Goal: Task Accomplishment & Management: Use online tool/utility

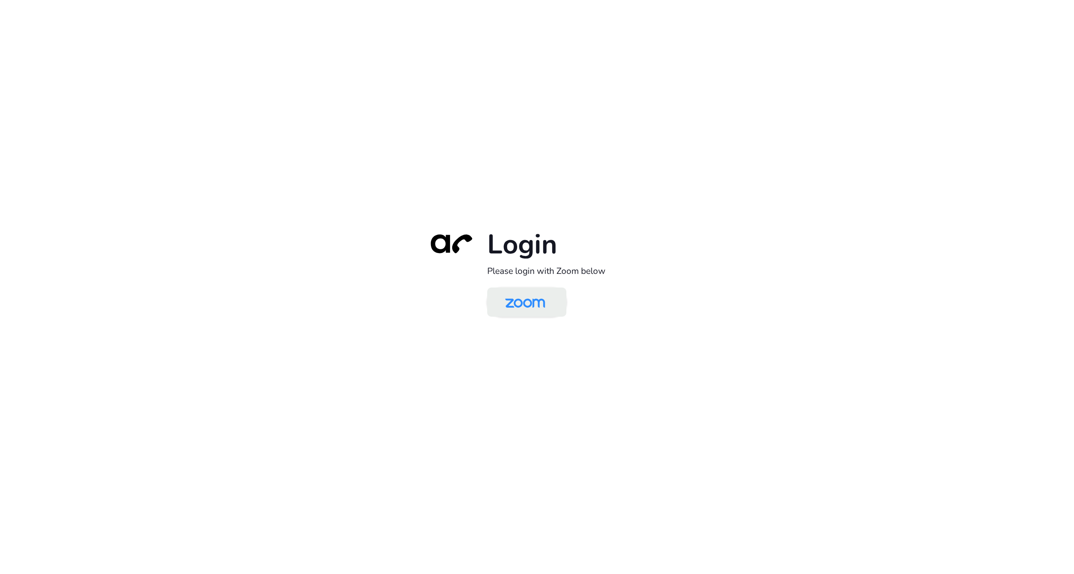
click at [507, 298] on img at bounding box center [524, 302] width 57 height 27
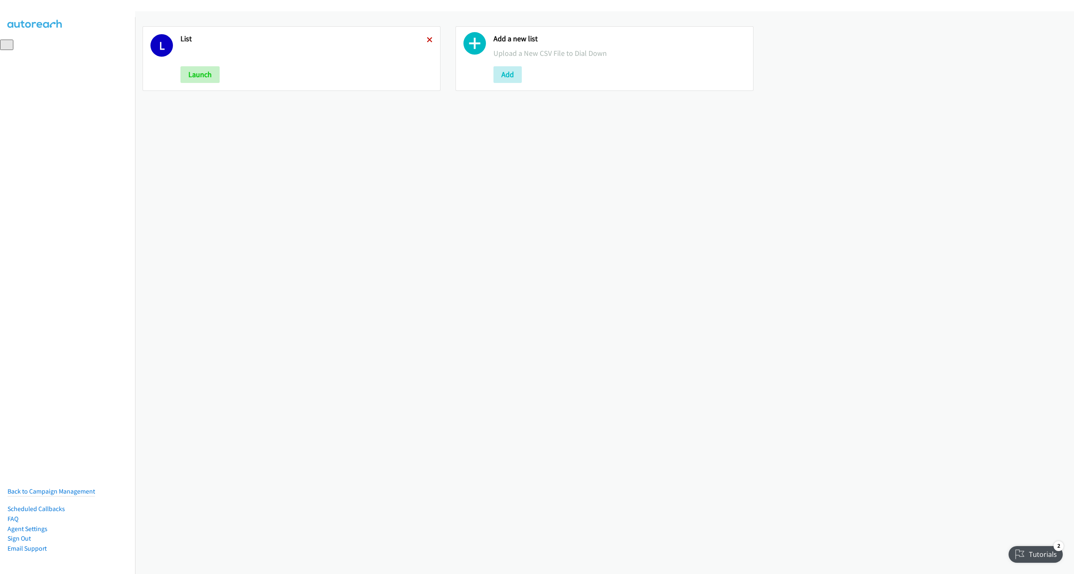
click at [427, 40] on icon at bounding box center [430, 40] width 6 height 6
click at [199, 64] on div "Add a new list Upload a New CSV File to Dial Down Add" at bounding box center [306, 58] width 252 height 49
click at [188, 85] on div "Add a new list Upload a New CSV File to Dial Down Add" at bounding box center [291, 58] width 298 height 65
click at [193, 77] on button "Add" at bounding box center [194, 74] width 28 height 17
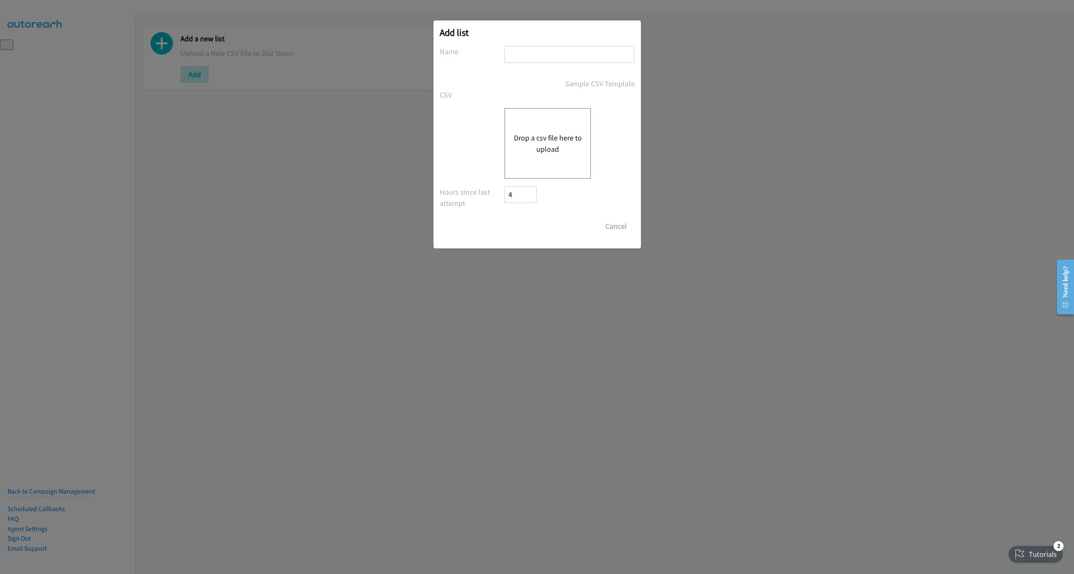
click at [624, 57] on input "text" at bounding box center [569, 54] width 130 height 17
type input "New List"
click at [542, 126] on div "Drop a csv file here to upload" at bounding box center [547, 143] width 87 height 71
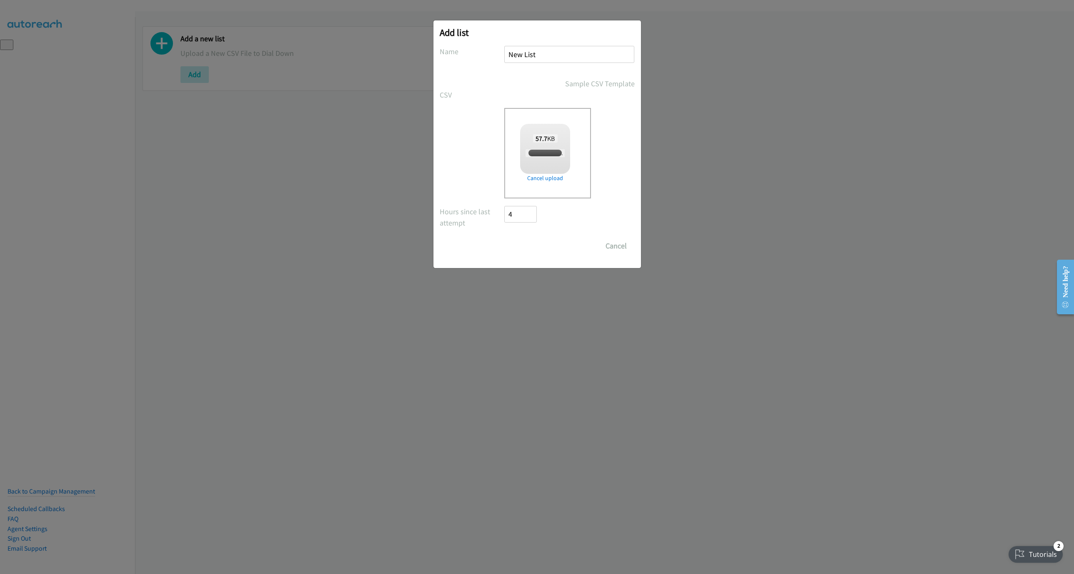
checkbox input "true"
click at [529, 240] on input "Save List" at bounding box center [526, 245] width 44 height 17
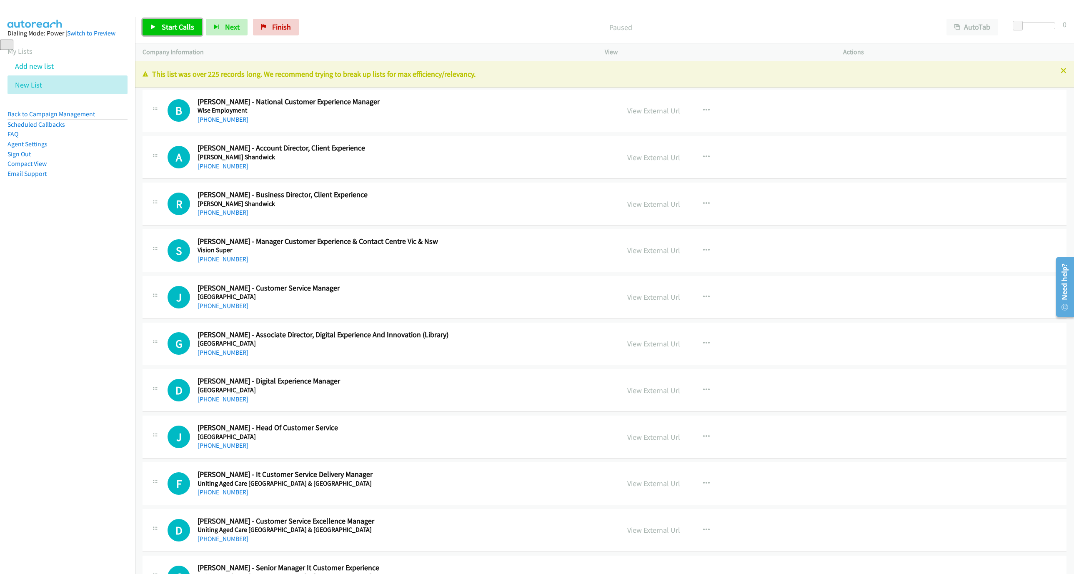
click at [169, 33] on link "Start Calls" at bounding box center [172, 27] width 60 height 17
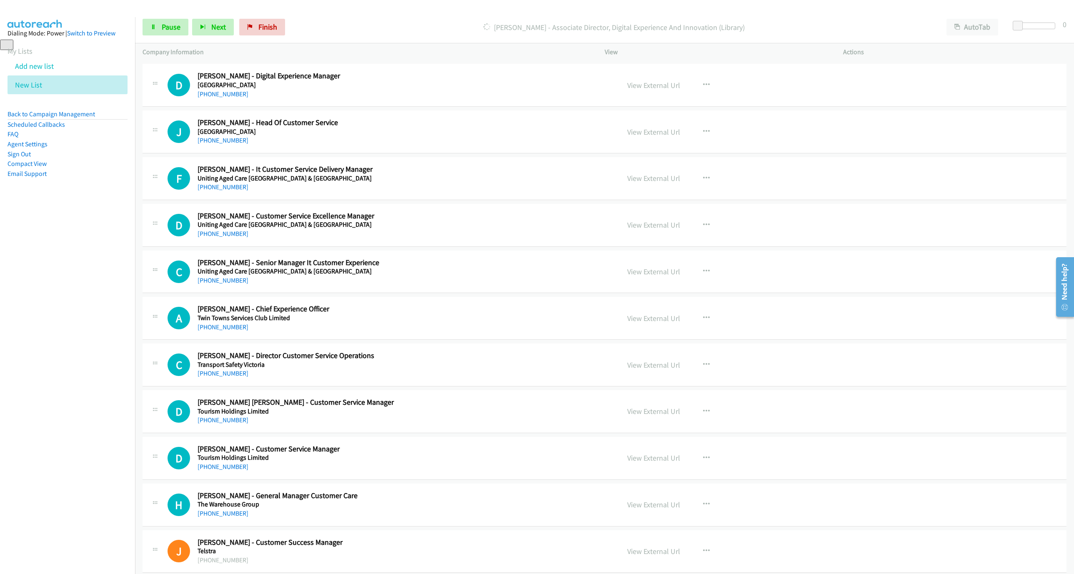
scroll to position [312, 0]
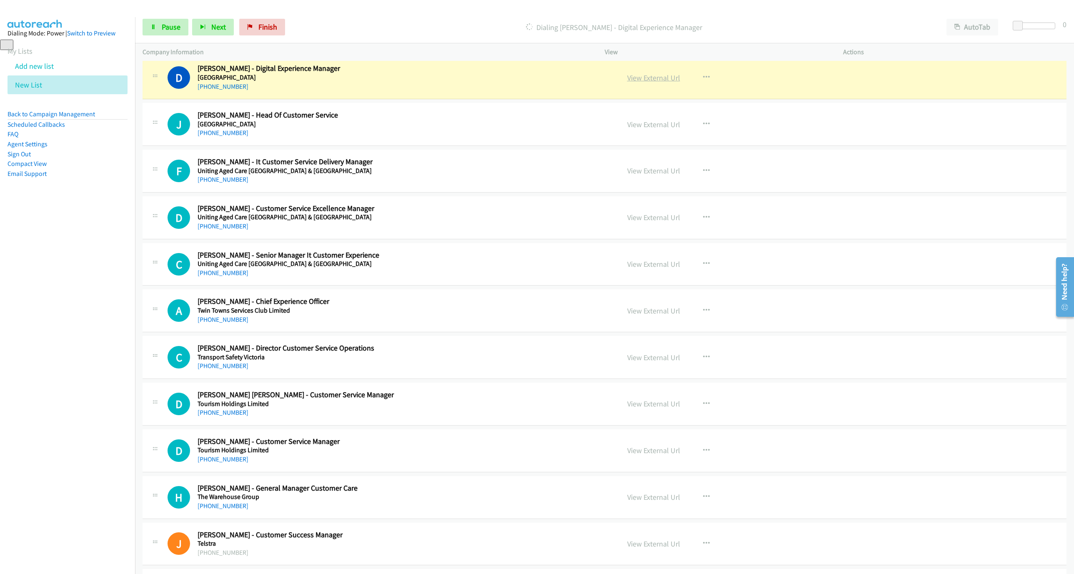
click at [637, 78] on link "View External Url" at bounding box center [653, 78] width 53 height 10
click at [153, 25] on icon at bounding box center [153, 28] width 6 height 6
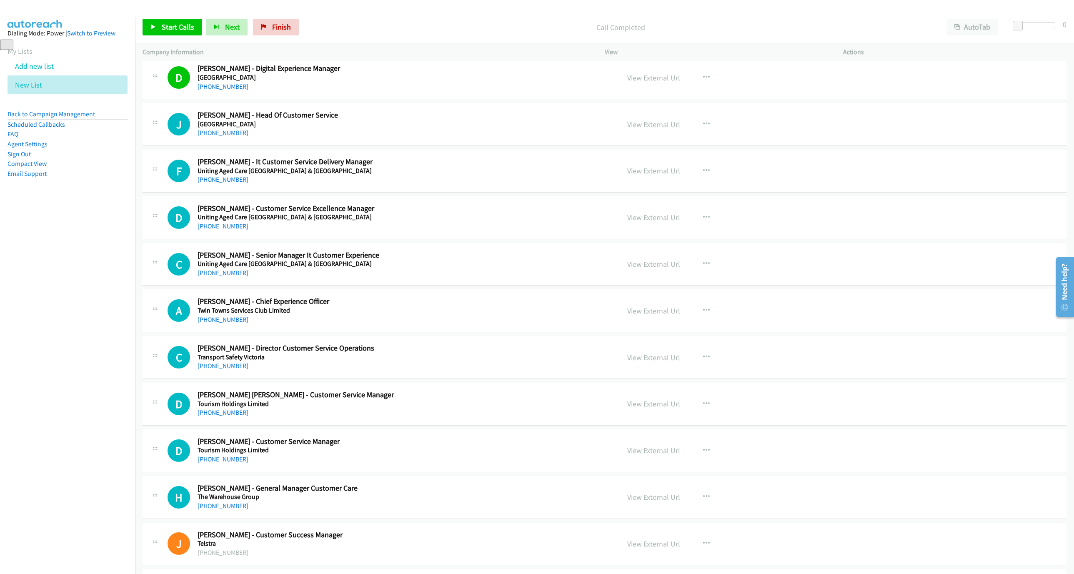
click at [168, 39] on div "Start Calls Pause Next Finish Call Completed AutoTab AutoTab 0" at bounding box center [604, 27] width 939 height 32
click at [169, 27] on span "Start Calls" at bounding box center [178, 27] width 32 height 10
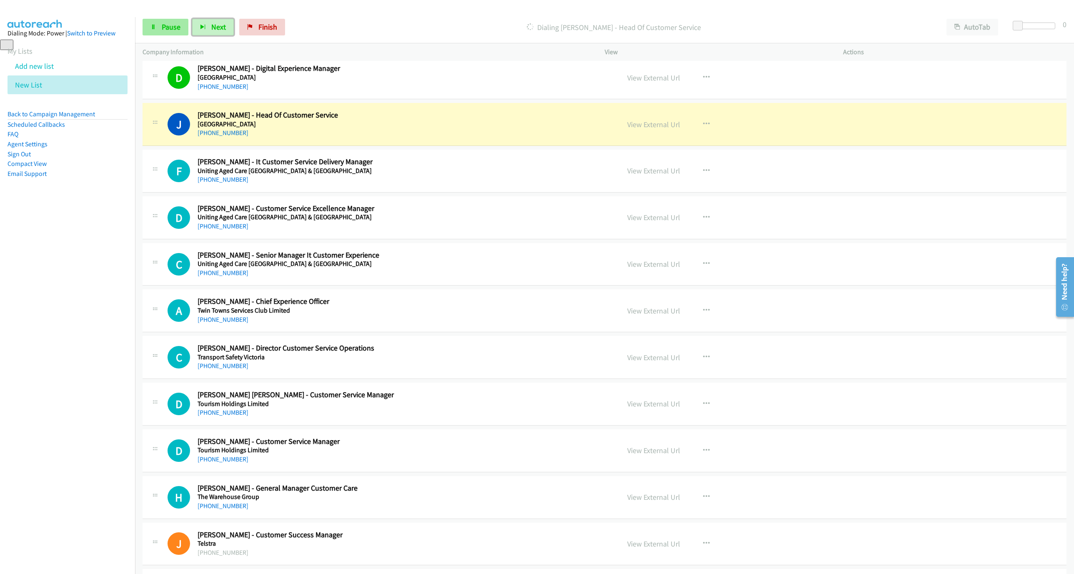
drag, startPoint x: 197, startPoint y: 29, endPoint x: 179, endPoint y: 26, distance: 17.7
click at [196, 29] on button "Next" at bounding box center [213, 27] width 42 height 17
click at [177, 25] on span "Pause" at bounding box center [171, 27] width 19 height 10
click at [1023, 457] on div "D Callback Scheduled Debbie Thiel - Customer Service Manager Tourism Holdings L…" at bounding box center [604, 450] width 924 height 43
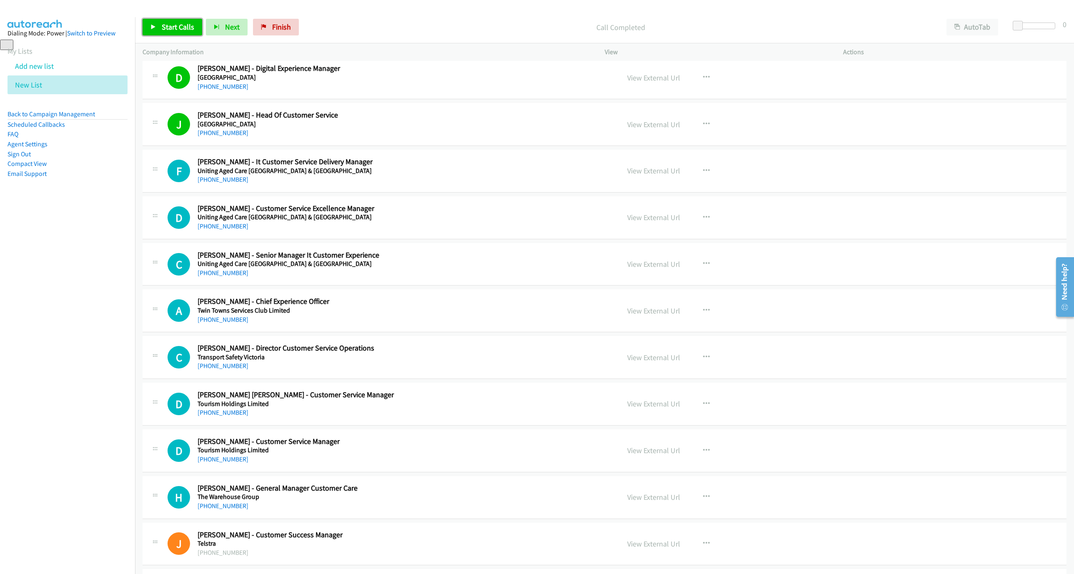
click at [176, 32] on link "Start Calls" at bounding box center [172, 27] width 60 height 17
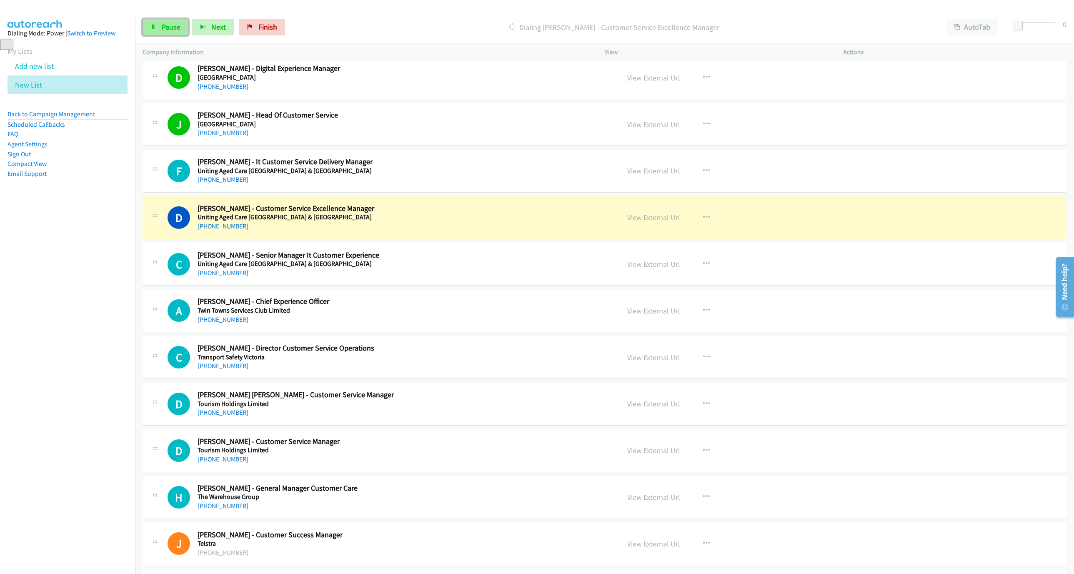
click at [169, 25] on span "Pause" at bounding box center [171, 27] width 19 height 10
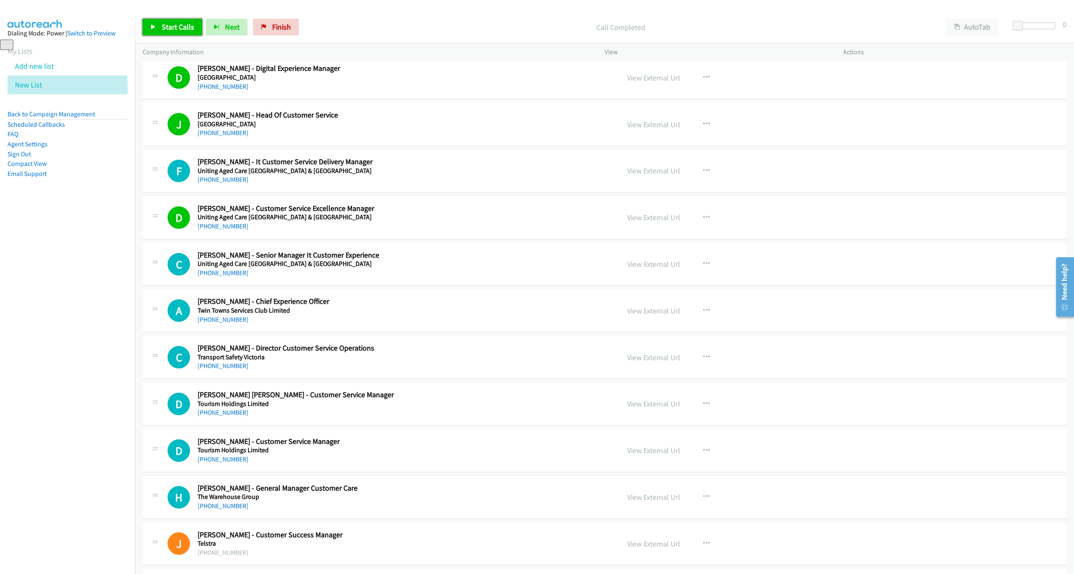
click at [184, 35] on link "Start Calls" at bounding box center [172, 27] width 60 height 17
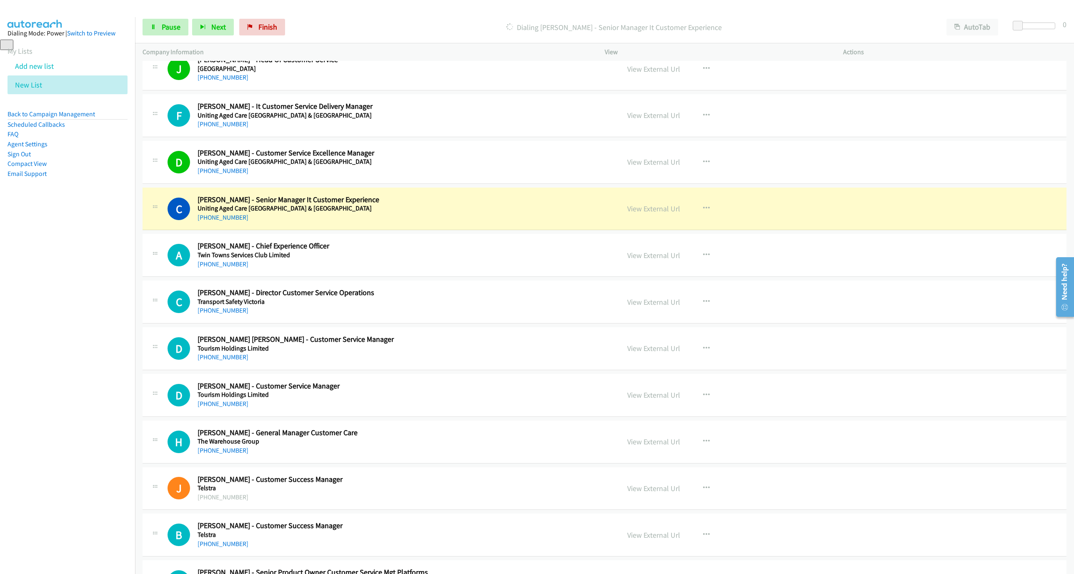
scroll to position [437, 0]
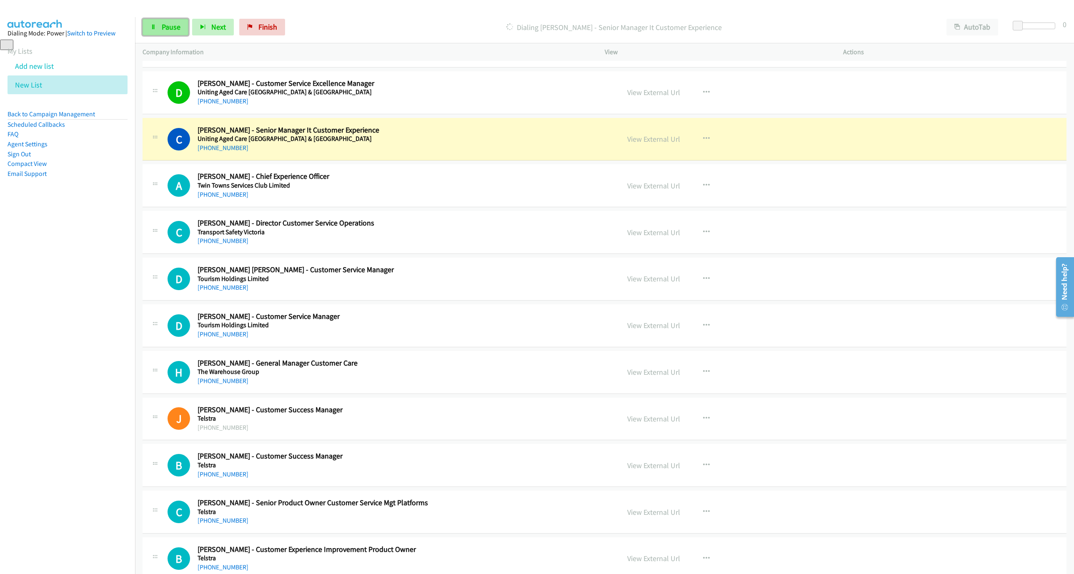
click at [143, 27] on link "Pause" at bounding box center [165, 27] width 46 height 17
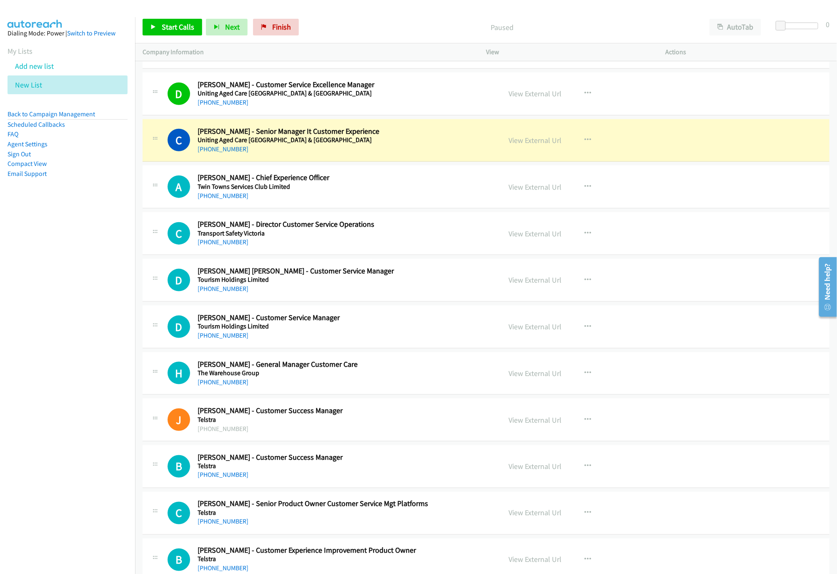
click at [520, 135] on div "View External Url View External Url Schedule/Manage Callback Start Calls Here R…" at bounding box center [594, 140] width 187 height 27
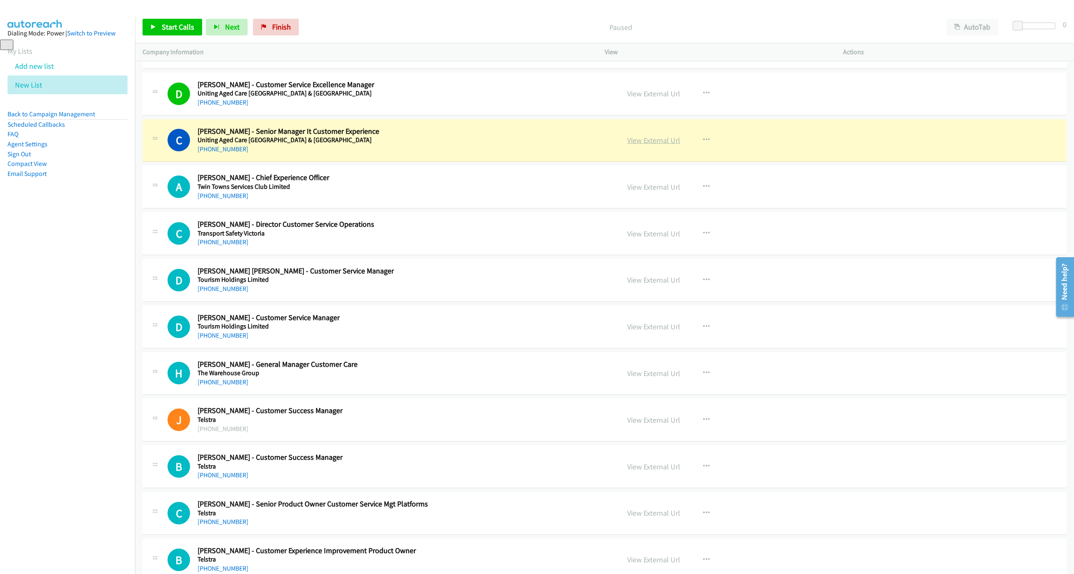
click at [660, 142] on link "View External Url" at bounding box center [653, 140] width 53 height 10
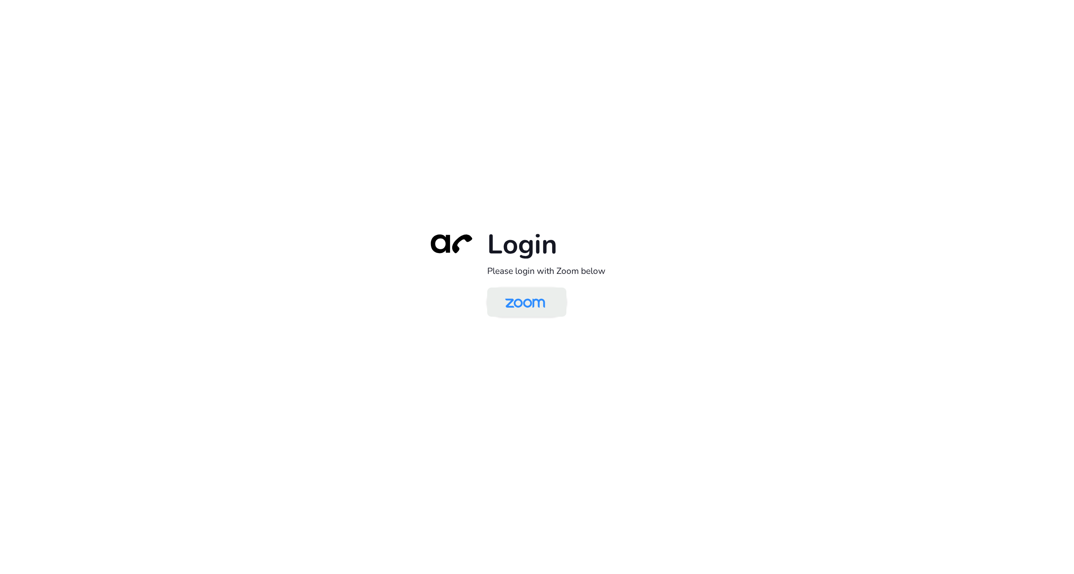
click at [526, 296] on img at bounding box center [524, 302] width 57 height 27
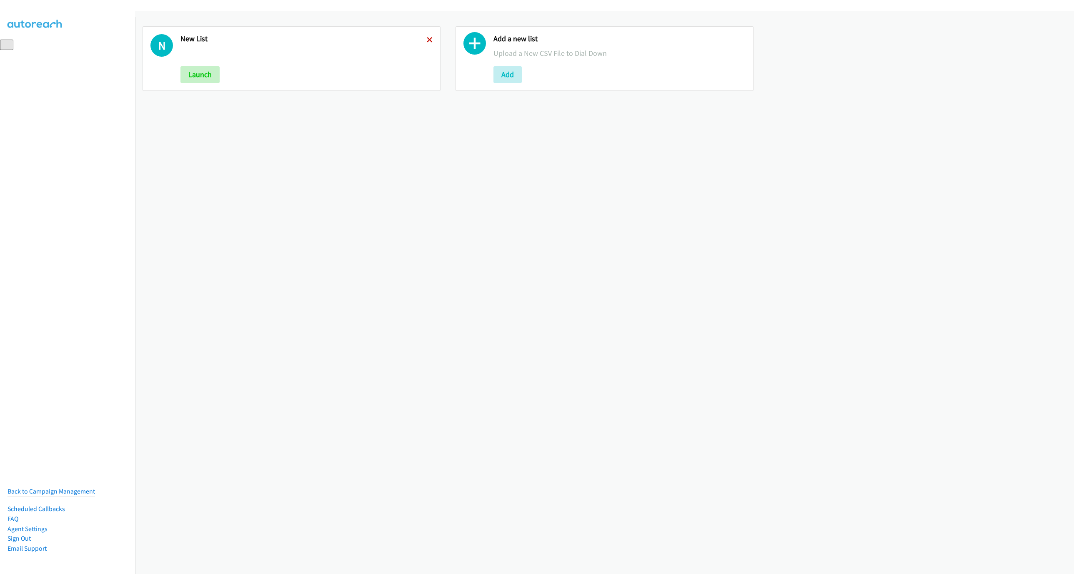
click at [427, 40] on icon at bounding box center [430, 40] width 6 height 6
click at [184, 76] on button "Add" at bounding box center [194, 74] width 28 height 17
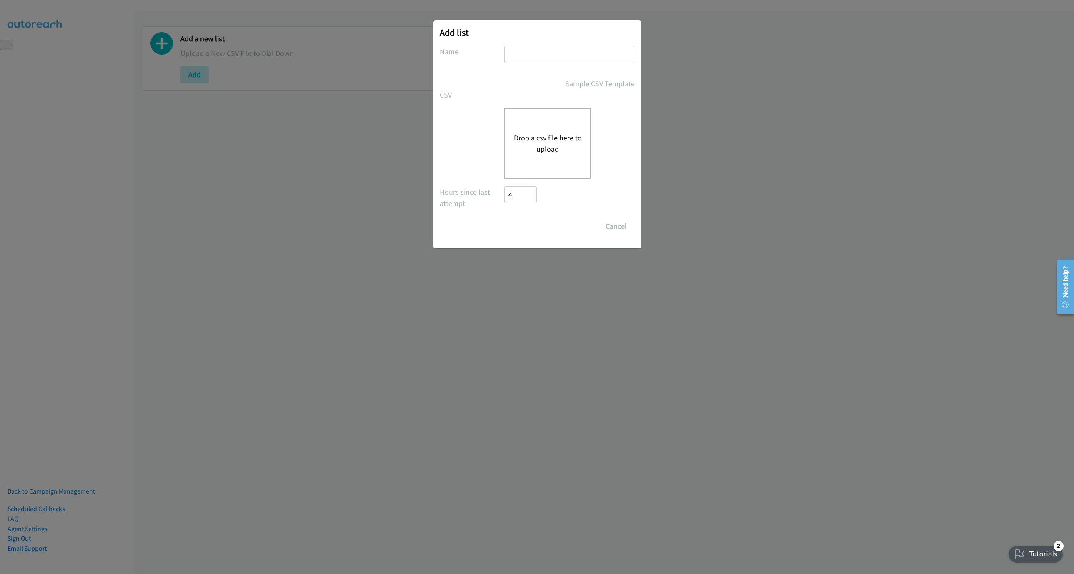
click at [562, 57] on input "text" at bounding box center [569, 54] width 130 height 17
type input "LIST"
click at [568, 124] on div "Drop a csv file here to upload" at bounding box center [547, 143] width 87 height 71
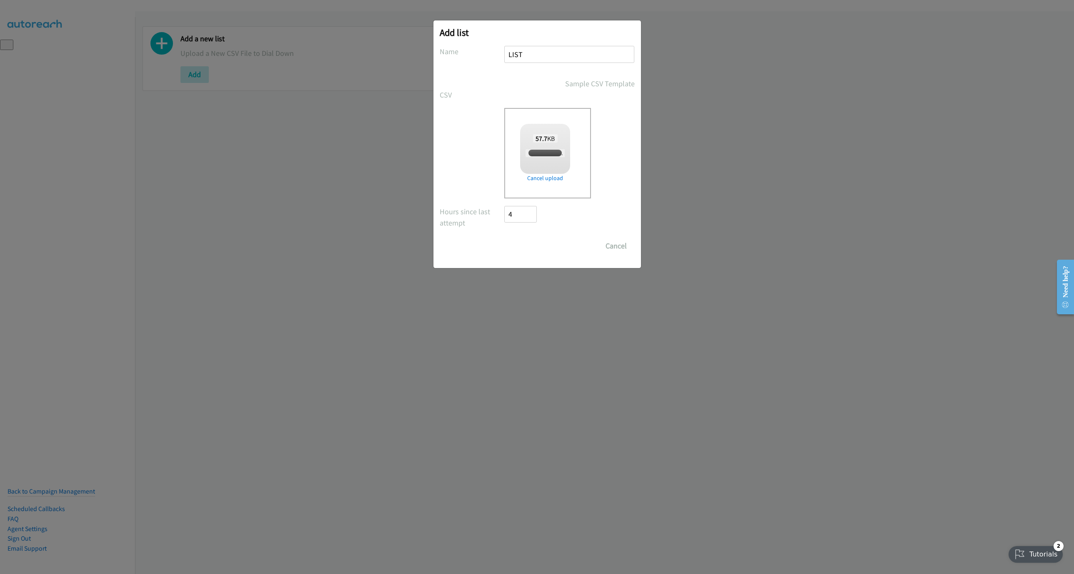
checkbox input "true"
click at [506, 236] on form "No phone fields were returned for that Report or List View Please upload a csv …" at bounding box center [536, 150] width 195 height 208
click at [514, 244] on input "Save List" at bounding box center [526, 245] width 44 height 17
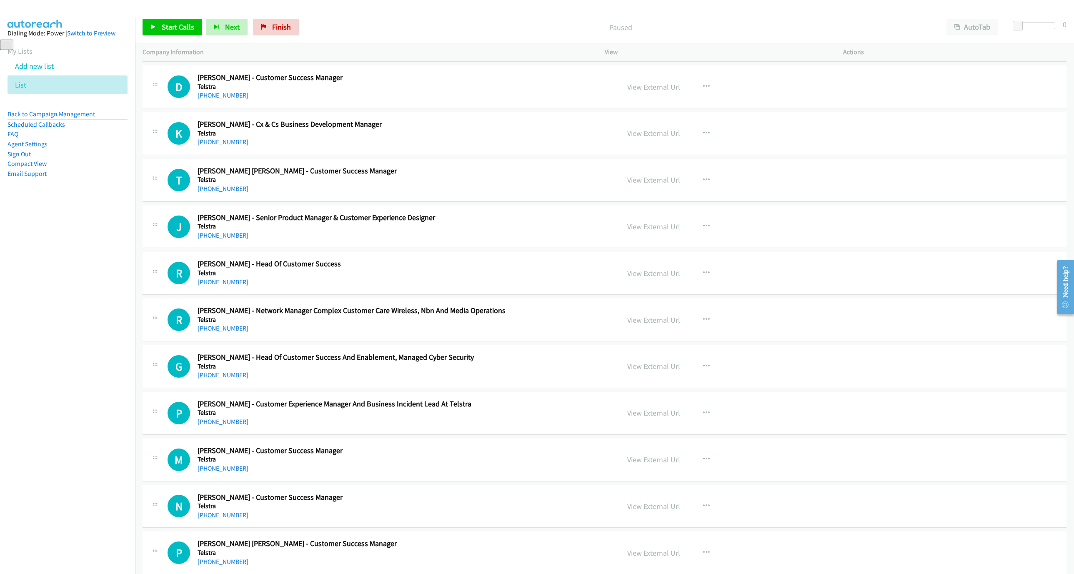
scroll to position [1125, 0]
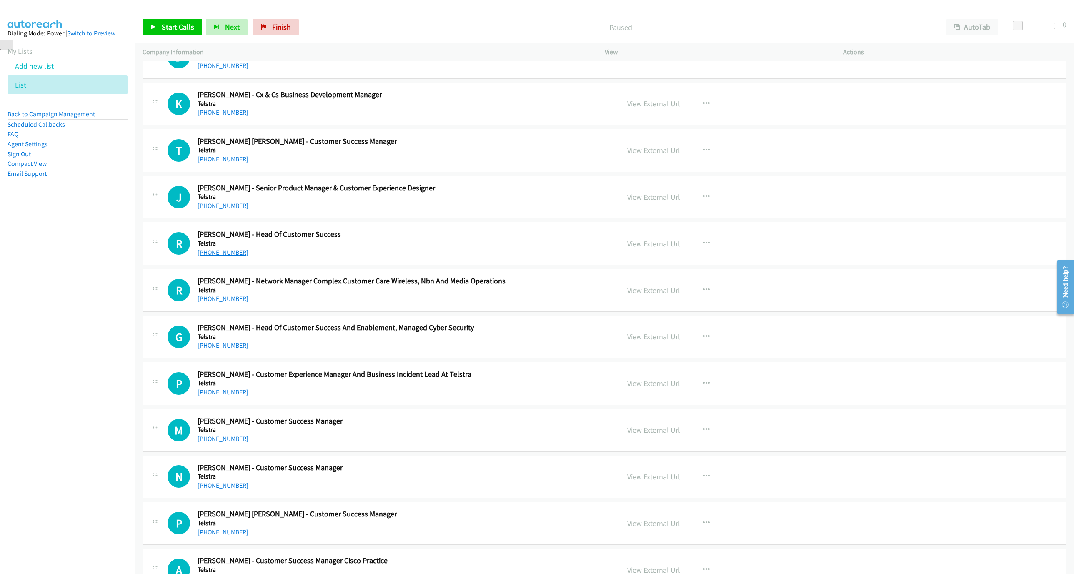
click at [223, 256] on link "+61 472 821 271" at bounding box center [222, 252] width 51 height 8
click at [166, 22] on link "Start Calls" at bounding box center [172, 27] width 60 height 17
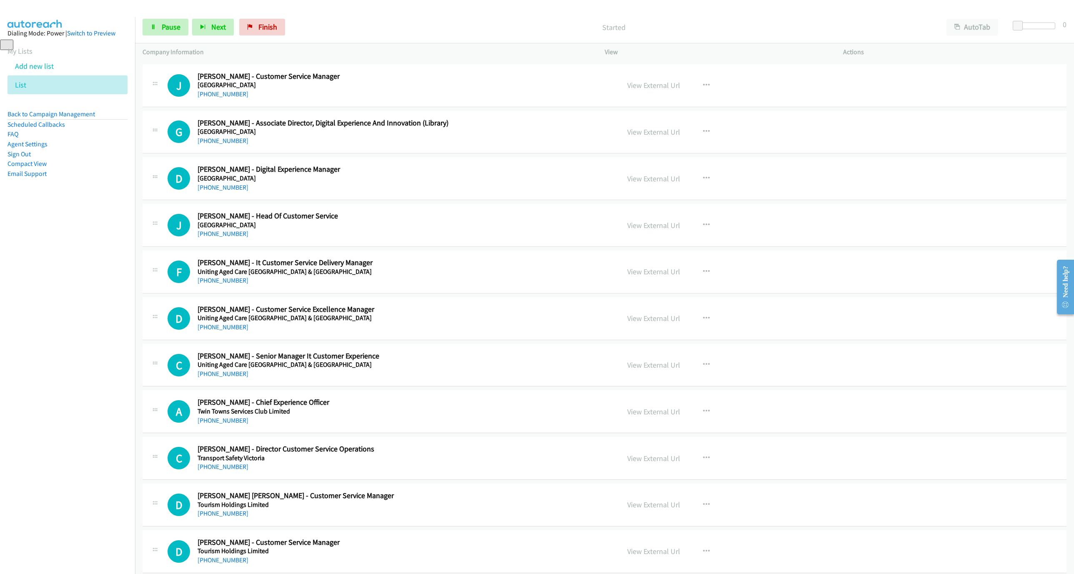
scroll to position [0, 0]
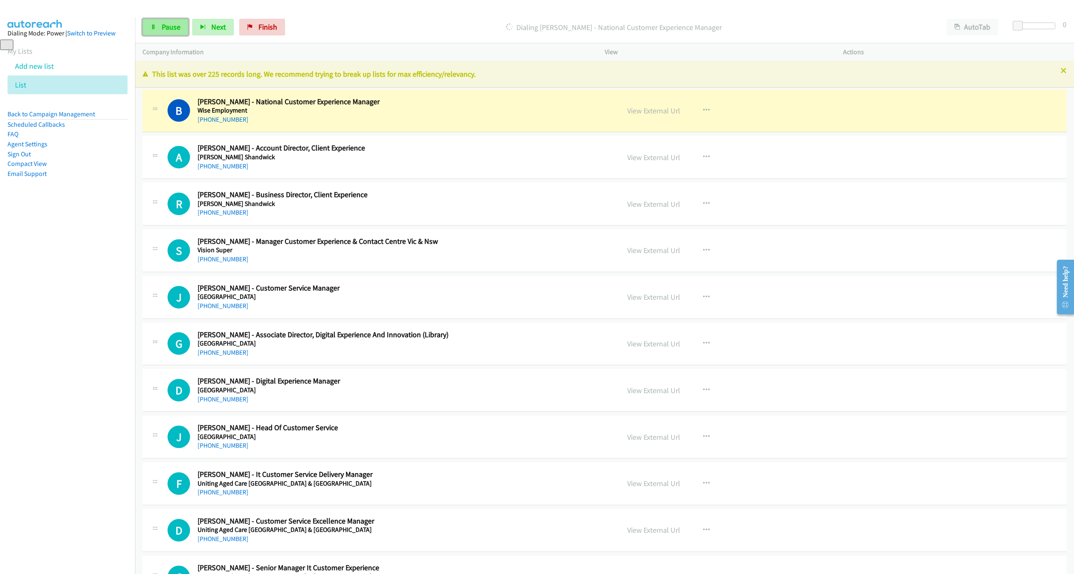
click at [162, 28] on span "Pause" at bounding box center [171, 27] width 19 height 10
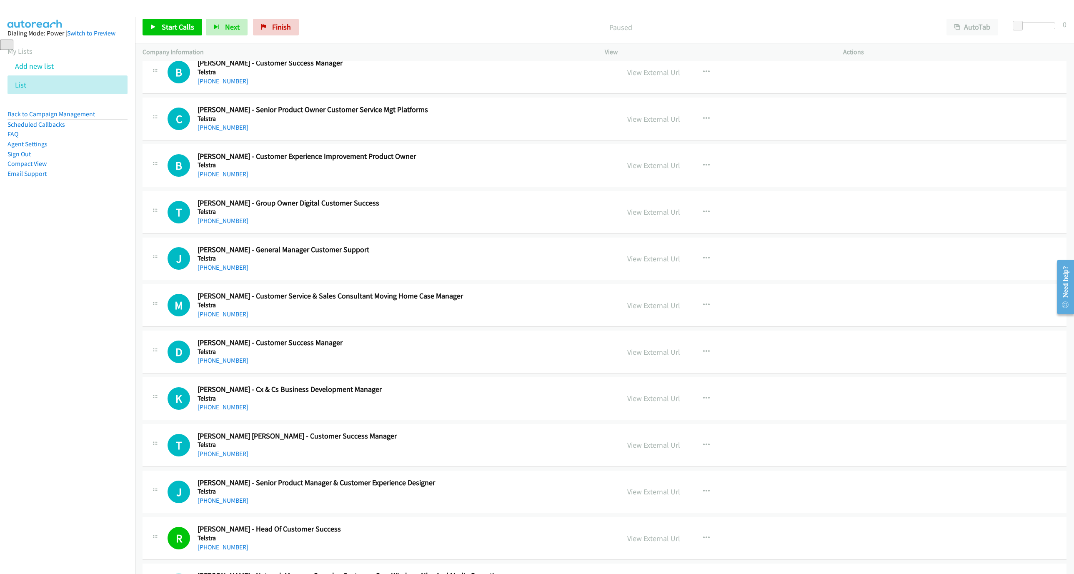
scroll to position [937, 0]
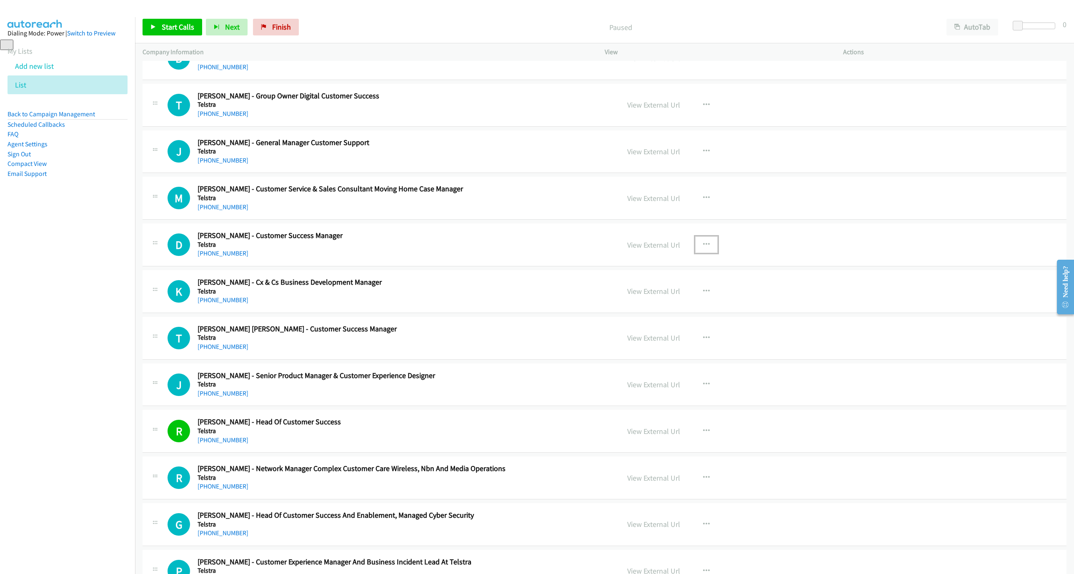
click at [704, 248] on icon "button" at bounding box center [706, 244] width 7 height 7
click at [643, 304] on link "Start Calls Here" at bounding box center [661, 299] width 111 height 17
click at [178, 22] on link "Start Calls" at bounding box center [172, 27] width 60 height 17
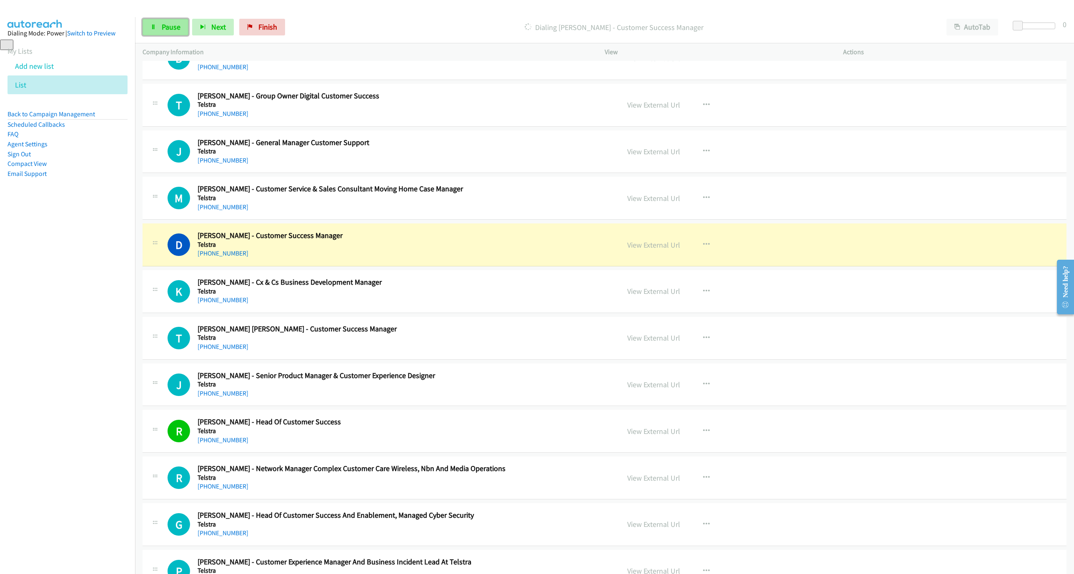
click at [159, 24] on link "Pause" at bounding box center [165, 27] width 46 height 17
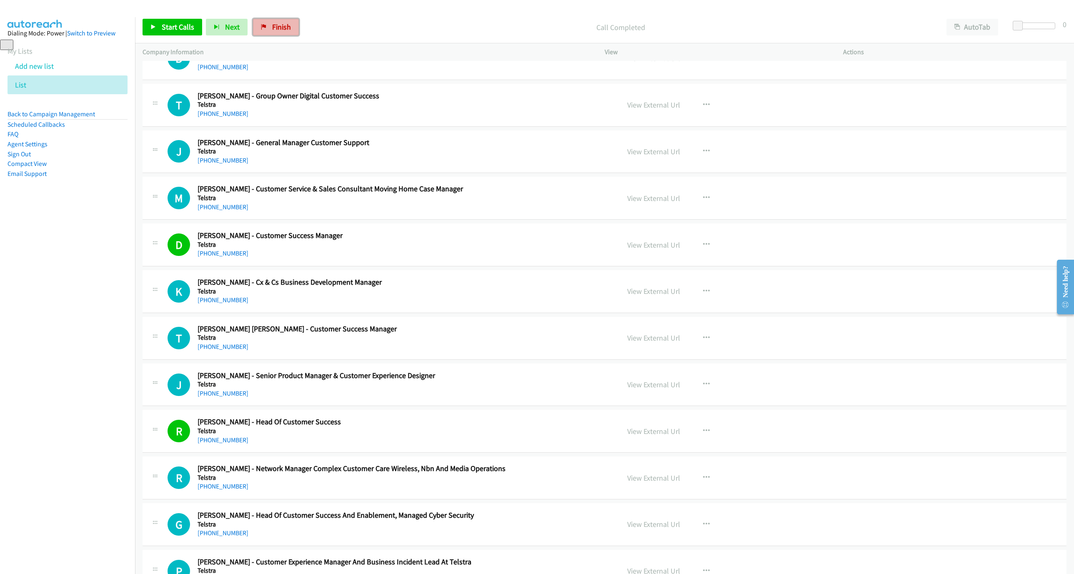
click at [259, 24] on link "Finish" at bounding box center [276, 27] width 46 height 17
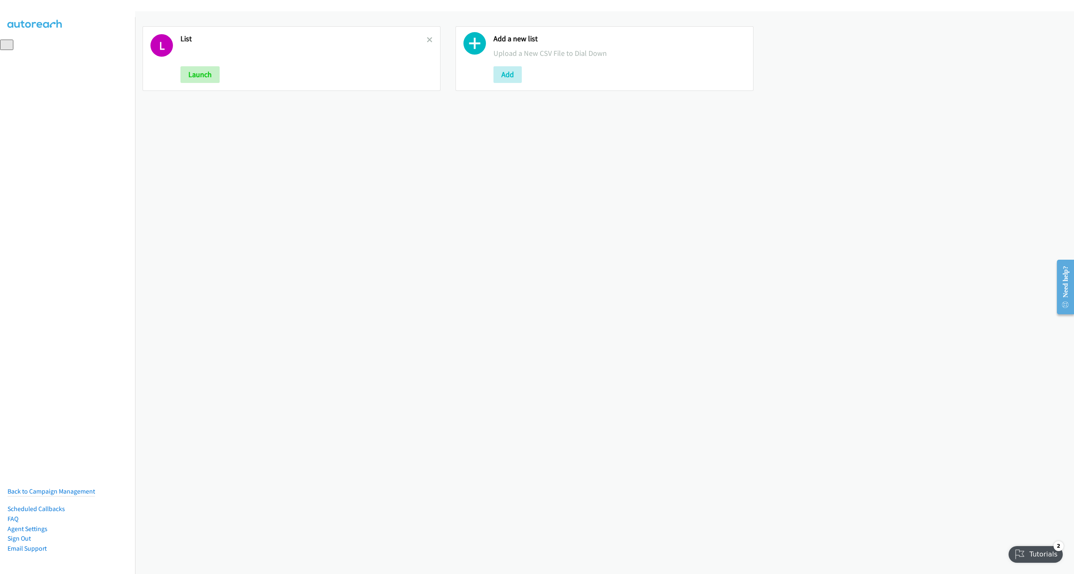
click at [430, 36] on div "L List Launch" at bounding box center [291, 58] width 298 height 65
click at [427, 42] on icon at bounding box center [430, 40] width 6 height 6
click at [190, 75] on button "Add" at bounding box center [194, 74] width 28 height 17
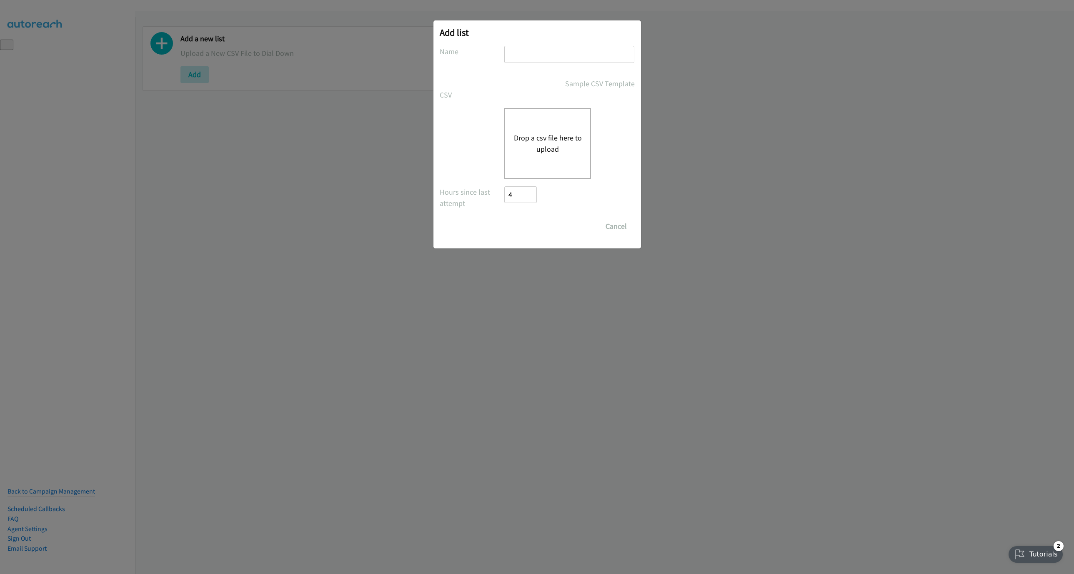
click at [543, 68] on div at bounding box center [569, 58] width 130 height 25
click at [547, 61] on input "text" at bounding box center [569, 54] width 130 height 17
type input "New List"
click at [540, 155] on div "Drop a csv file here to upload" at bounding box center [547, 143] width 87 height 71
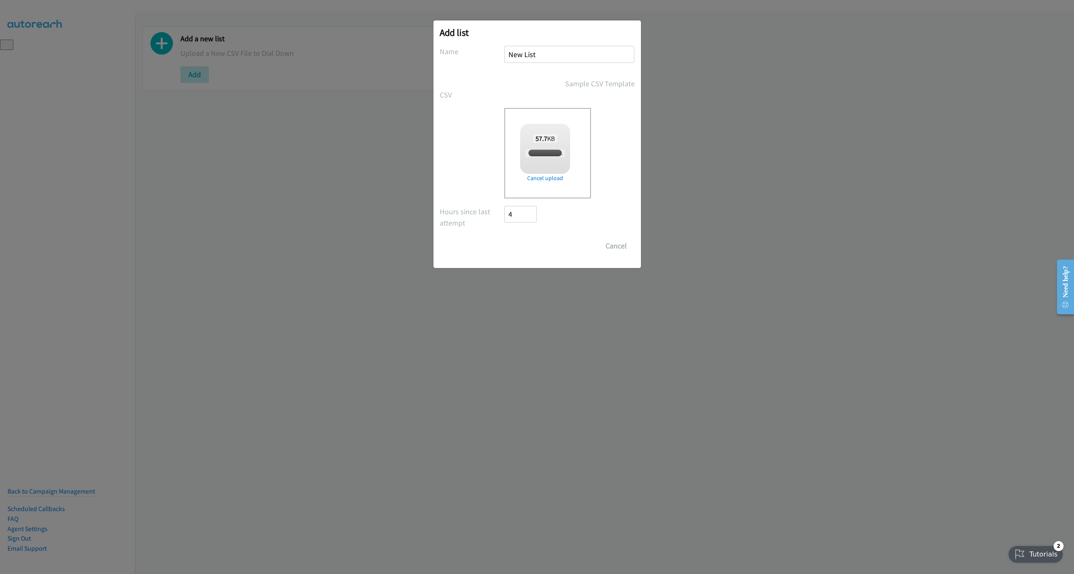
checkbox input "true"
click at [524, 246] on input "Save List" at bounding box center [526, 245] width 44 height 17
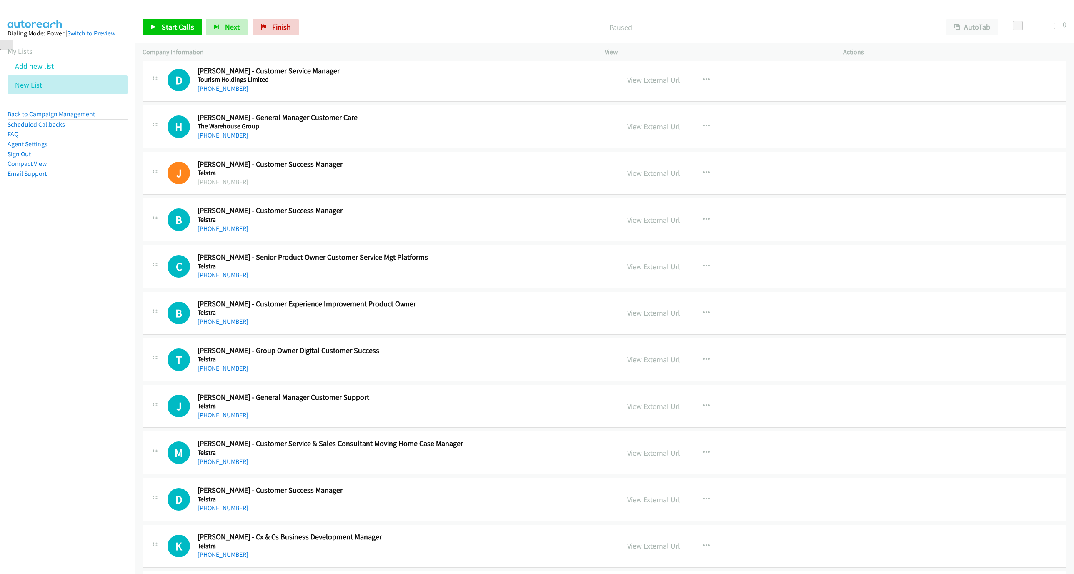
scroll to position [687, 0]
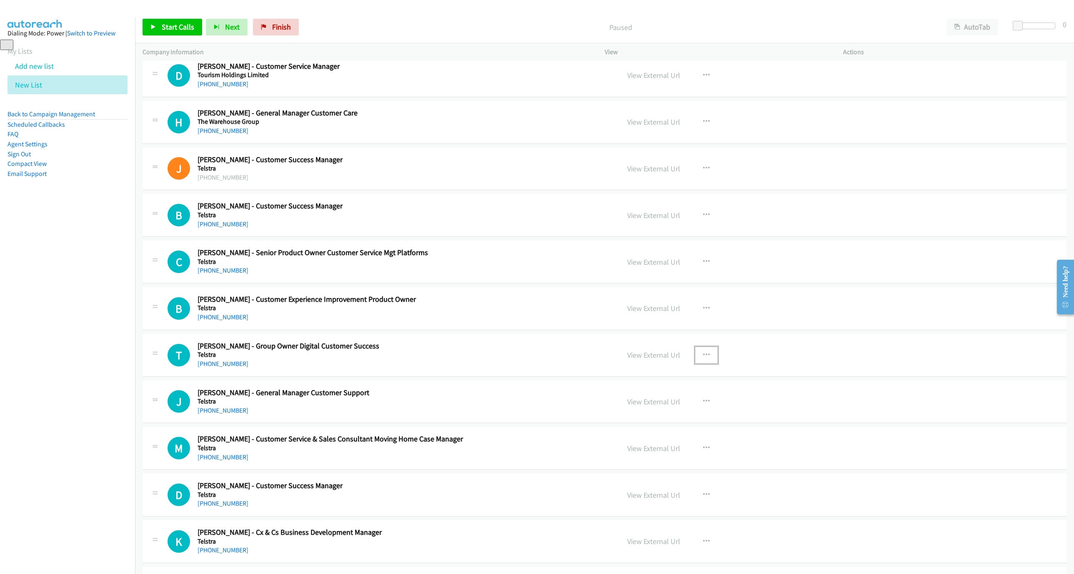
click at [708, 359] on button "button" at bounding box center [706, 355] width 22 height 17
click at [662, 409] on link "Start Calls Here" at bounding box center [661, 409] width 111 height 17
click at [170, 26] on span "Start Calls" at bounding box center [178, 27] width 32 height 10
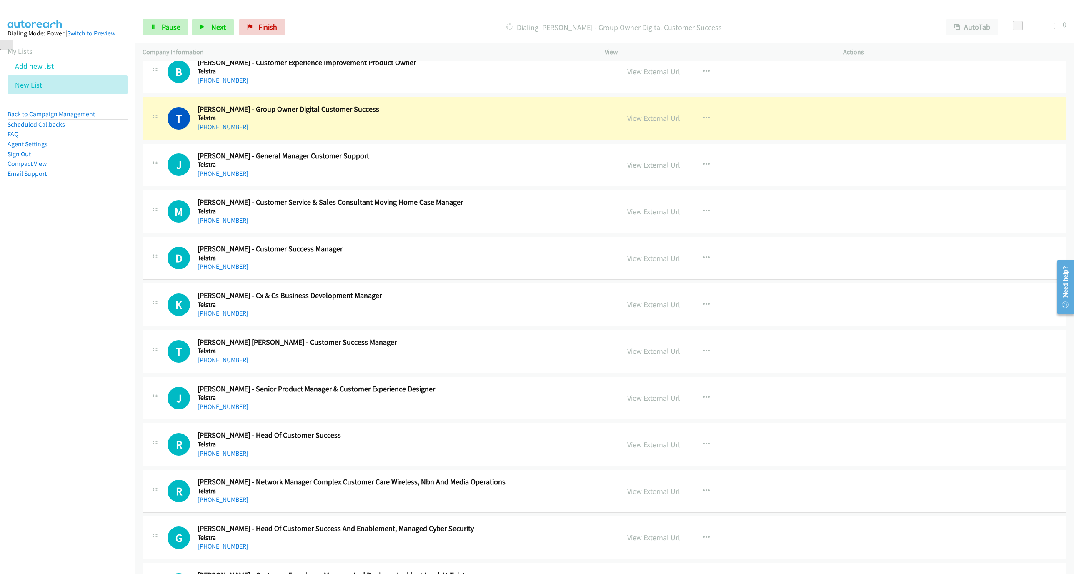
scroll to position [937, 0]
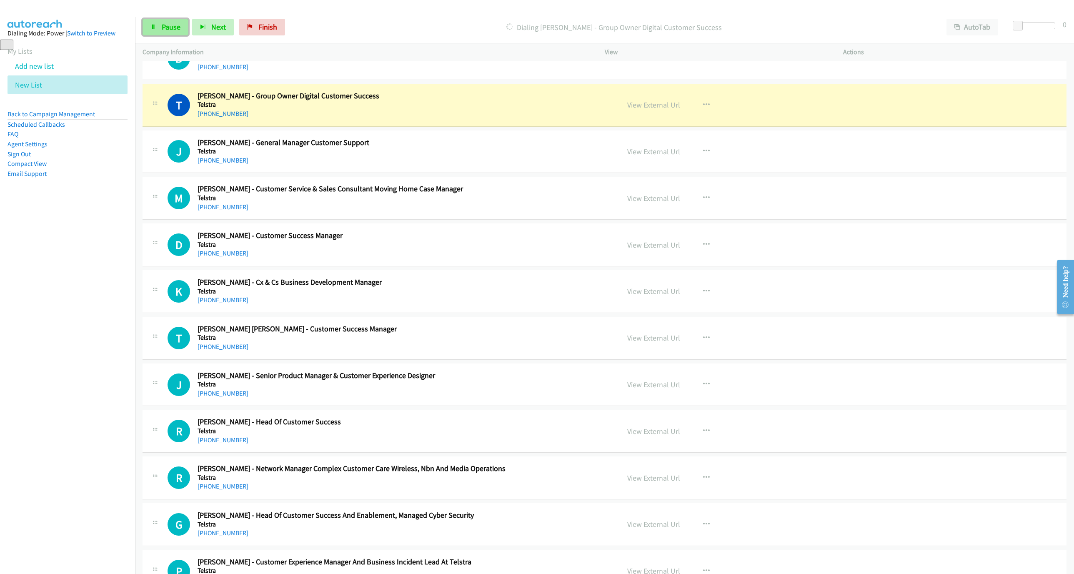
click at [177, 25] on span "Pause" at bounding box center [171, 27] width 19 height 10
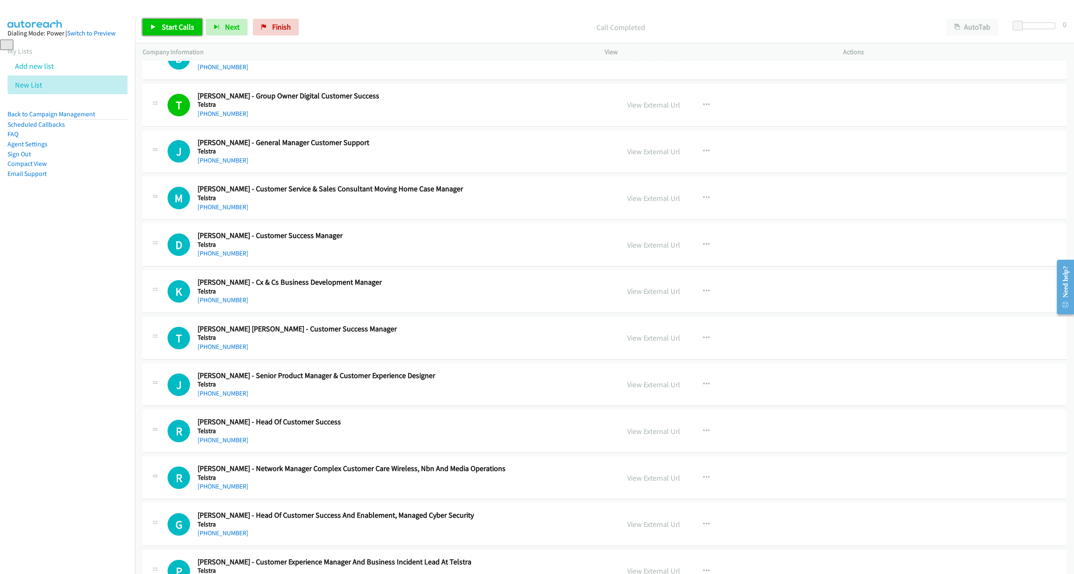
click at [181, 26] on span "Start Calls" at bounding box center [178, 27] width 32 height 10
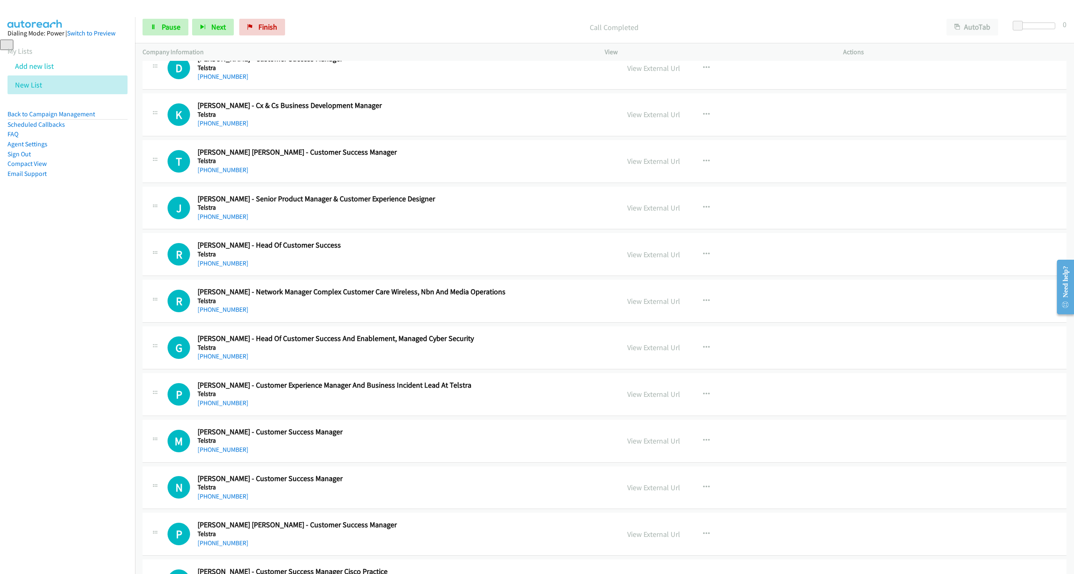
scroll to position [1125, 0]
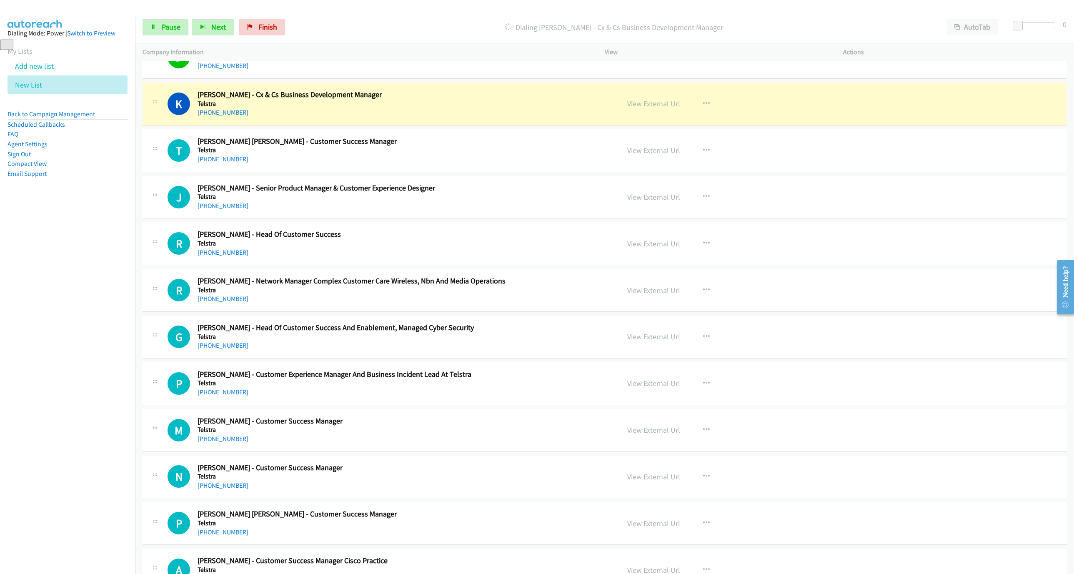
click at [647, 105] on link "View External Url" at bounding box center [653, 104] width 53 height 10
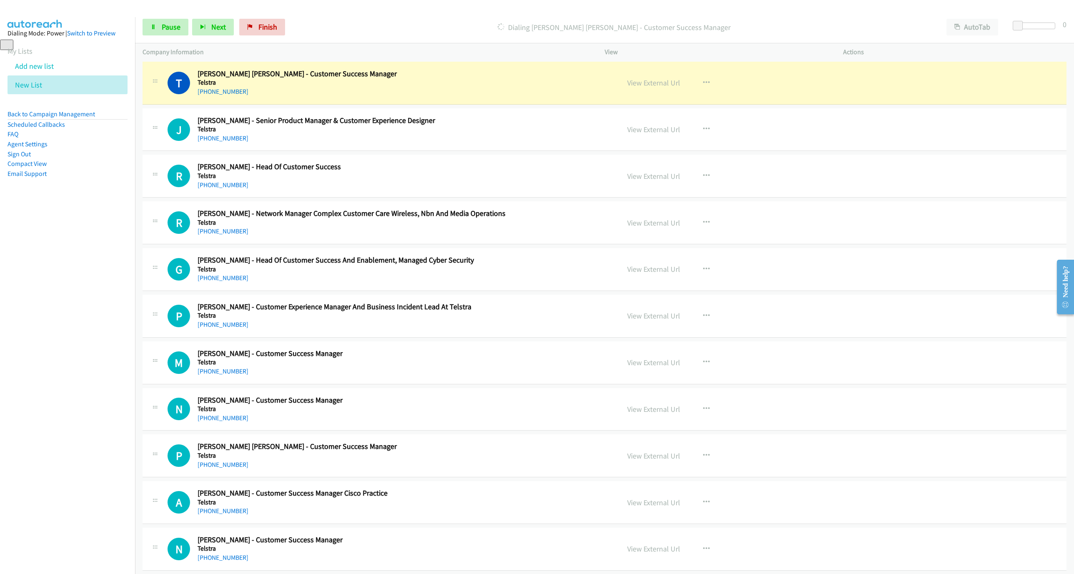
scroll to position [1187, 0]
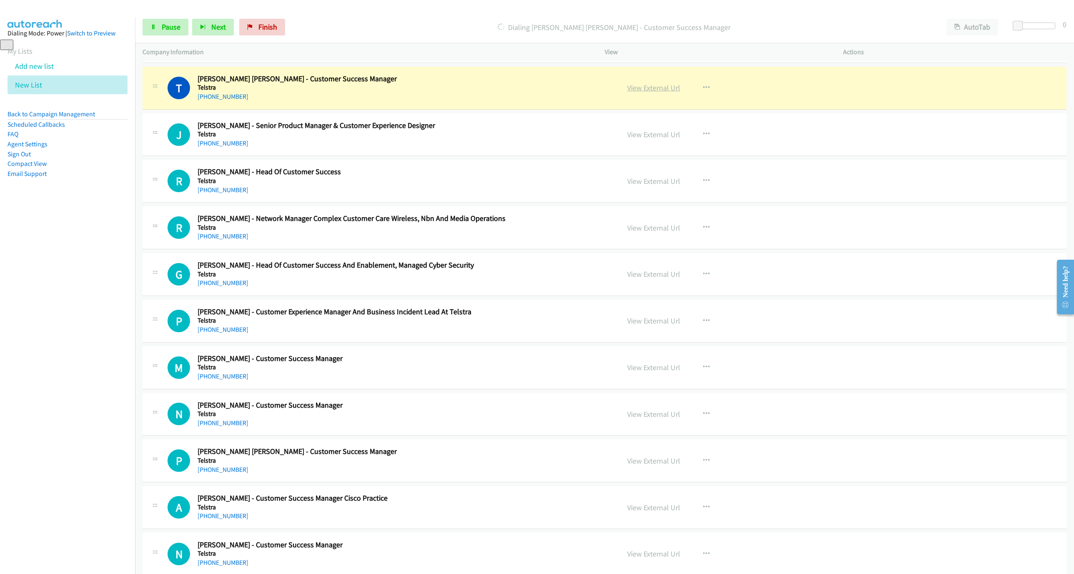
click at [647, 91] on link "View External Url" at bounding box center [653, 88] width 53 height 10
click at [164, 30] on span "Pause" at bounding box center [171, 27] width 19 height 10
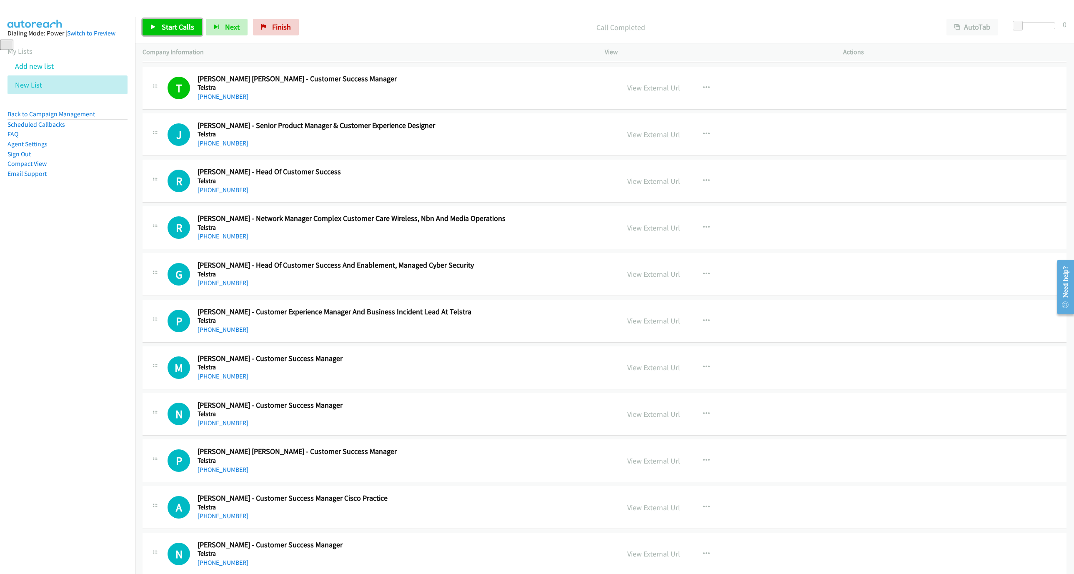
drag, startPoint x: 161, startPoint y: 27, endPoint x: 190, endPoint y: 40, distance: 32.1
click at [162, 27] on span "Start Calls" at bounding box center [178, 27] width 32 height 10
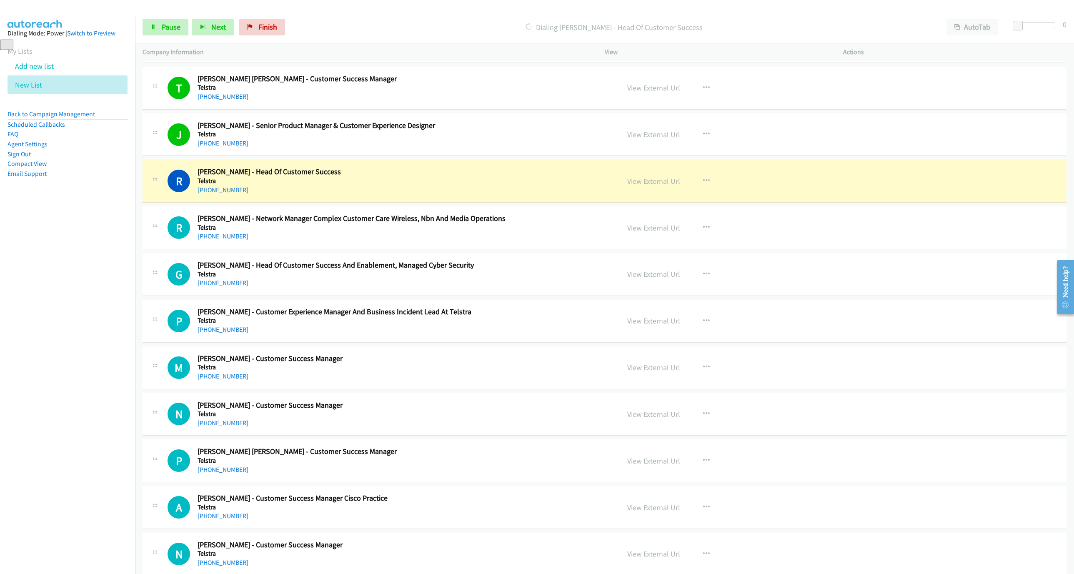
drag, startPoint x: 484, startPoint y: 197, endPoint x: 494, endPoint y: 194, distance: 10.4
click at [484, 195] on div "[PHONE_NUMBER]" at bounding box center [365, 190] width 337 height 10
click at [657, 183] on link "View External Url" at bounding box center [653, 181] width 53 height 10
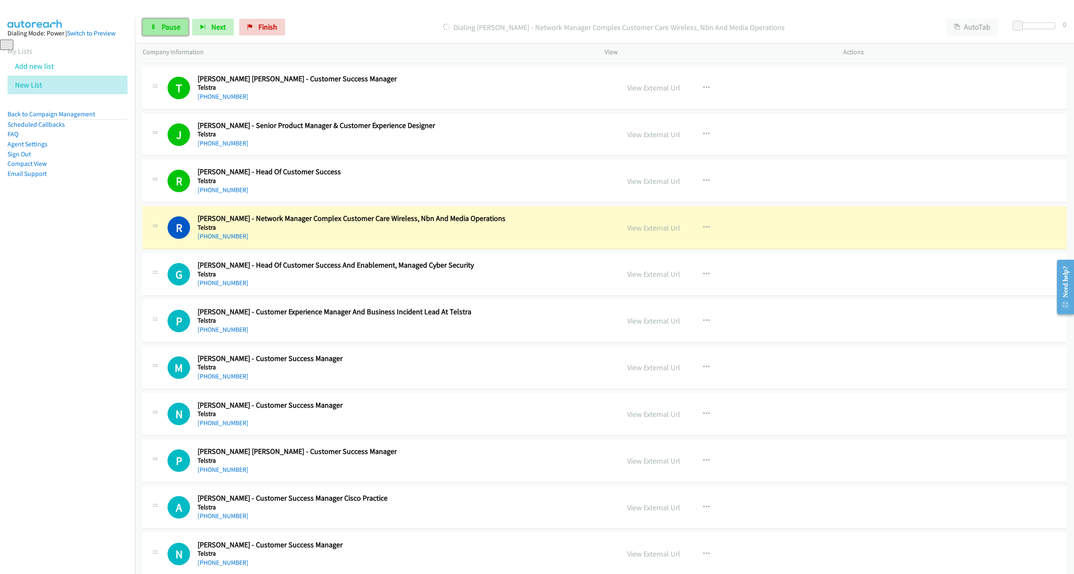
click at [162, 29] on span "Pause" at bounding box center [171, 27] width 19 height 10
click at [660, 232] on link "View External Url" at bounding box center [653, 228] width 53 height 10
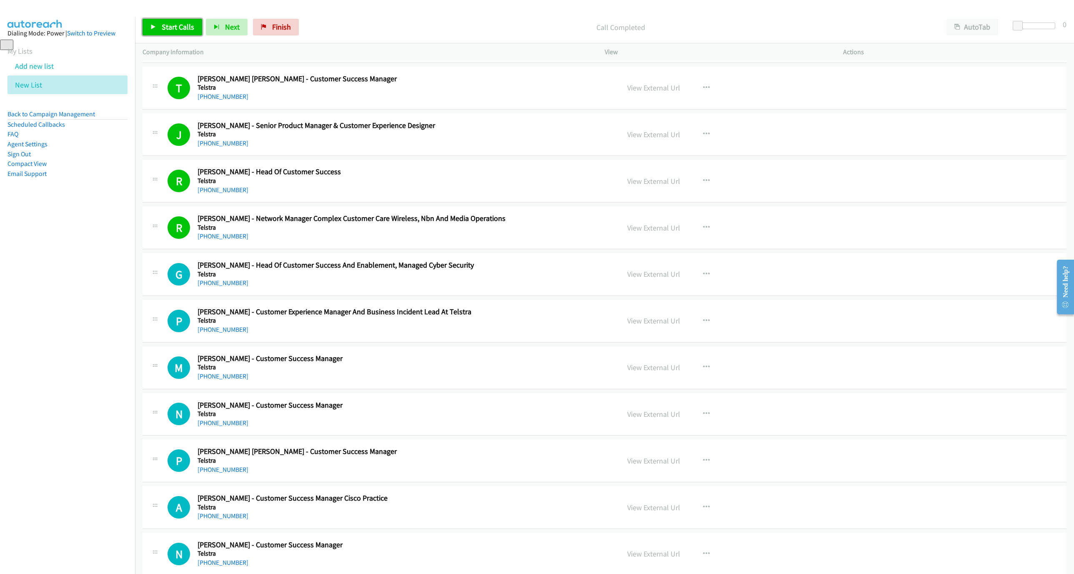
click at [182, 30] on span "Start Calls" at bounding box center [178, 27] width 32 height 10
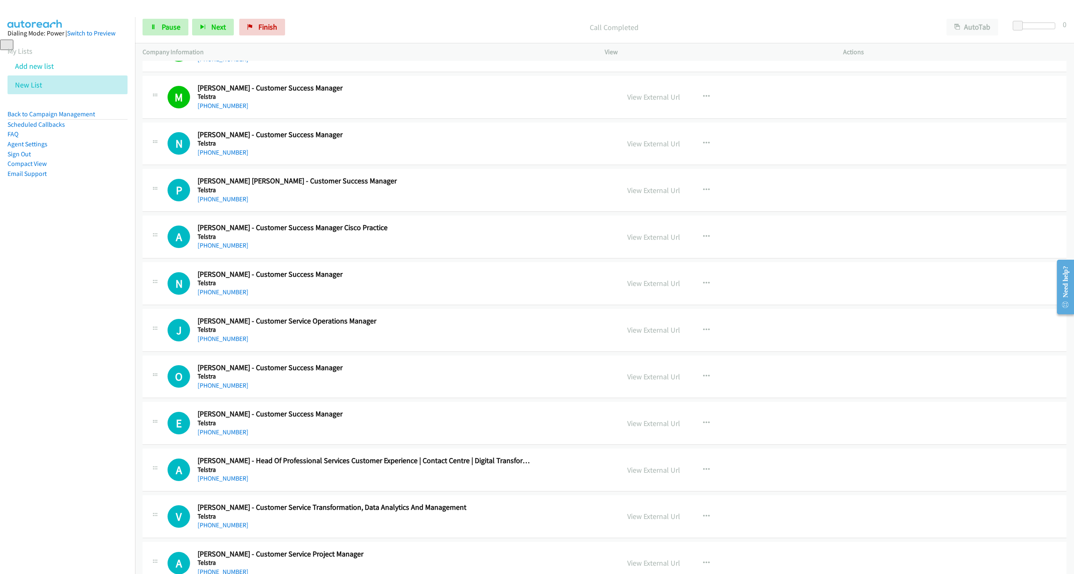
scroll to position [1500, 0]
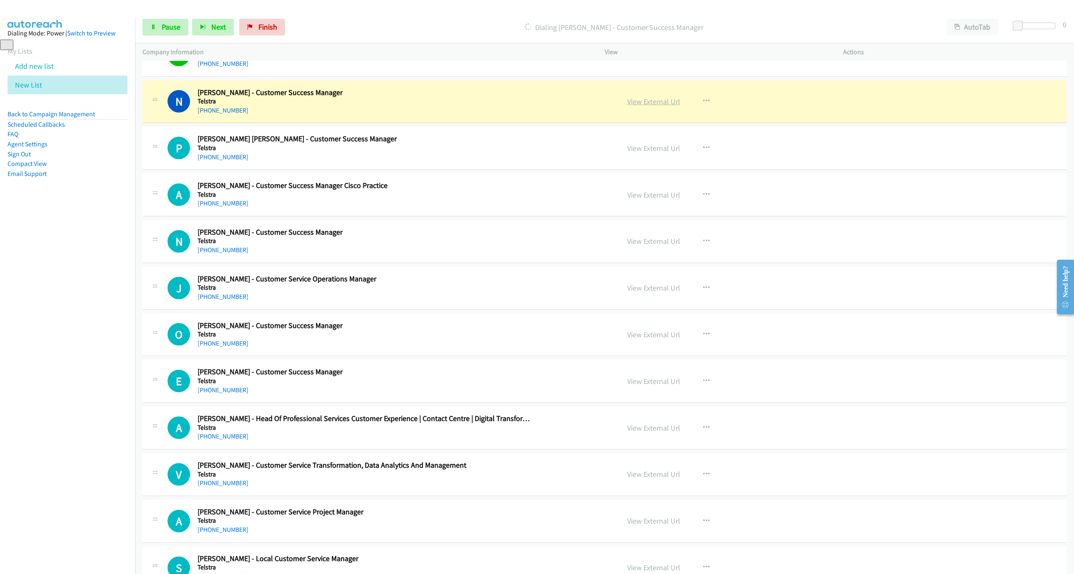
click at [663, 106] on link "View External Url" at bounding box center [653, 102] width 53 height 10
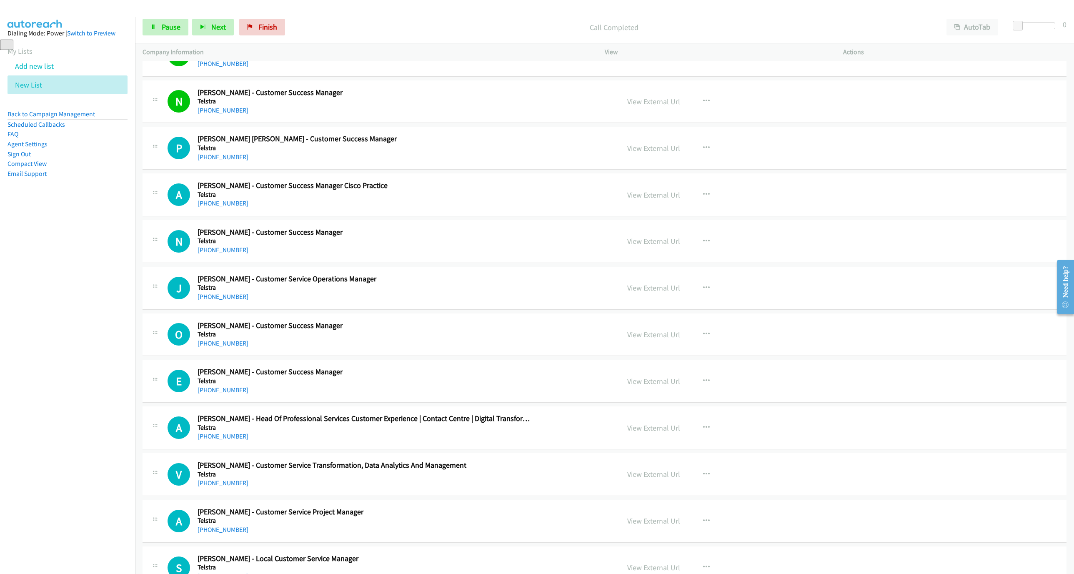
click at [155, 36] on div "Start Calls Pause Next Finish Call Completed AutoTab AutoTab 0" at bounding box center [604, 27] width 939 height 32
click at [177, 36] on div "Start Calls Pause Next Finish Call Completed AutoTab AutoTab 0" at bounding box center [604, 27] width 939 height 32
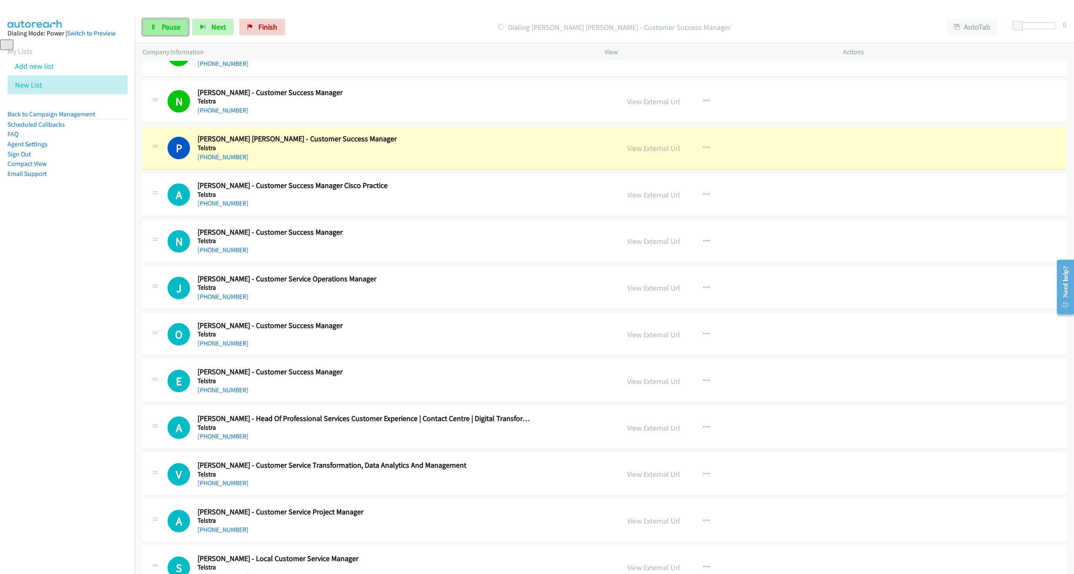
click at [177, 27] on span "Pause" at bounding box center [171, 27] width 19 height 10
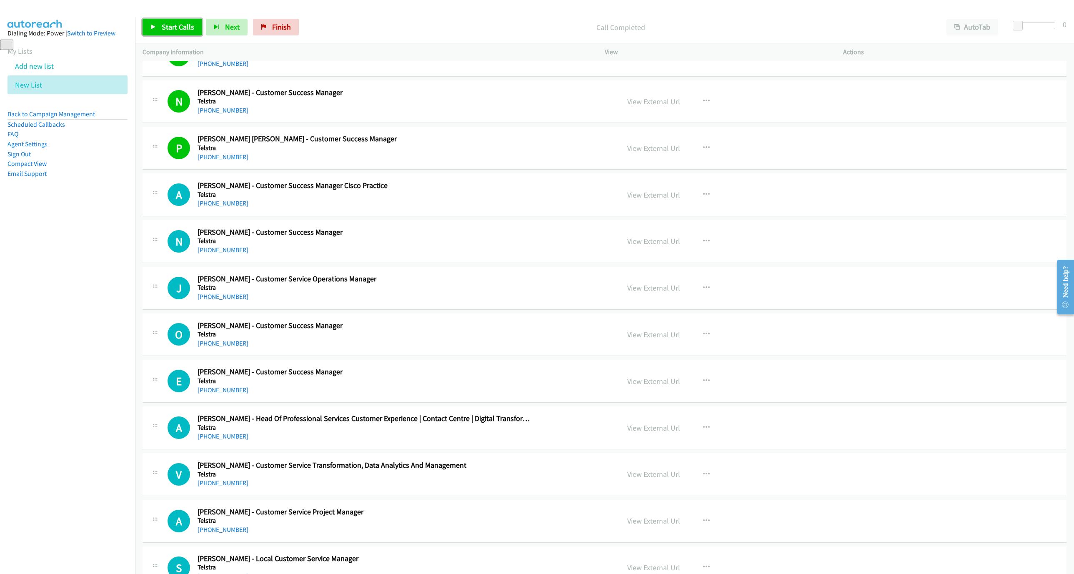
click at [173, 25] on span "Start Calls" at bounding box center [178, 27] width 32 height 10
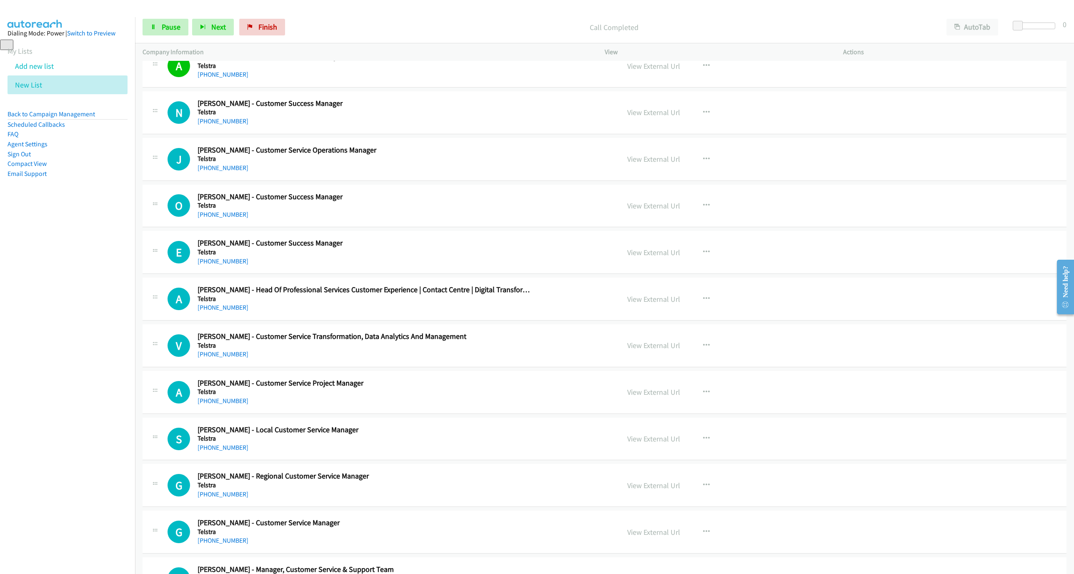
scroll to position [1625, 0]
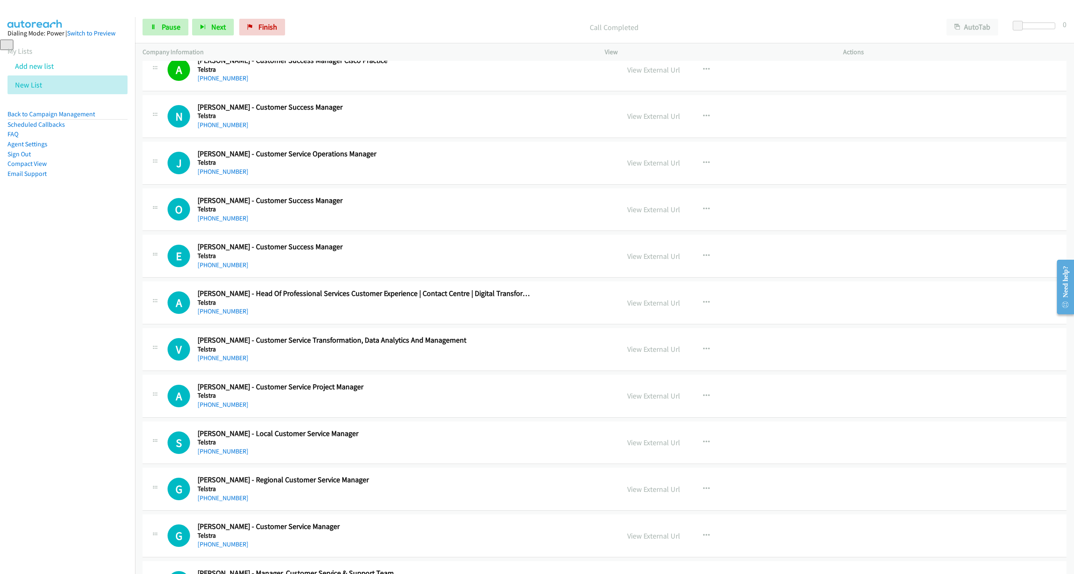
click at [795, 25] on p "Call Completed" at bounding box center [613, 27] width 635 height 11
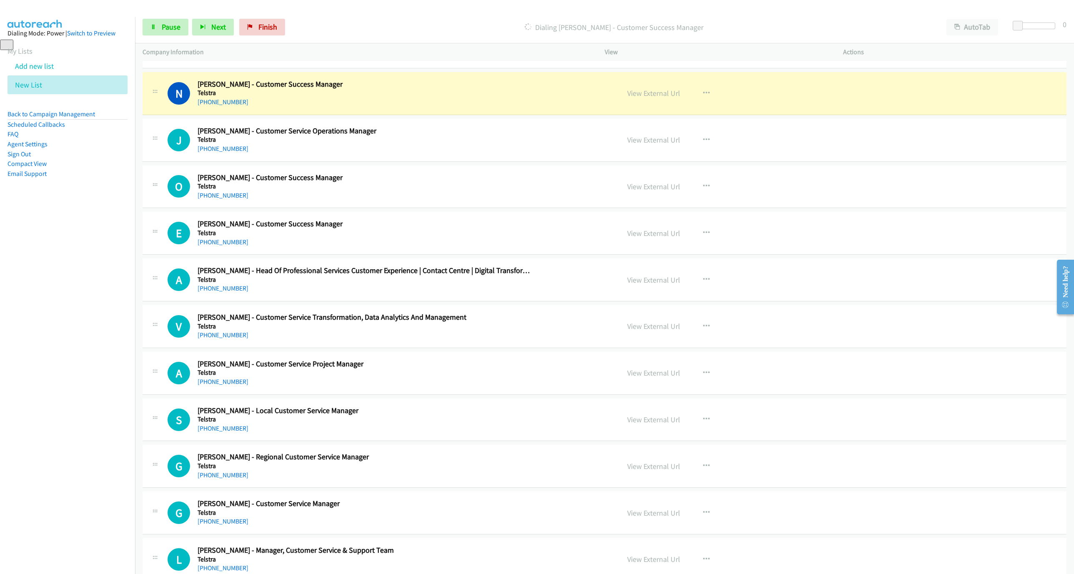
scroll to position [1650, 0]
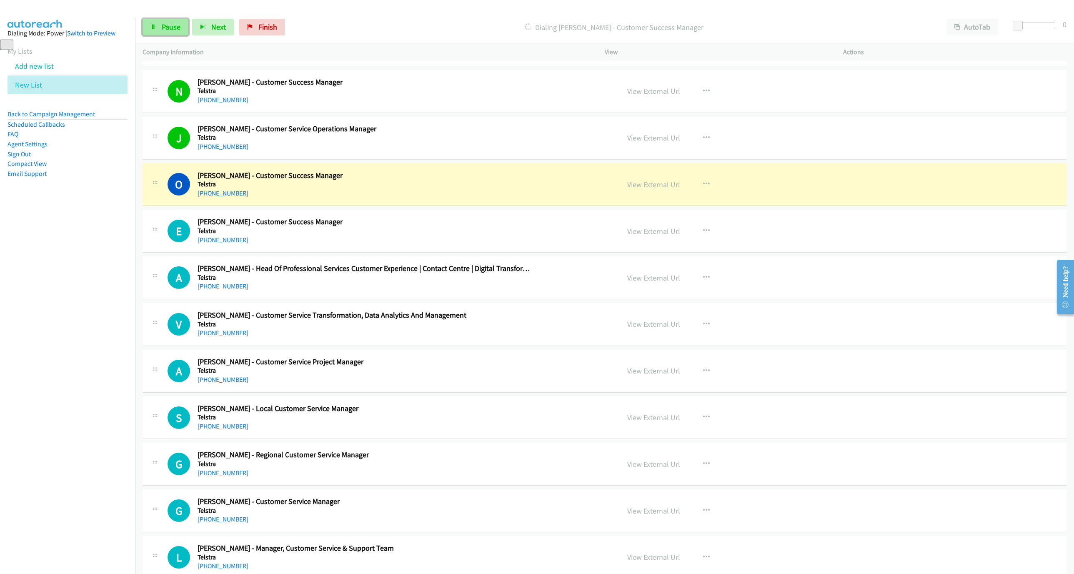
click at [174, 27] on span "Pause" at bounding box center [171, 27] width 19 height 10
click at [660, 198] on div "View External Url View External Url Schedule/Manage Callback Start Calls Here R…" at bounding box center [742, 184] width 246 height 27
click at [659, 189] on link "View External Url" at bounding box center [653, 185] width 53 height 10
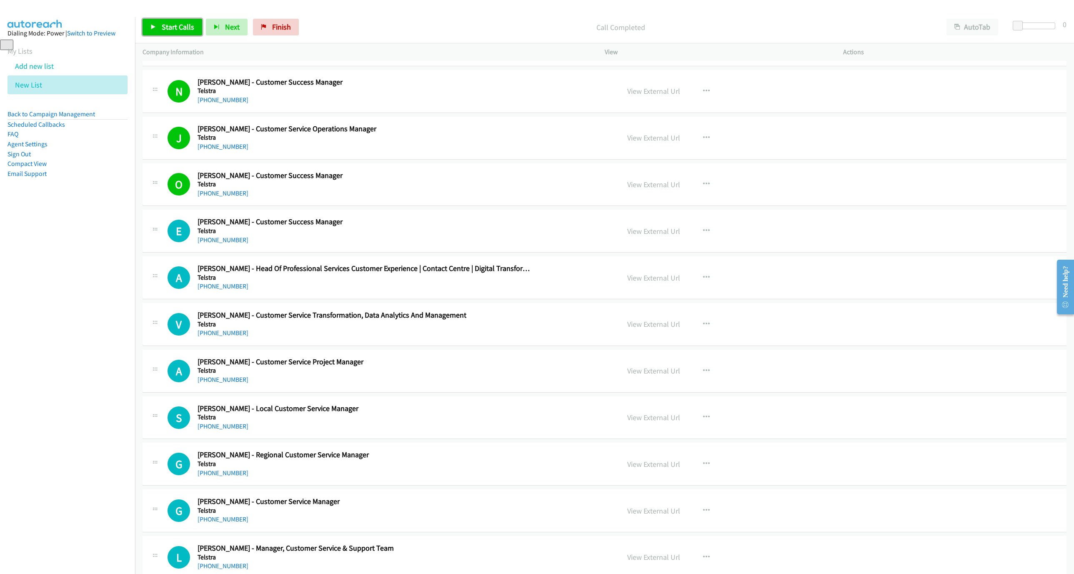
click at [174, 27] on span "Start Calls" at bounding box center [178, 27] width 32 height 10
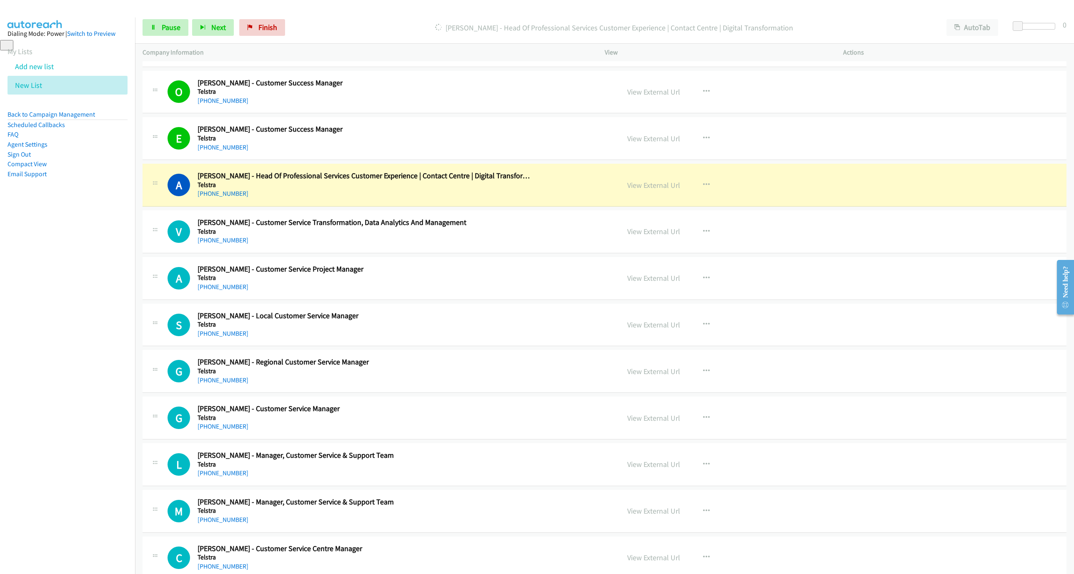
scroll to position [1775, 0]
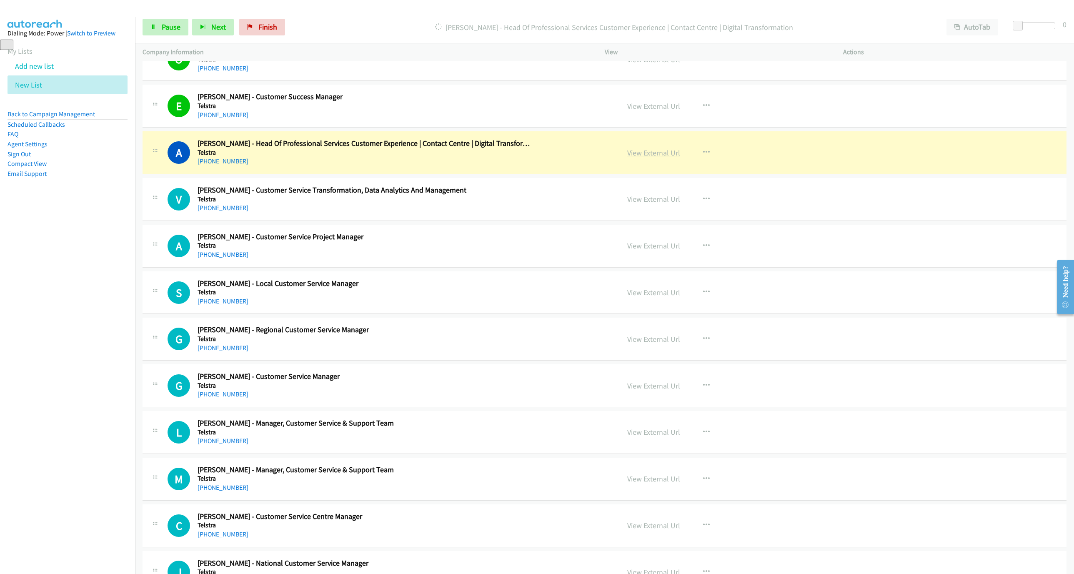
click at [650, 157] on link "View External Url" at bounding box center [653, 153] width 53 height 10
click at [162, 32] on link "Pause" at bounding box center [165, 27] width 46 height 17
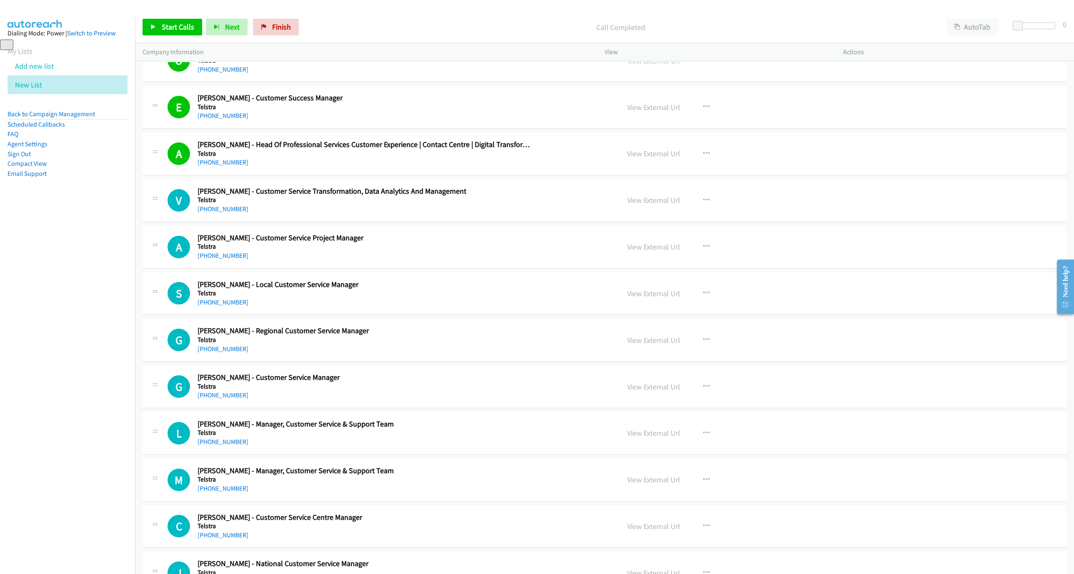
click at [170, 18] on div "Start Calls Pause Next Finish Call Completed AutoTab AutoTab 0" at bounding box center [604, 27] width 939 height 32
click at [172, 19] on link "Start Calls" at bounding box center [172, 27] width 60 height 17
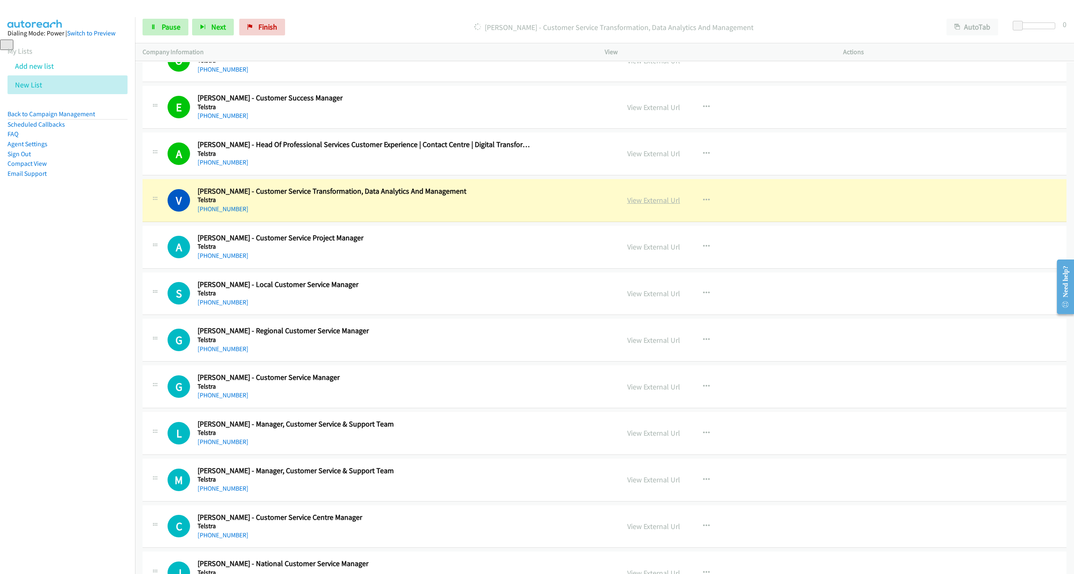
click at [641, 205] on link "View External Url" at bounding box center [653, 200] width 53 height 10
click at [167, 29] on span "Pause" at bounding box center [171, 27] width 19 height 10
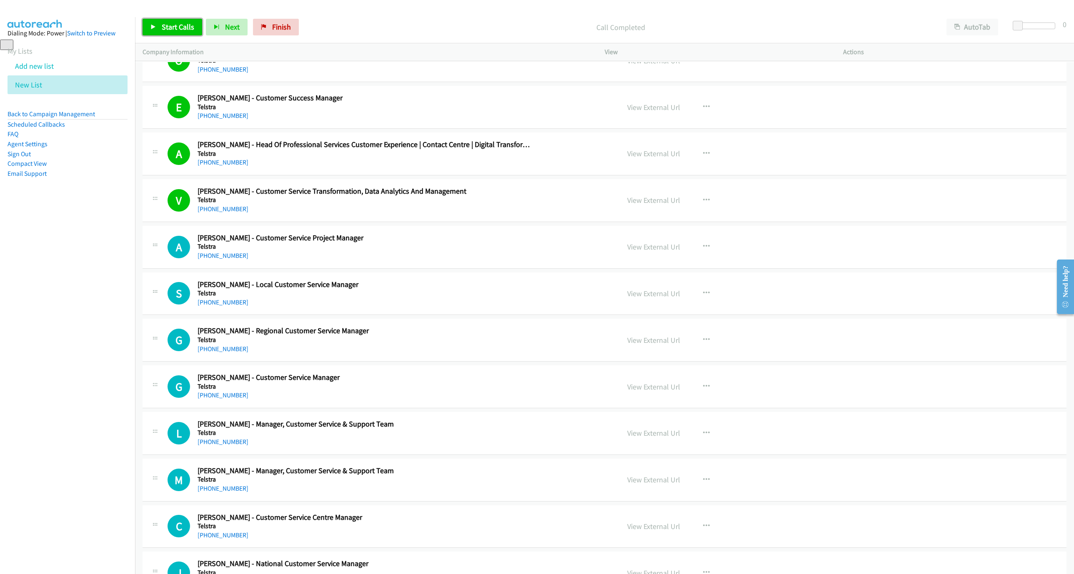
click at [164, 27] on span "Start Calls" at bounding box center [178, 27] width 32 height 10
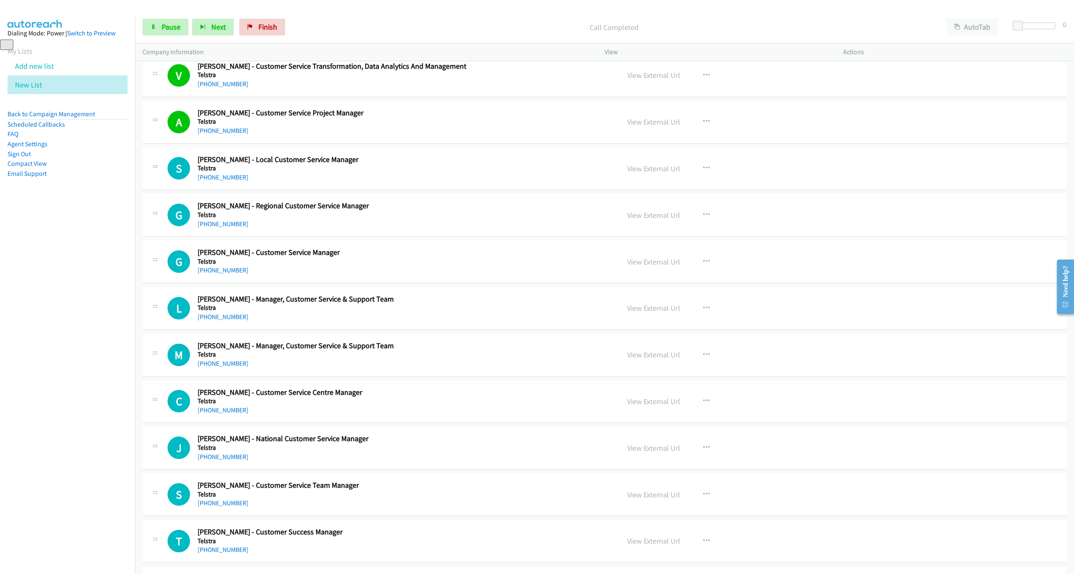
scroll to position [1962, 0]
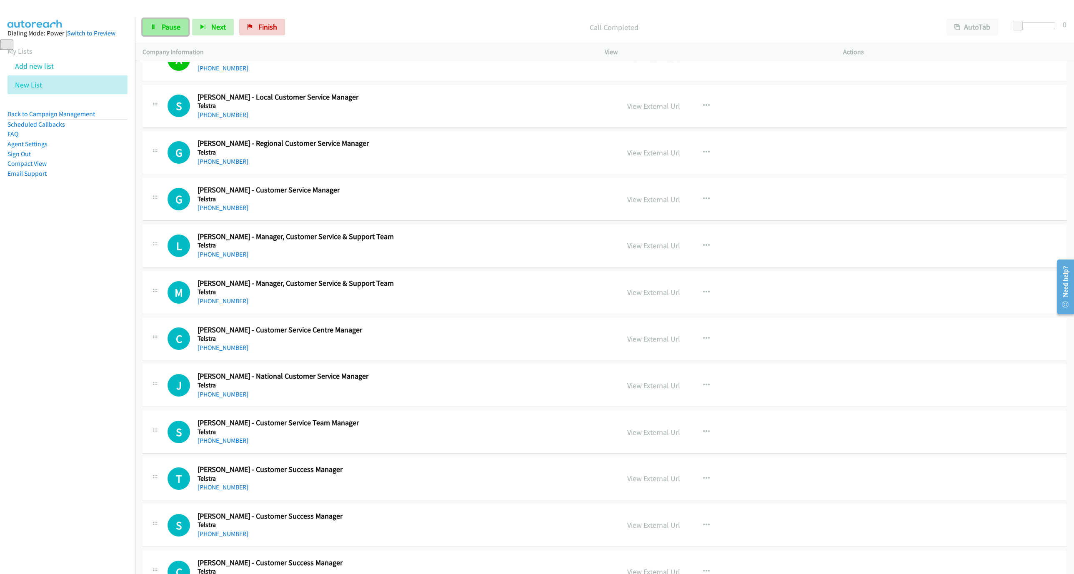
click at [175, 32] on link "Pause" at bounding box center [165, 27] width 46 height 17
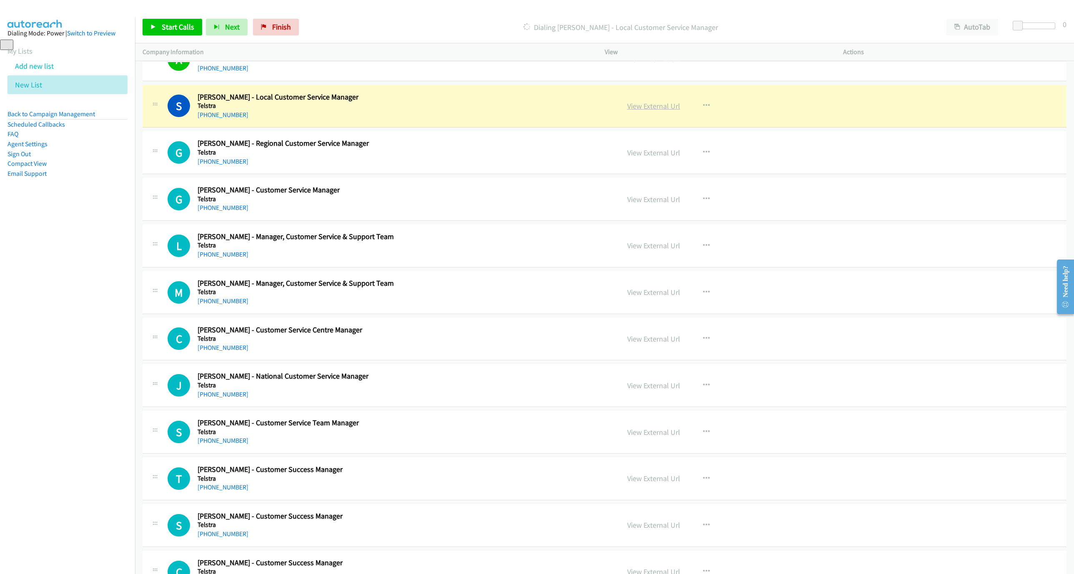
click at [660, 111] on link "View External Url" at bounding box center [653, 106] width 53 height 10
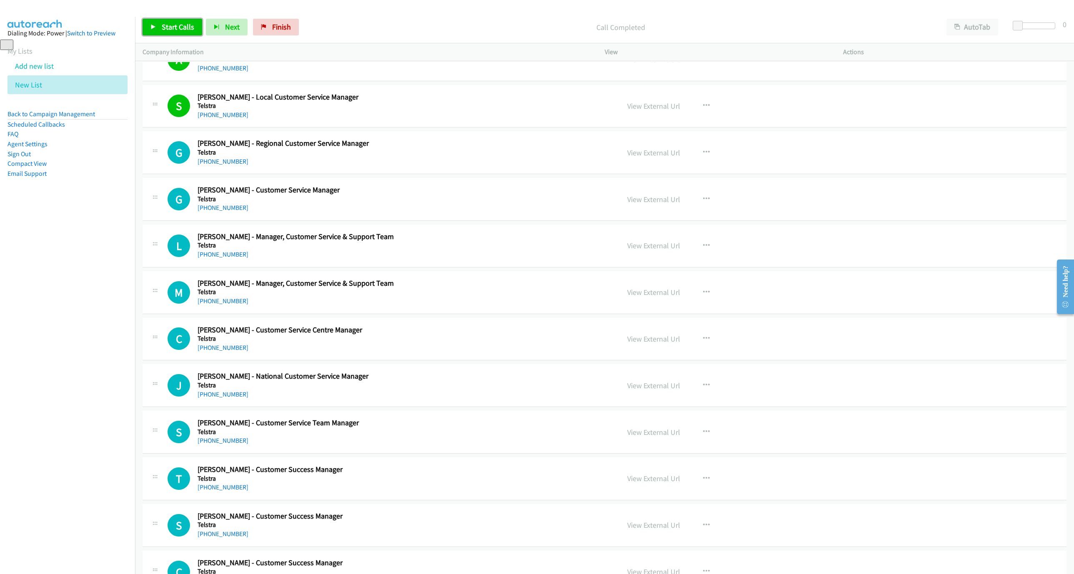
click at [190, 24] on span "Start Calls" at bounding box center [178, 27] width 32 height 10
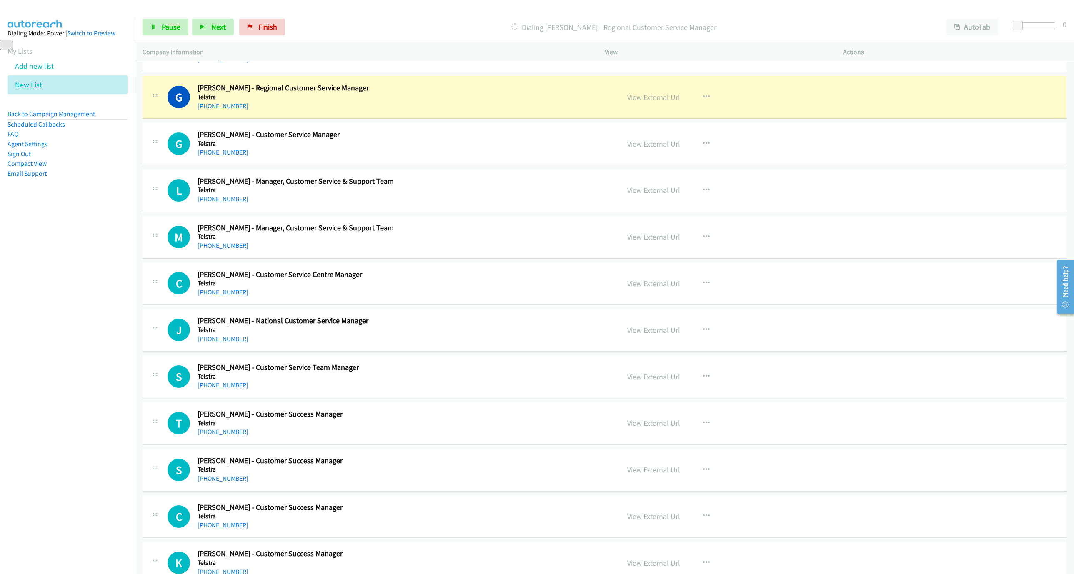
scroll to position [2025, 0]
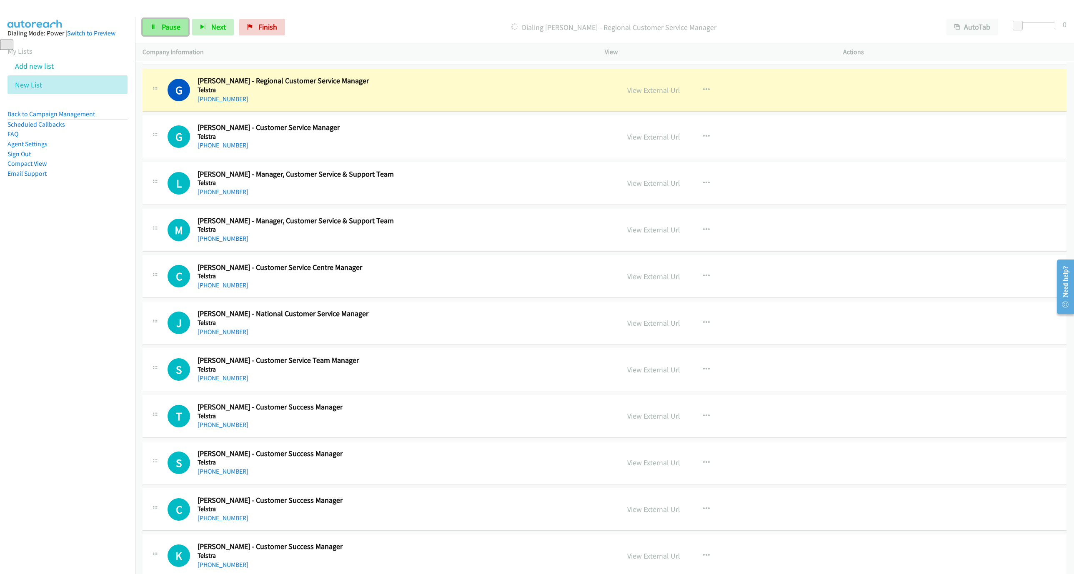
click at [172, 30] on span "Pause" at bounding box center [171, 27] width 19 height 10
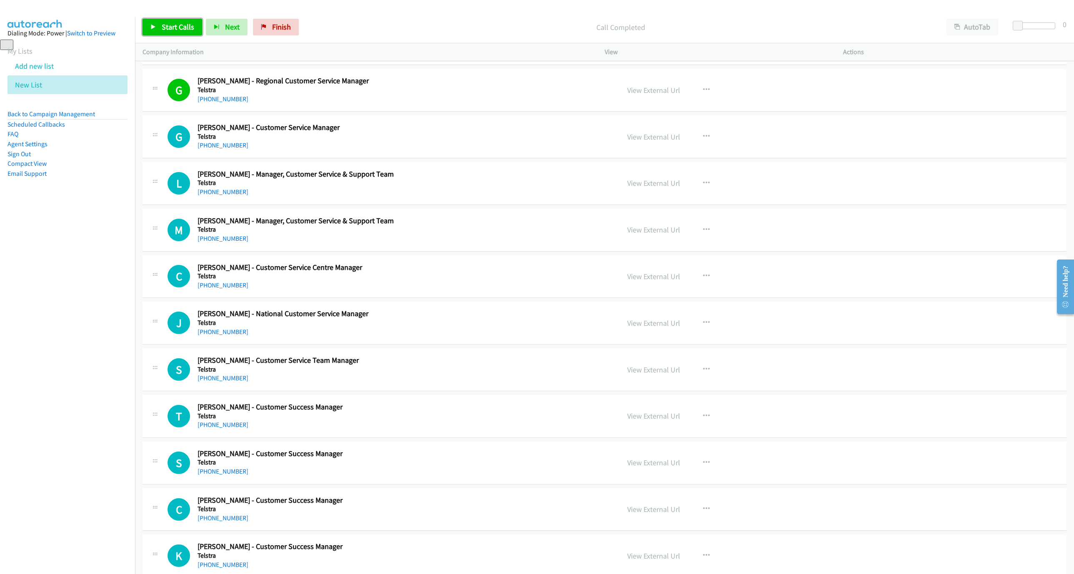
click at [172, 29] on span "Start Calls" at bounding box center [178, 27] width 32 height 10
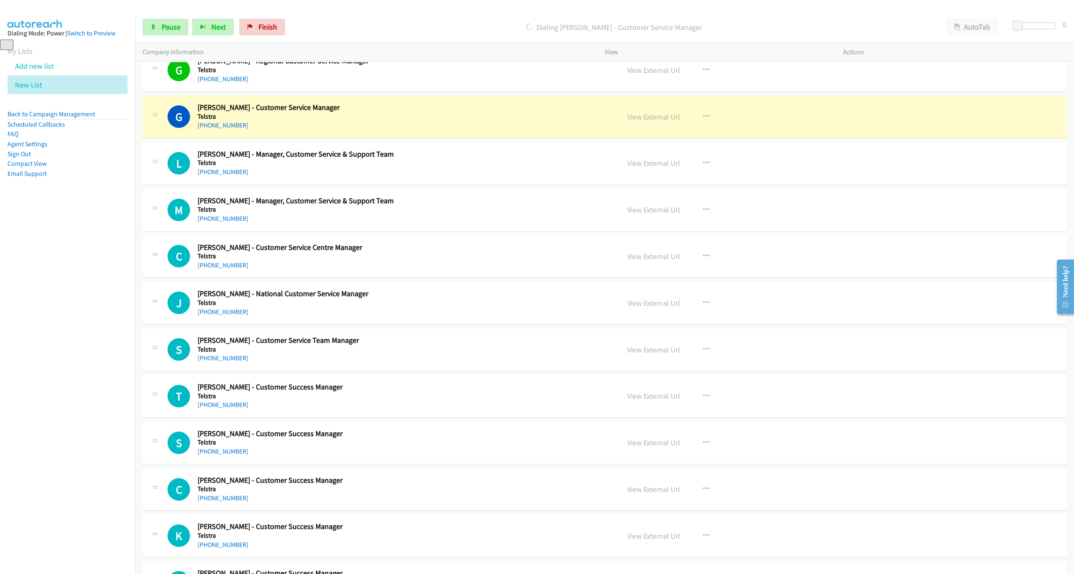
scroll to position [2087, 0]
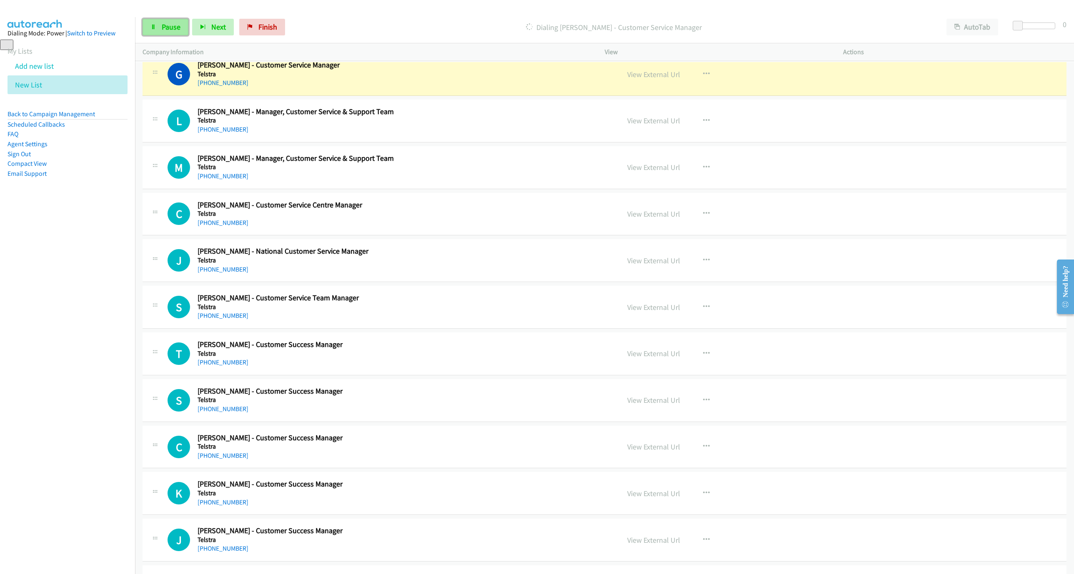
click at [154, 20] on link "Pause" at bounding box center [165, 27] width 46 height 17
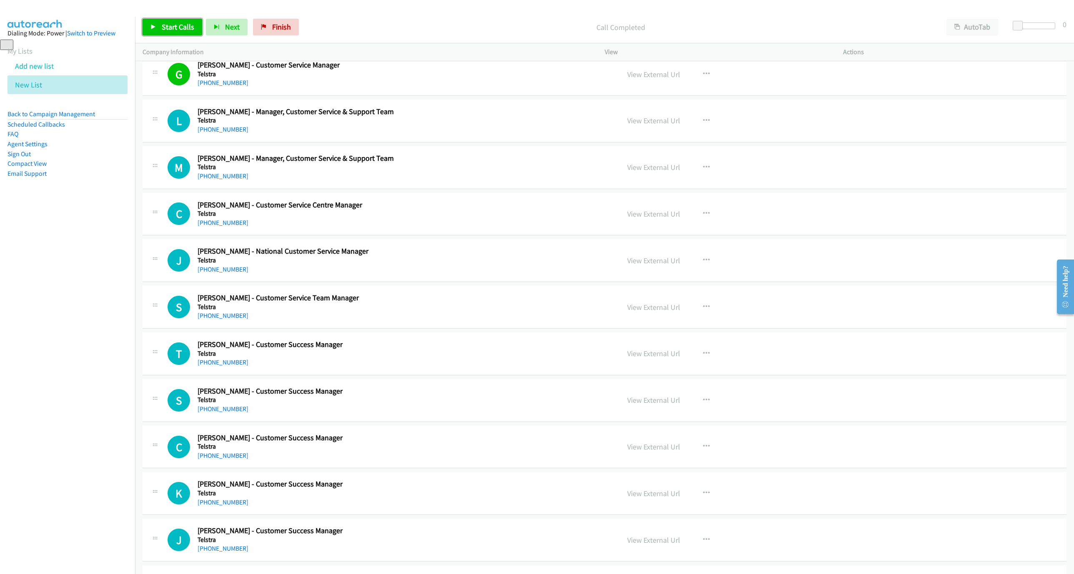
click at [165, 31] on span "Start Calls" at bounding box center [178, 27] width 32 height 10
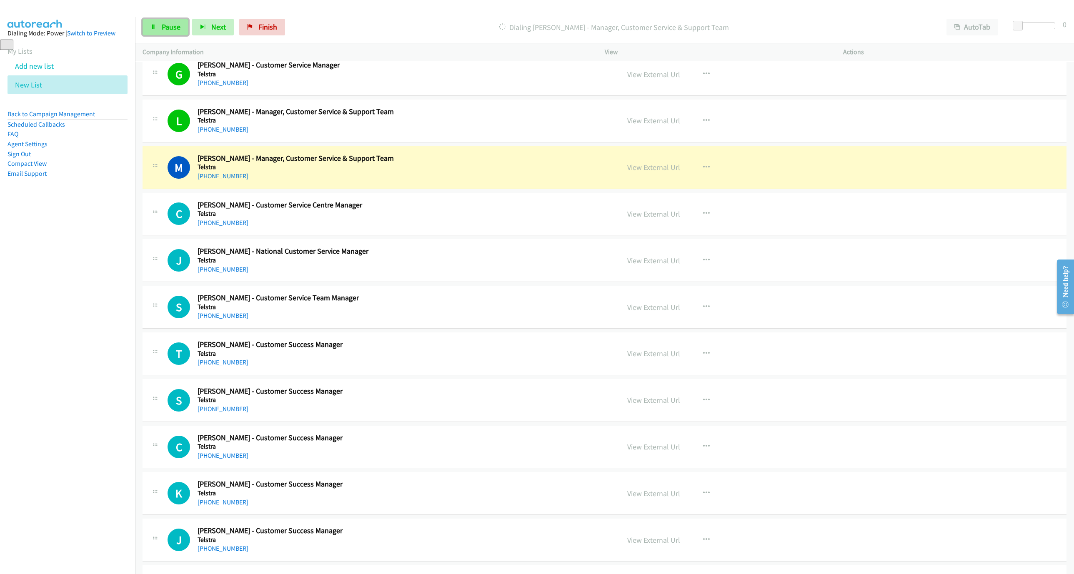
click at [160, 30] on link "Pause" at bounding box center [165, 27] width 46 height 17
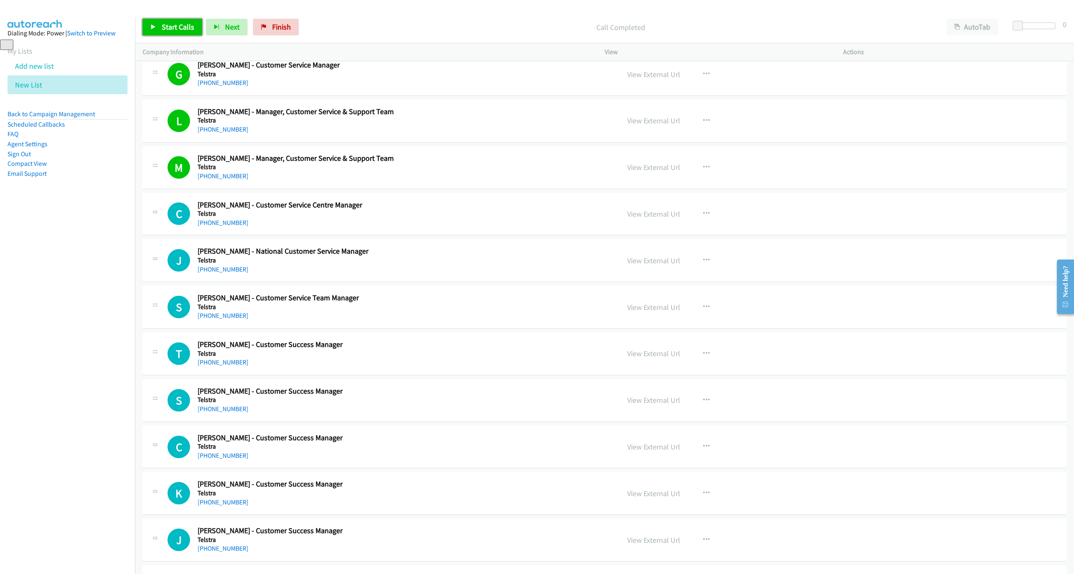
click at [166, 25] on span "Start Calls" at bounding box center [178, 27] width 32 height 10
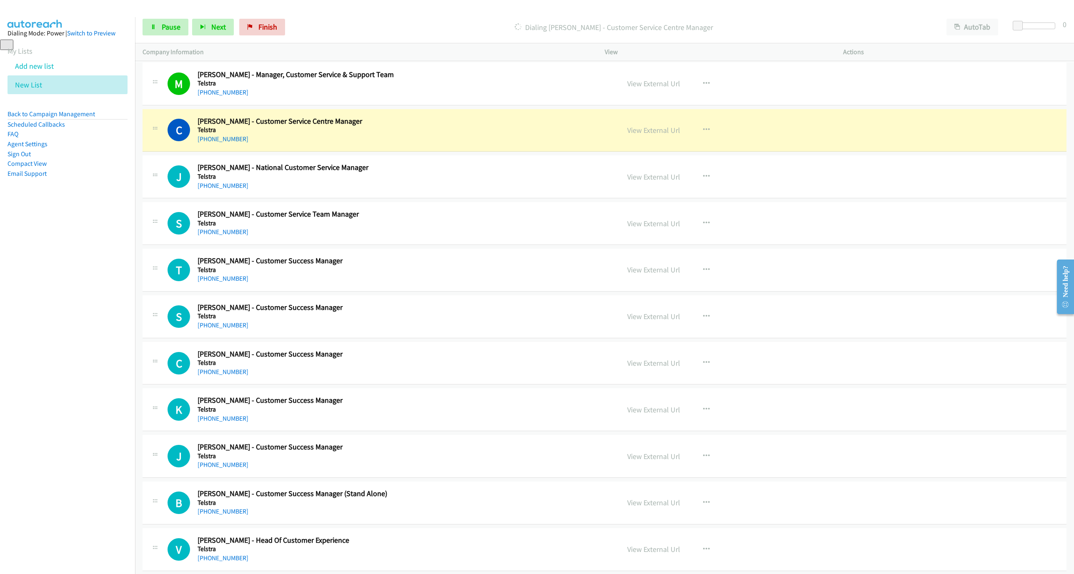
scroll to position [2212, 0]
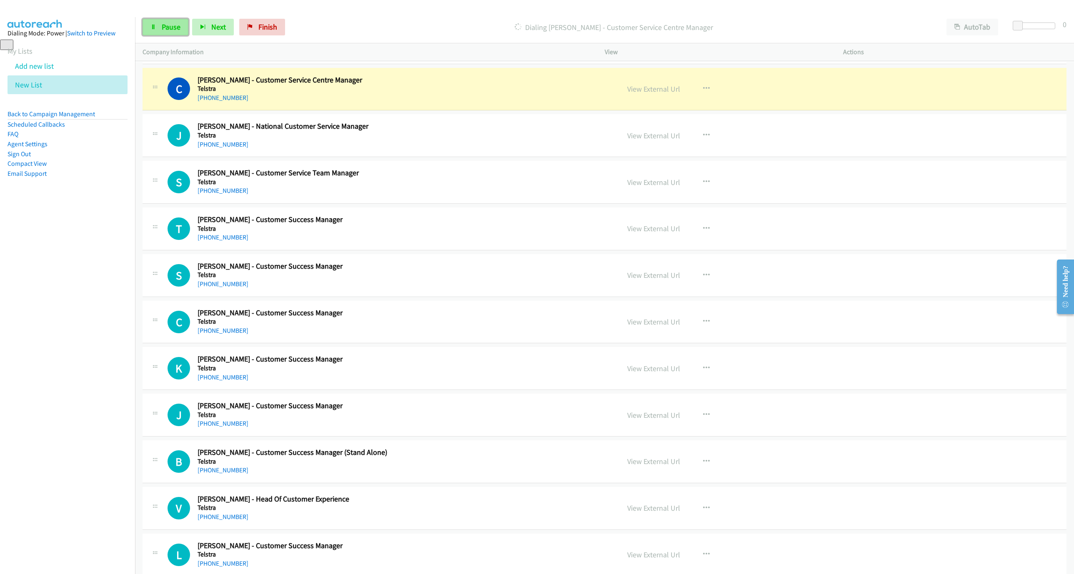
click at [168, 32] on link "Pause" at bounding box center [165, 27] width 46 height 17
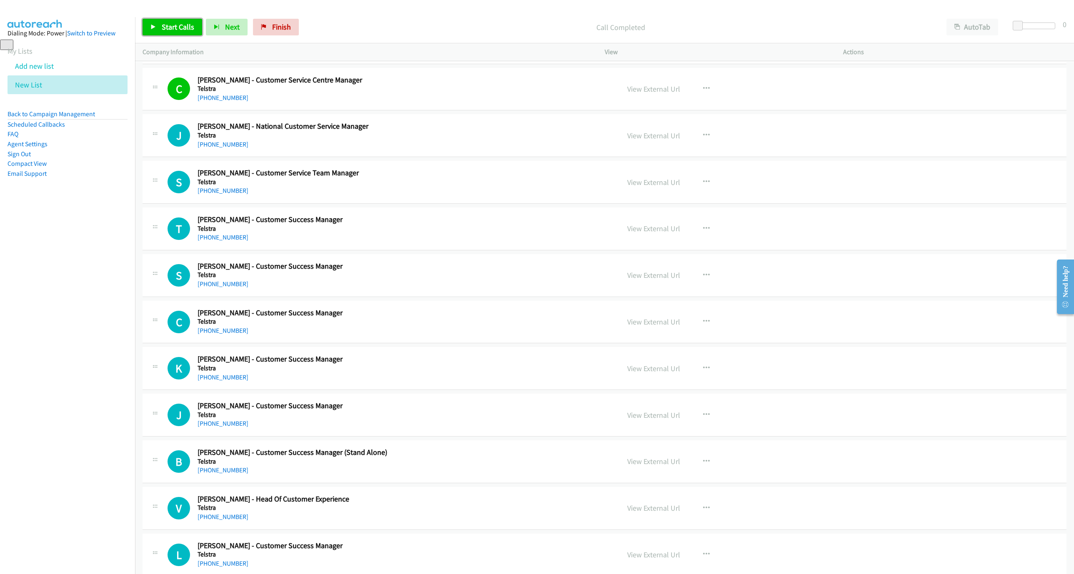
drag, startPoint x: 165, startPoint y: 35, endPoint x: 190, endPoint y: 40, distance: 25.5
click at [165, 35] on link "Start Calls" at bounding box center [172, 27] width 60 height 17
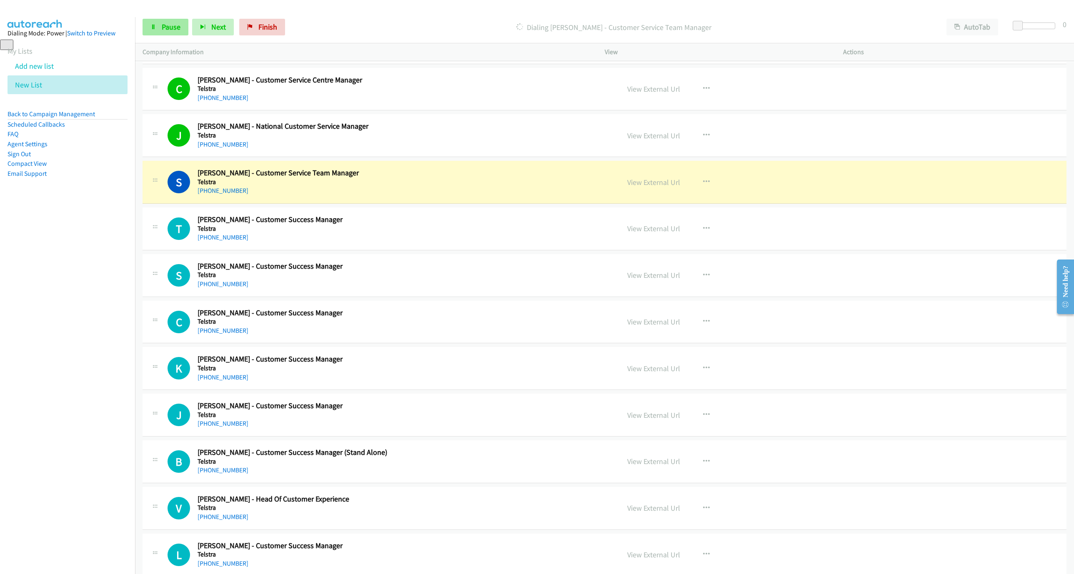
click at [165, 35] on div "Start Calls Pause Next Finish Dialing [PERSON_NAME] - Customer Service Team Man…" at bounding box center [604, 27] width 939 height 32
click at [164, 30] on span "Pause" at bounding box center [171, 27] width 19 height 10
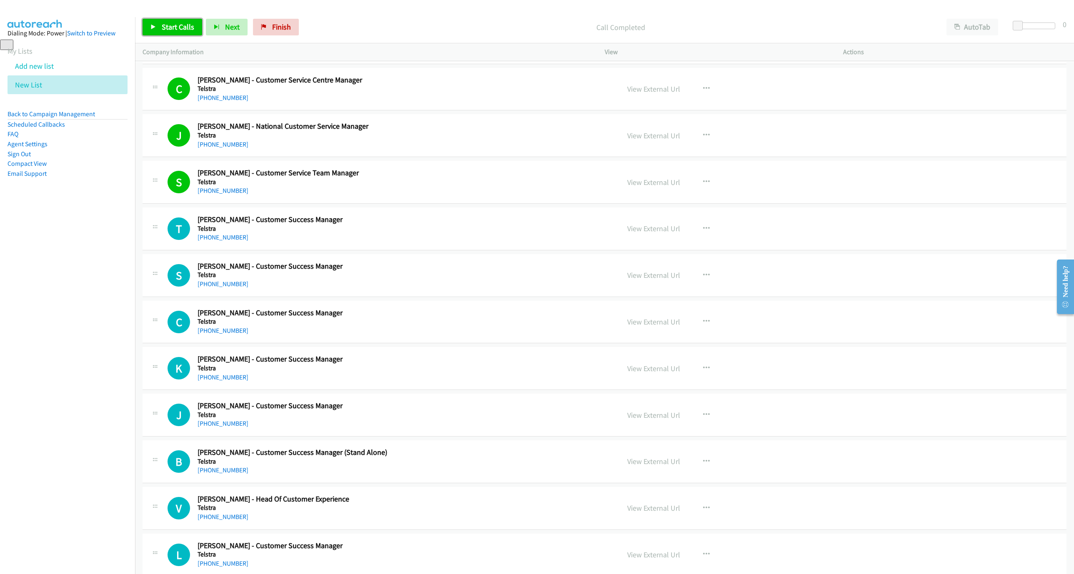
click at [189, 28] on span "Start Calls" at bounding box center [178, 27] width 32 height 10
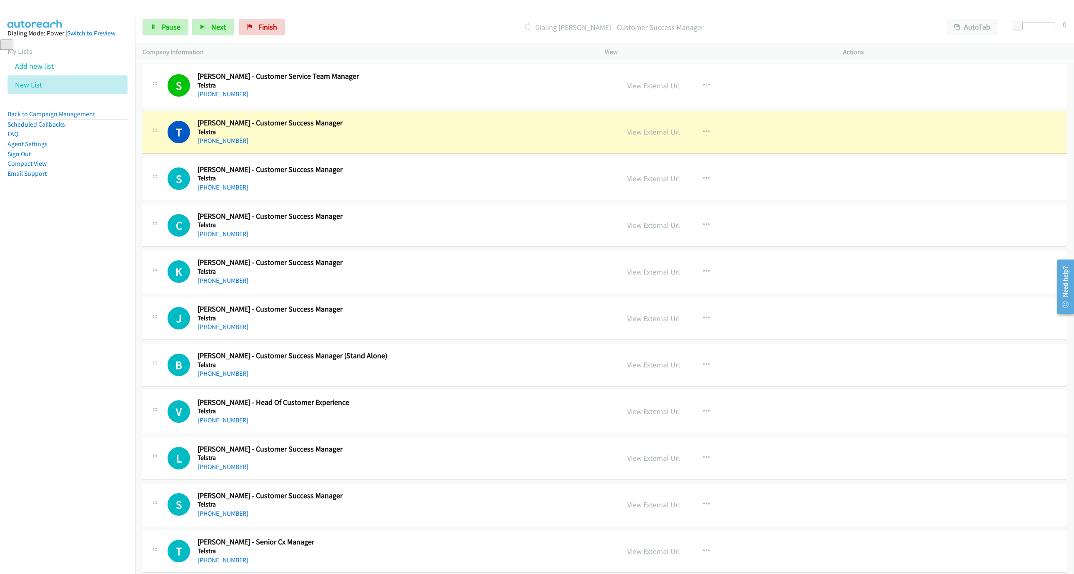
scroll to position [2337, 0]
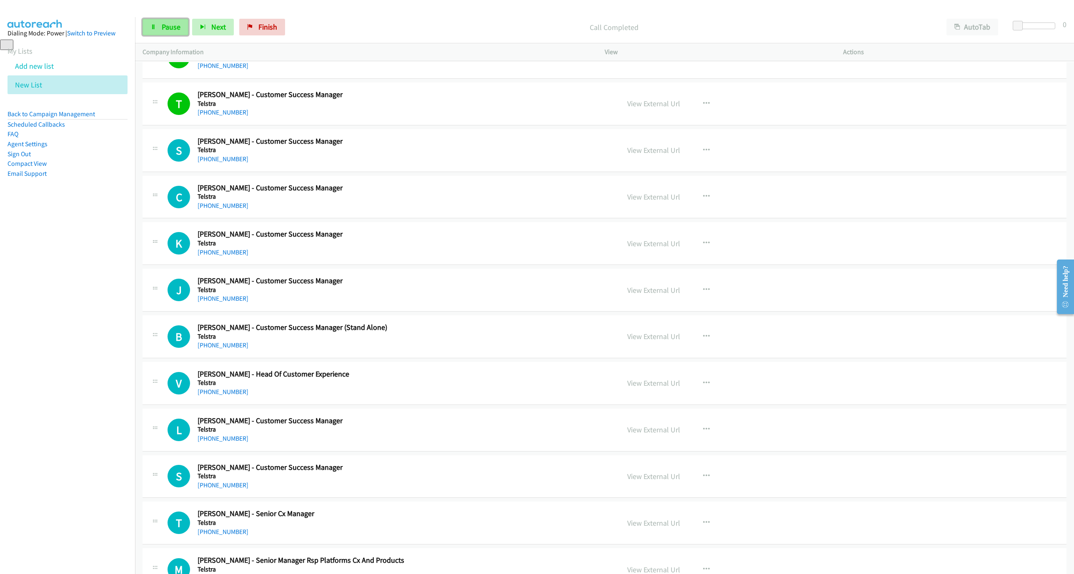
click at [173, 26] on span "Pause" at bounding box center [171, 27] width 19 height 10
click at [157, 32] on link "Start Calls" at bounding box center [172, 27] width 60 height 17
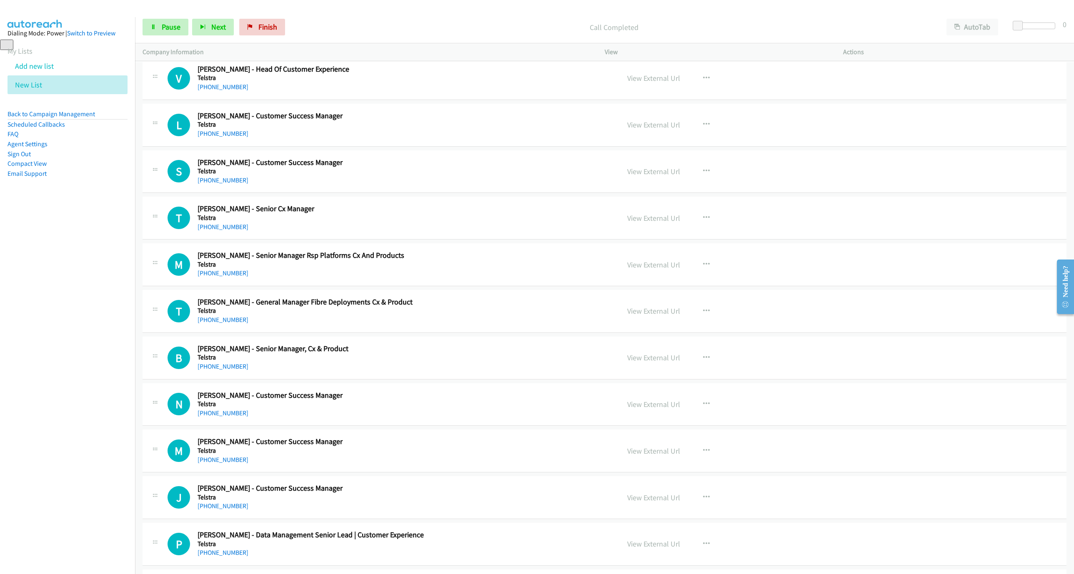
scroll to position [2649, 0]
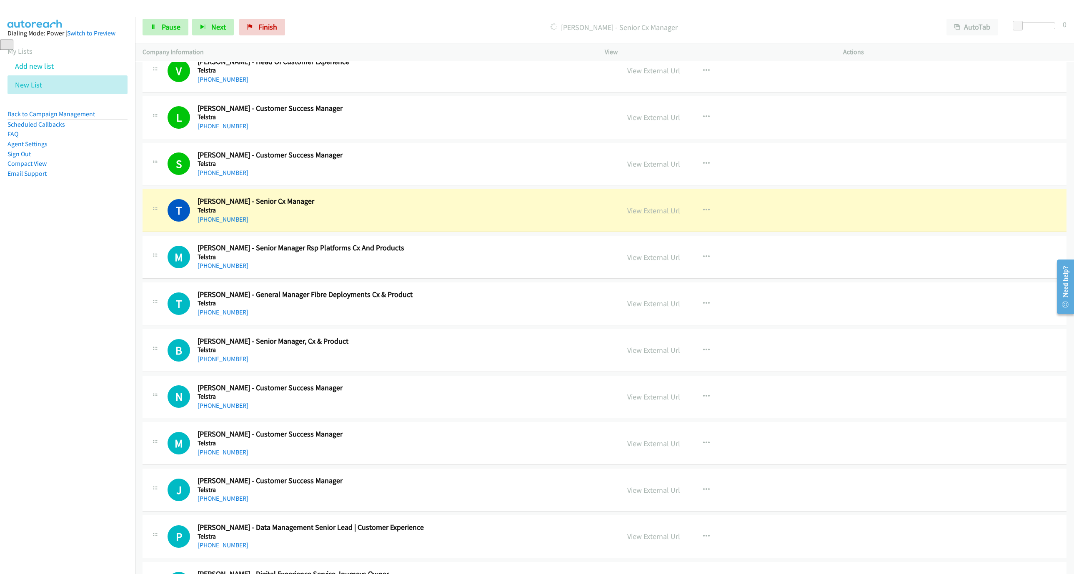
click at [649, 215] on link "View External Url" at bounding box center [653, 211] width 53 height 10
click at [154, 26] on icon at bounding box center [153, 28] width 6 height 6
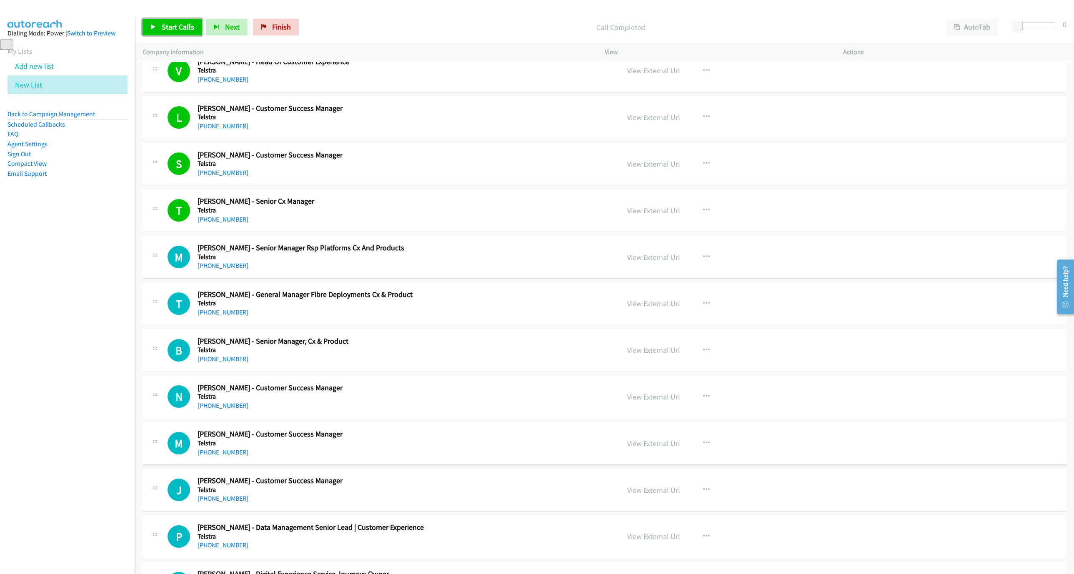
click at [170, 20] on link "Start Calls" at bounding box center [172, 27] width 60 height 17
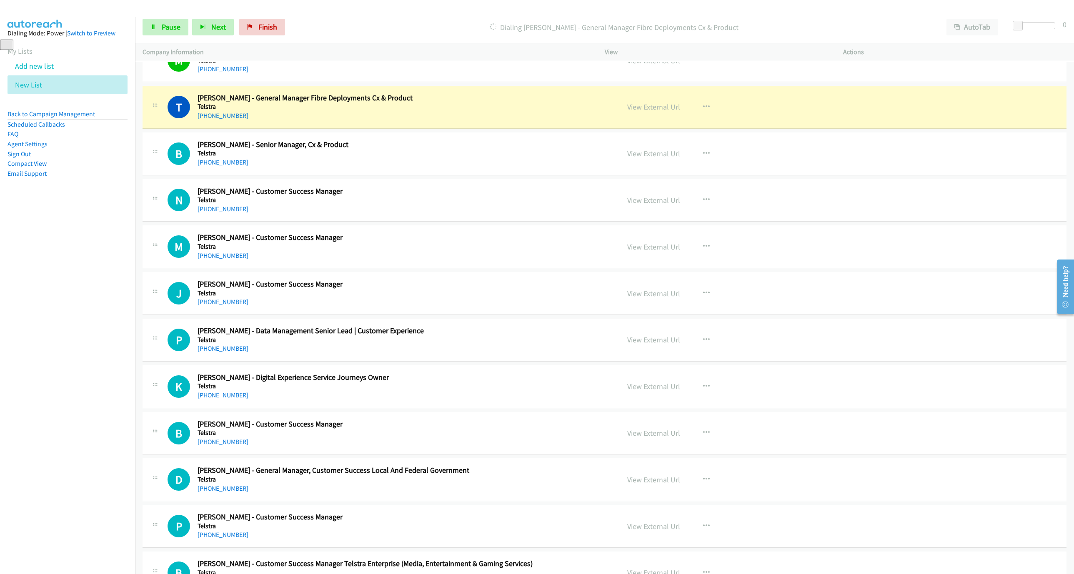
scroll to position [2837, 0]
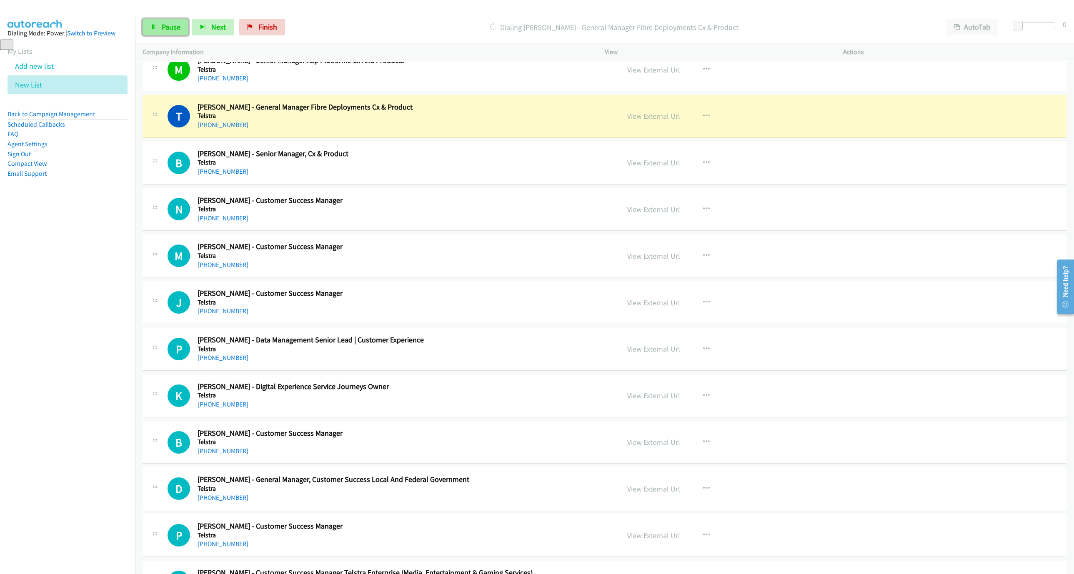
click at [152, 30] on link "Pause" at bounding box center [165, 27] width 46 height 17
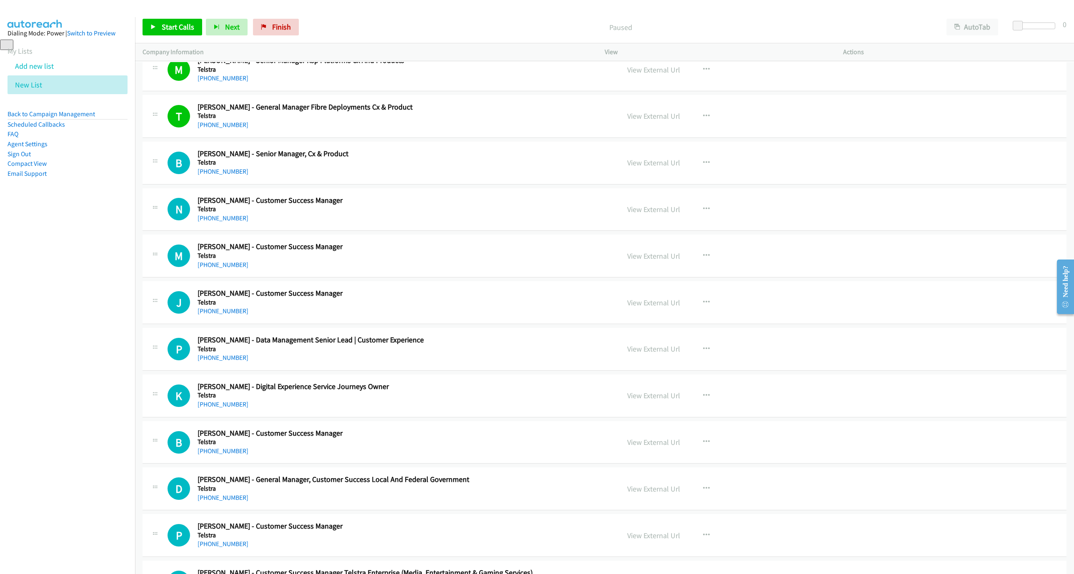
click at [232, 222] on link "[PHONE_NUMBER]" at bounding box center [222, 218] width 51 height 8
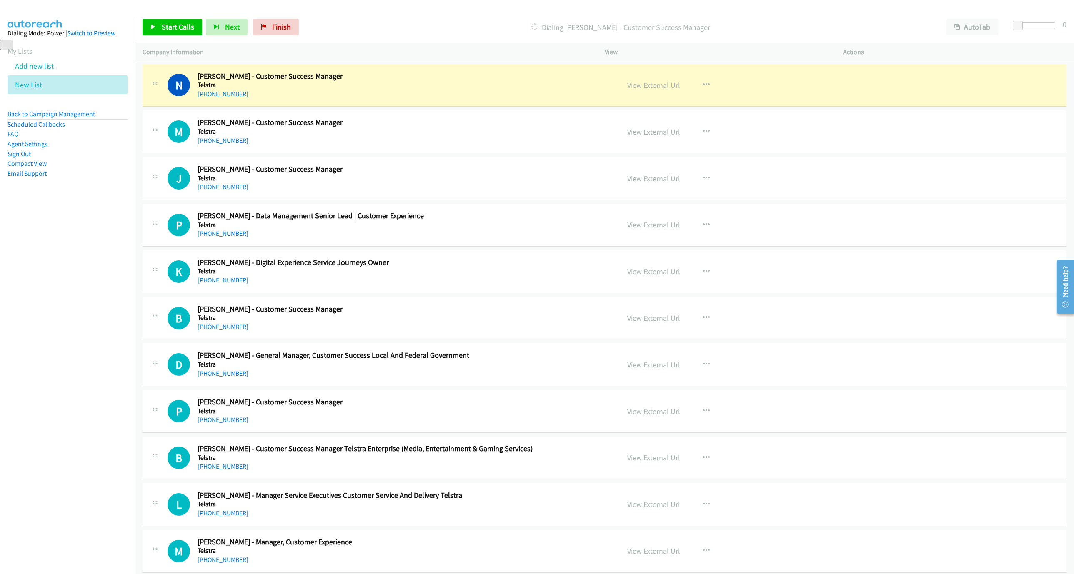
scroll to position [2962, 0]
click at [639, 89] on link "View External Url" at bounding box center [653, 85] width 53 height 10
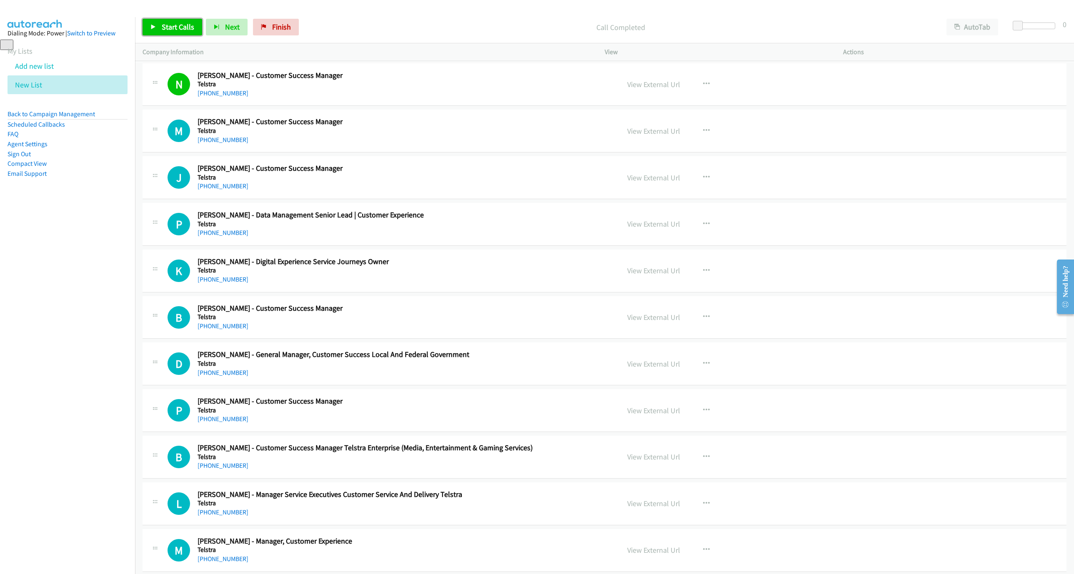
click at [170, 20] on link "Start Calls" at bounding box center [172, 27] width 60 height 17
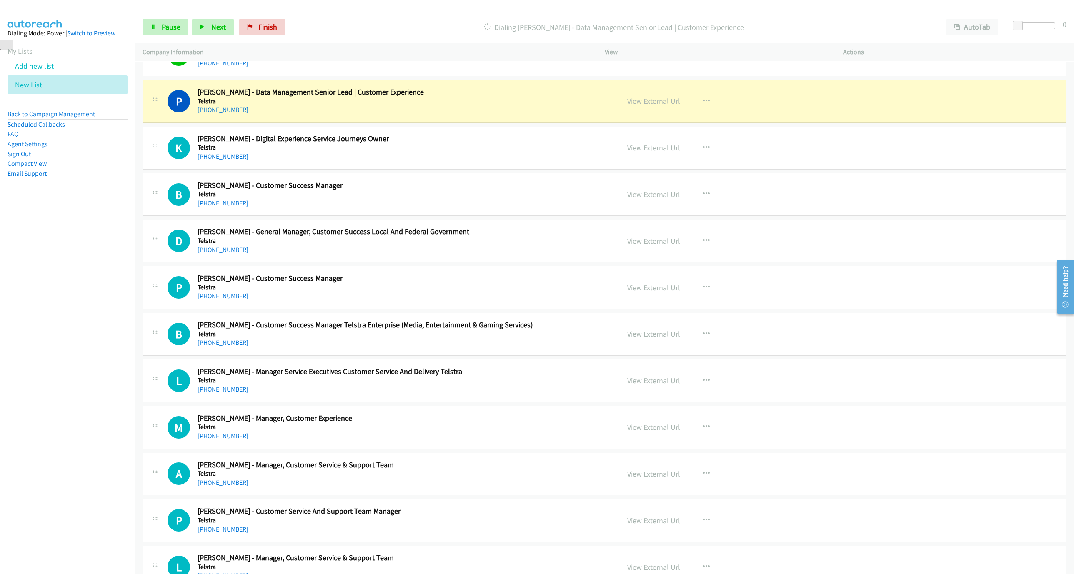
scroll to position [3087, 0]
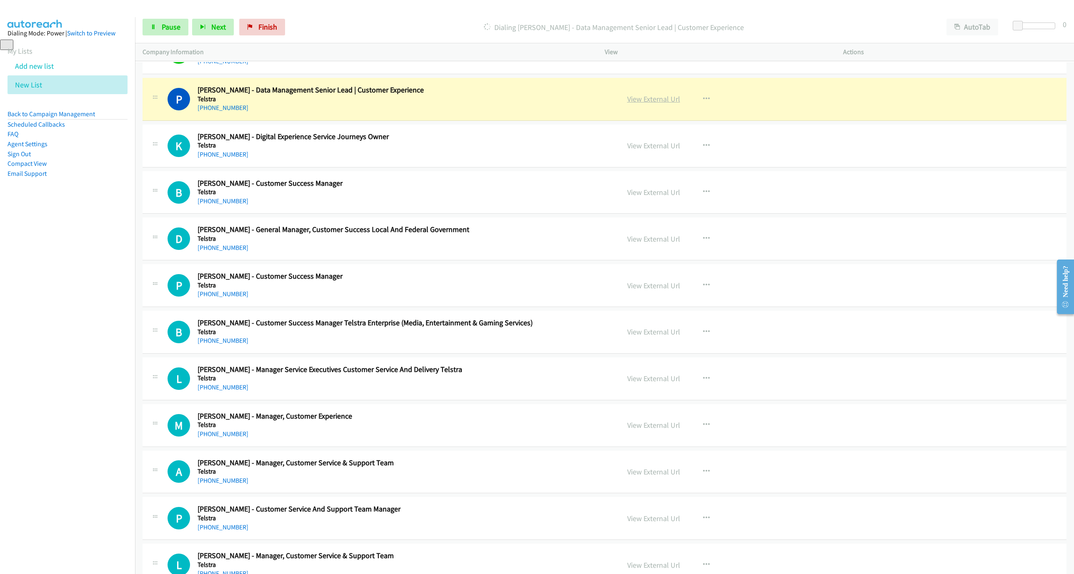
click at [654, 104] on link "View External Url" at bounding box center [653, 99] width 53 height 10
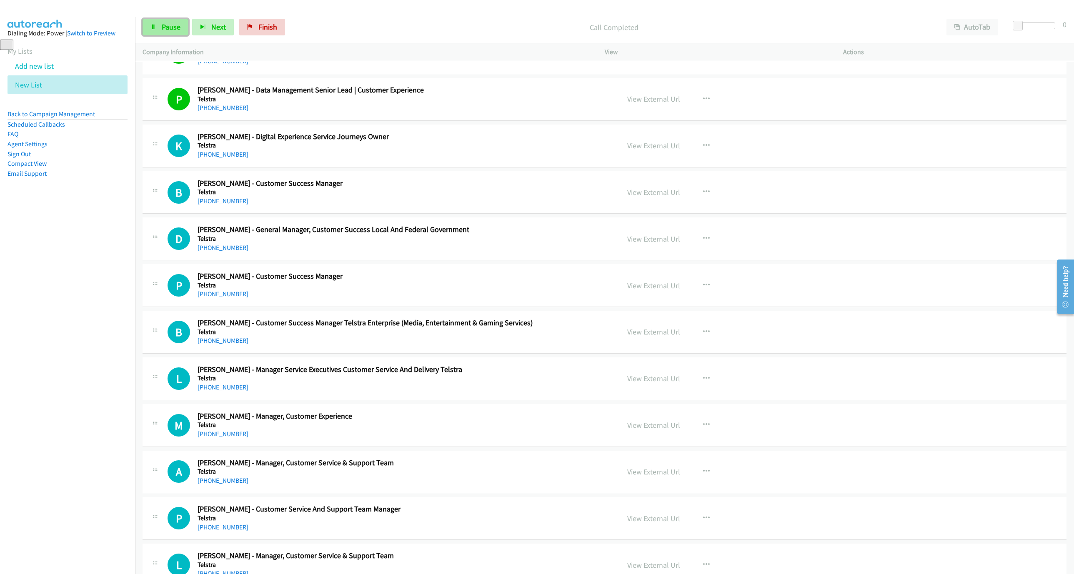
click at [163, 32] on link "Pause" at bounding box center [165, 27] width 46 height 17
click at [183, 24] on span "Start Calls" at bounding box center [178, 27] width 32 height 10
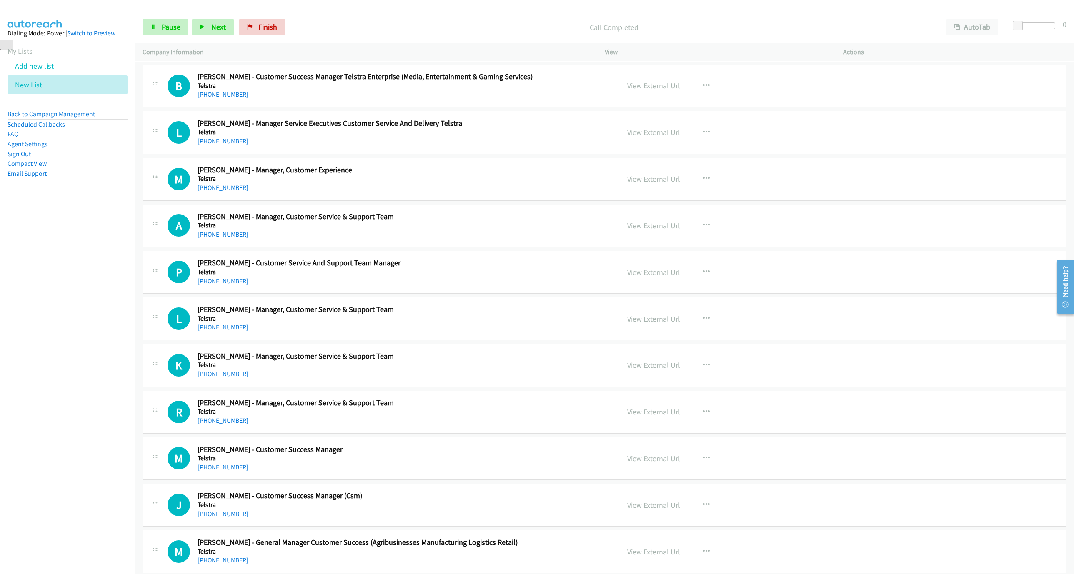
scroll to position [3337, 0]
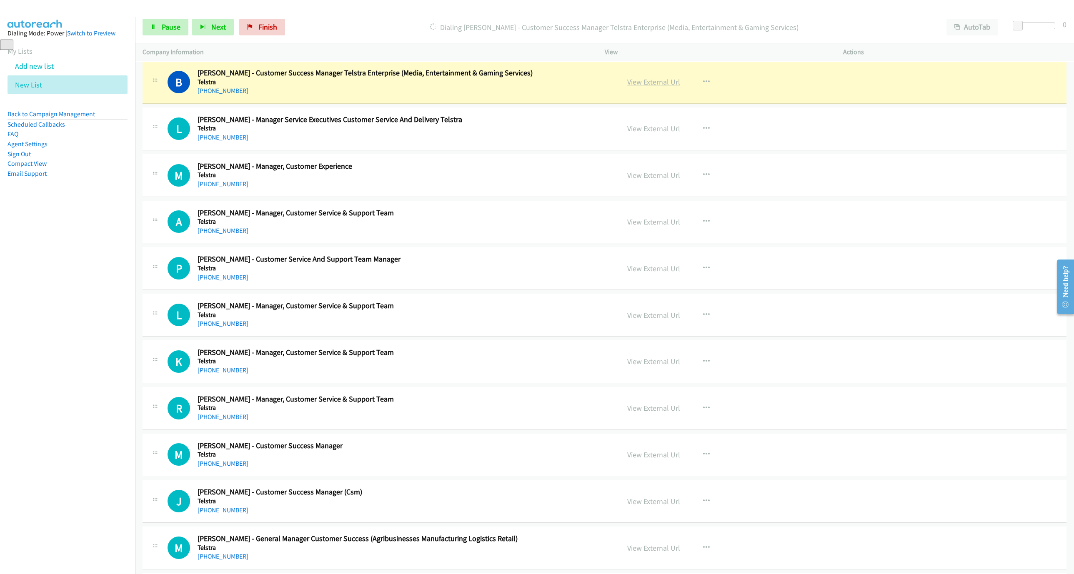
click at [663, 87] on link "View External Url" at bounding box center [653, 82] width 53 height 10
click at [180, 27] on link "Pause" at bounding box center [165, 27] width 46 height 17
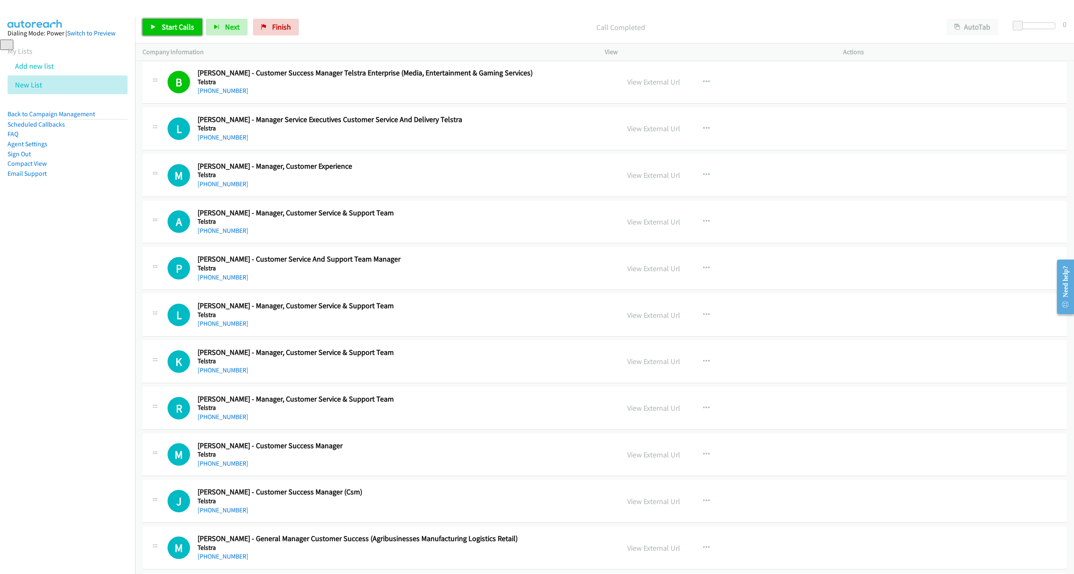
click at [179, 30] on span "Start Calls" at bounding box center [178, 27] width 32 height 10
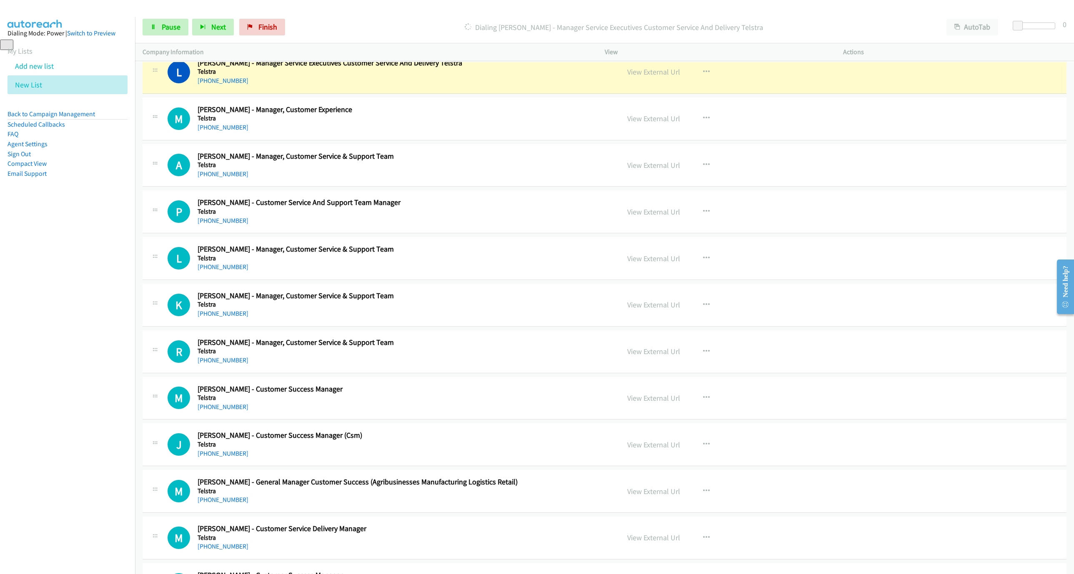
scroll to position [3399, 0]
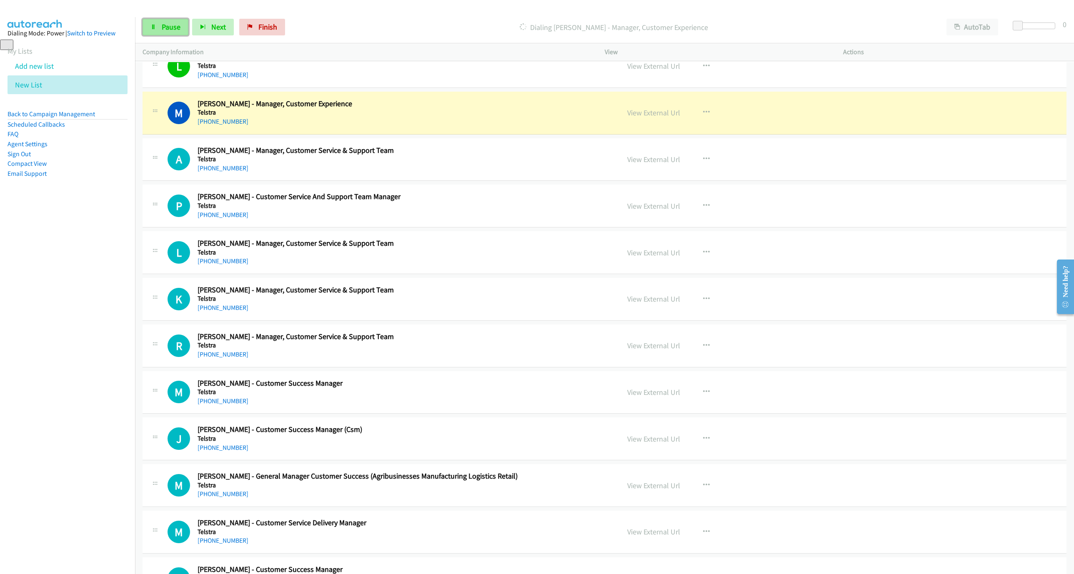
click at [164, 21] on link "Pause" at bounding box center [165, 27] width 46 height 17
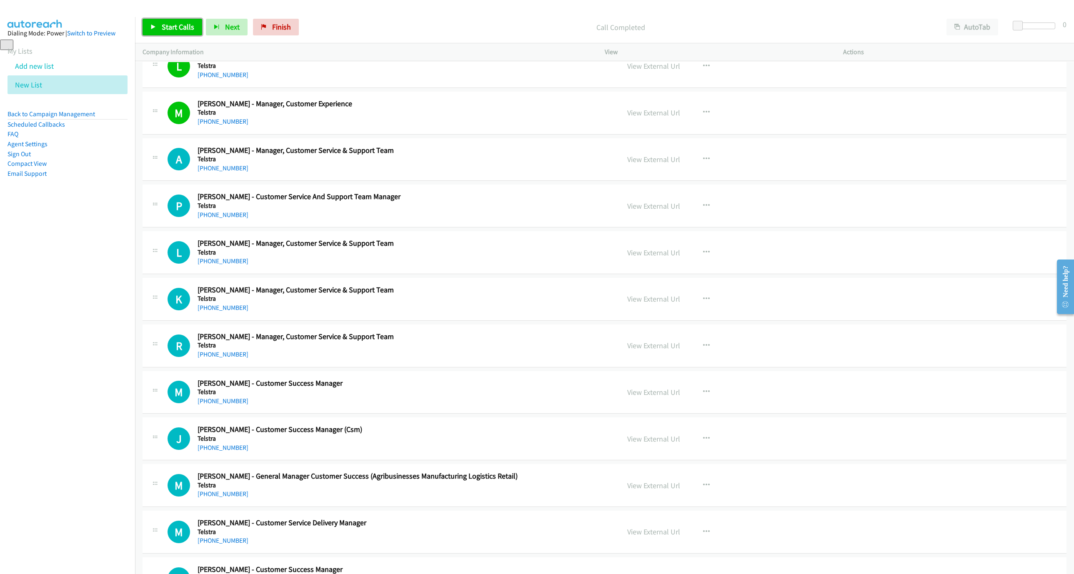
click at [158, 30] on link "Start Calls" at bounding box center [172, 27] width 60 height 17
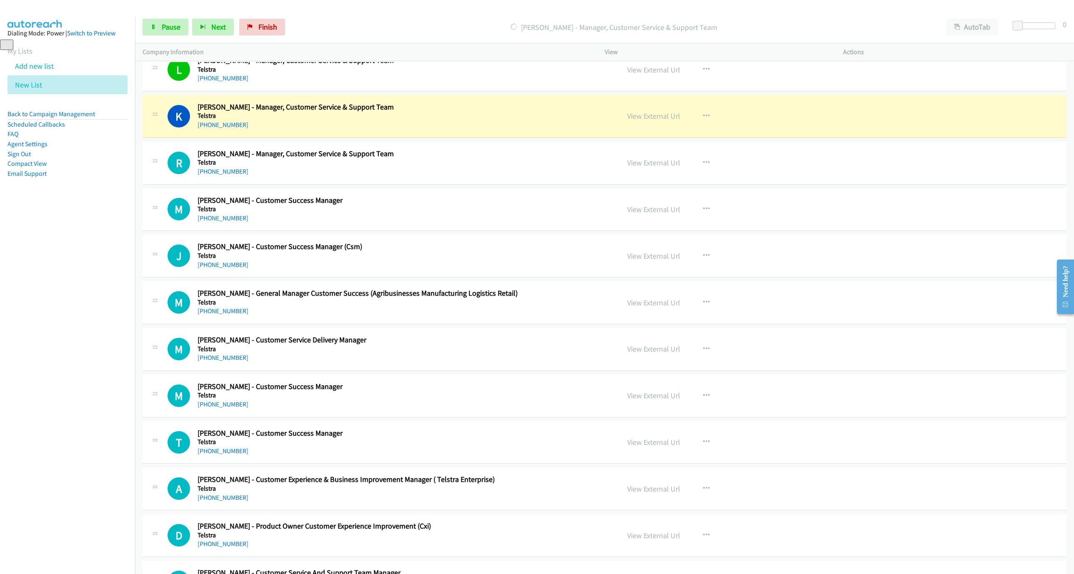
scroll to position [3587, 0]
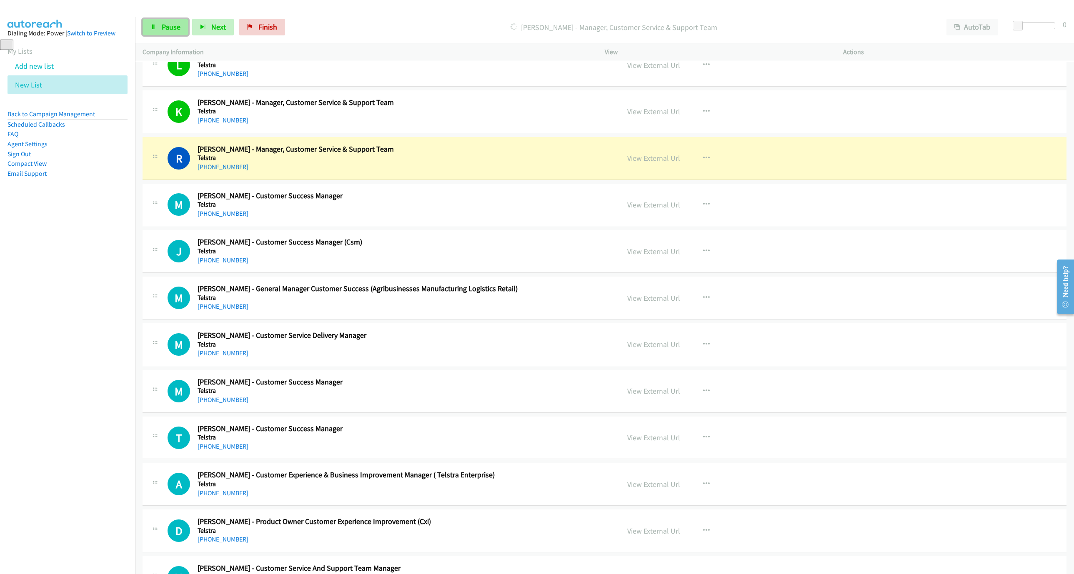
click at [165, 29] on span "Pause" at bounding box center [171, 27] width 19 height 10
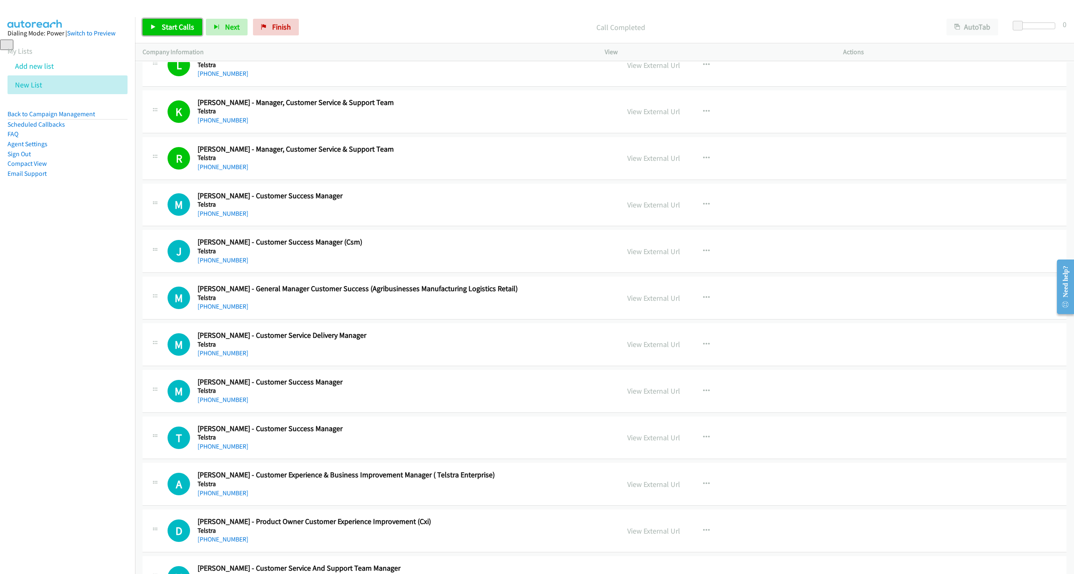
click at [154, 23] on link "Start Calls" at bounding box center [172, 27] width 60 height 17
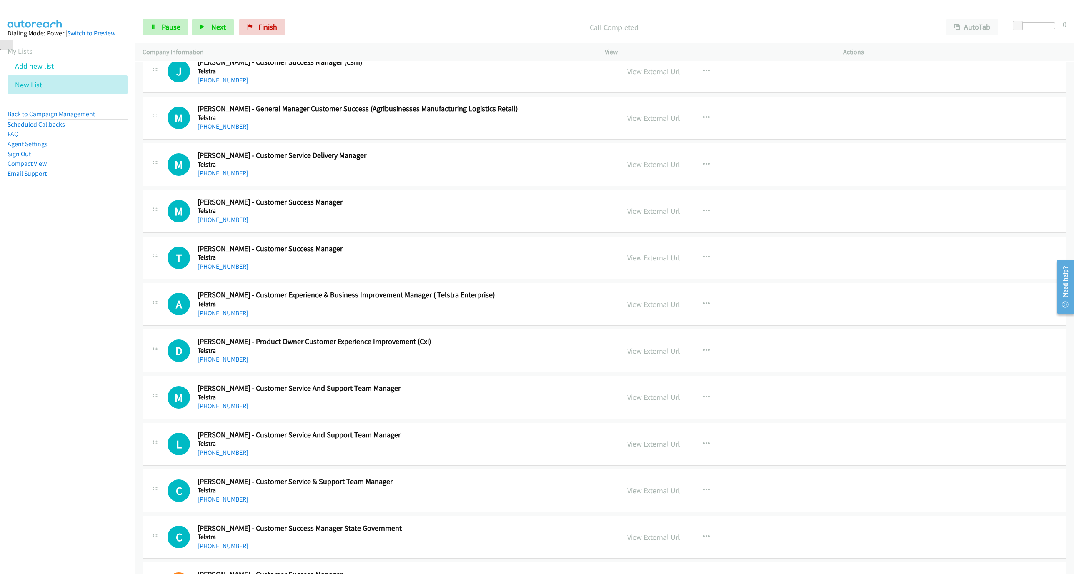
scroll to position [3774, 0]
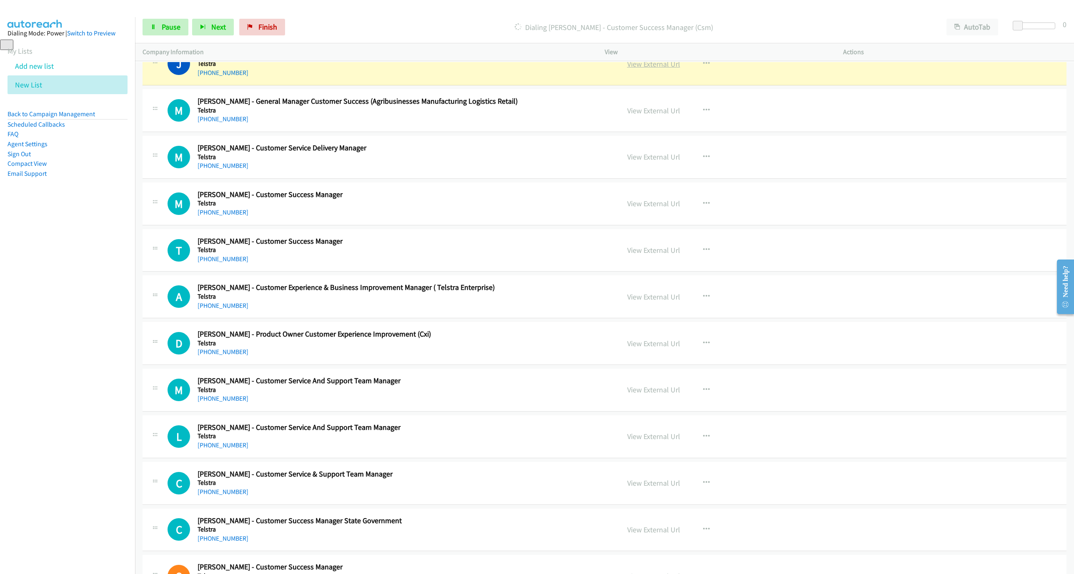
click at [643, 69] on link "View External Url" at bounding box center [653, 64] width 53 height 10
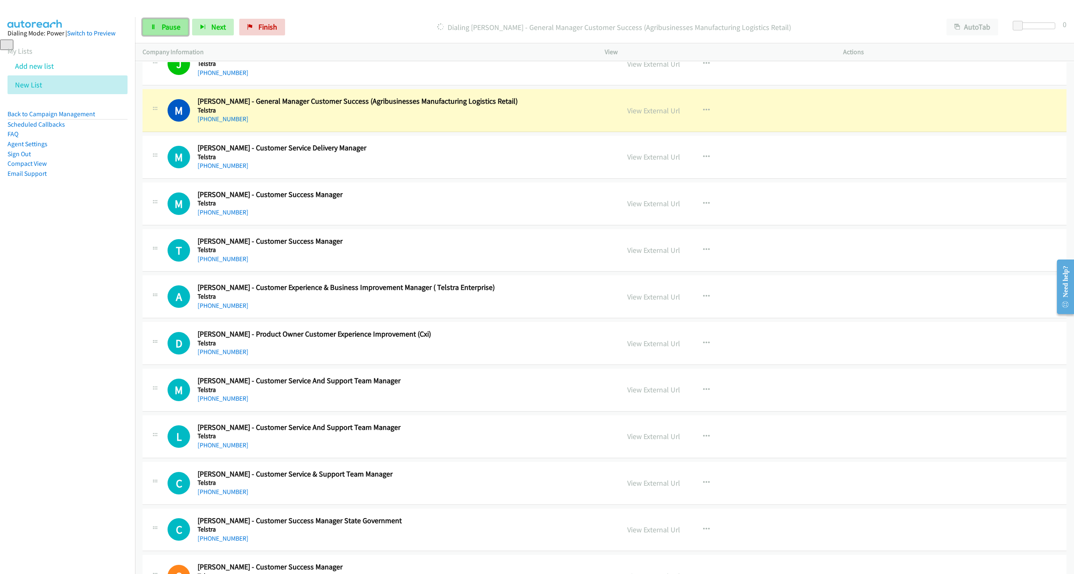
click at [162, 25] on span "Pause" at bounding box center [171, 27] width 19 height 10
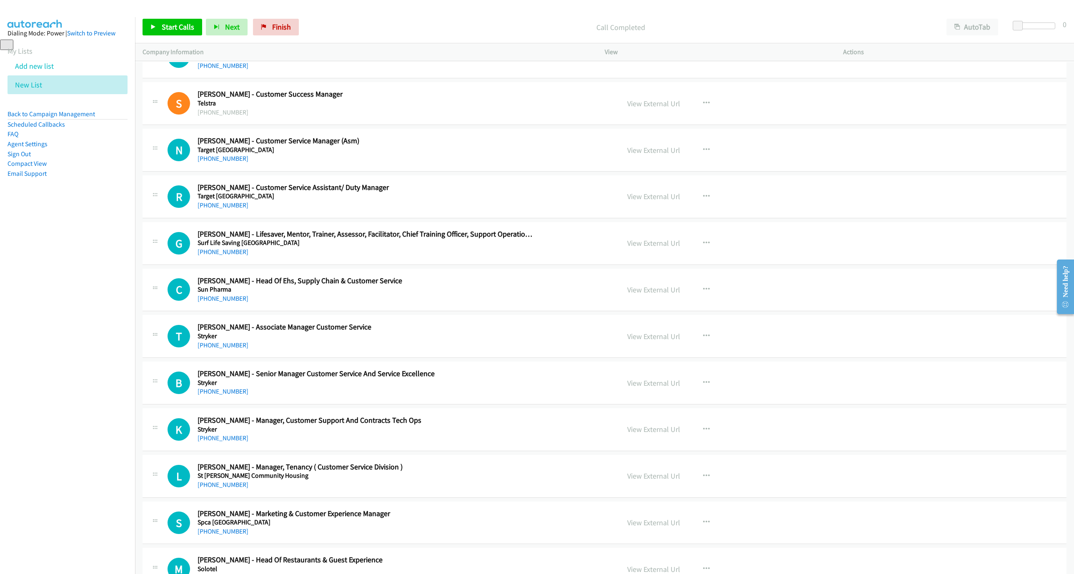
scroll to position [4212, 0]
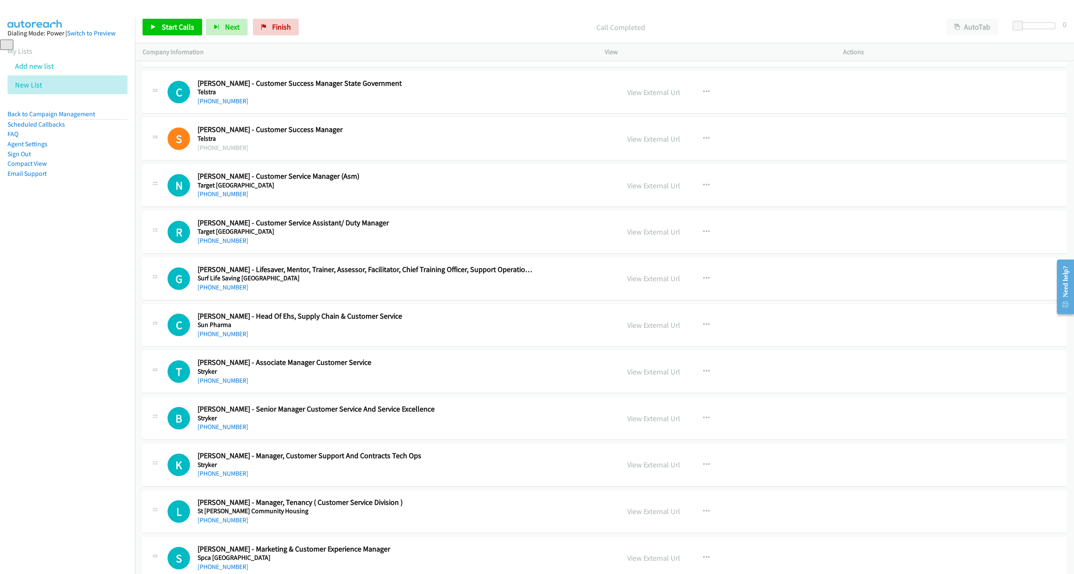
click at [550, 199] on div "N Callback Scheduled [PERSON_NAME] - Customer Service Manager (Asm) Target [GEO…" at bounding box center [389, 185] width 444 height 27
click at [703, 189] on icon "button" at bounding box center [706, 185] width 7 height 7
click at [650, 248] on link "Start Calls Here" at bounding box center [661, 240] width 111 height 17
click at [165, 30] on span "Start Calls" at bounding box center [178, 27] width 32 height 10
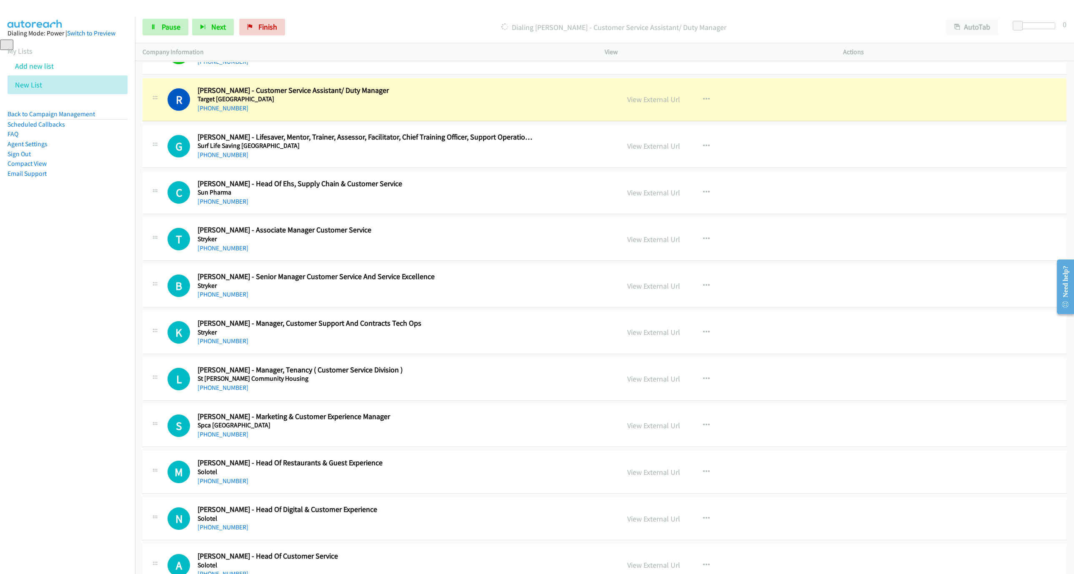
scroll to position [4337, 0]
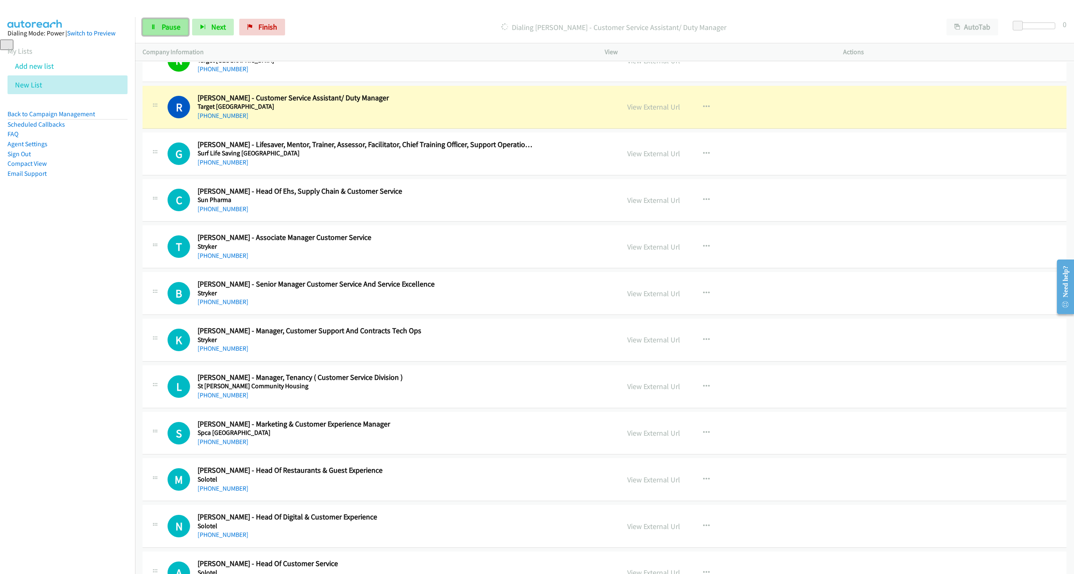
click at [169, 28] on span "Pause" at bounding box center [171, 27] width 19 height 10
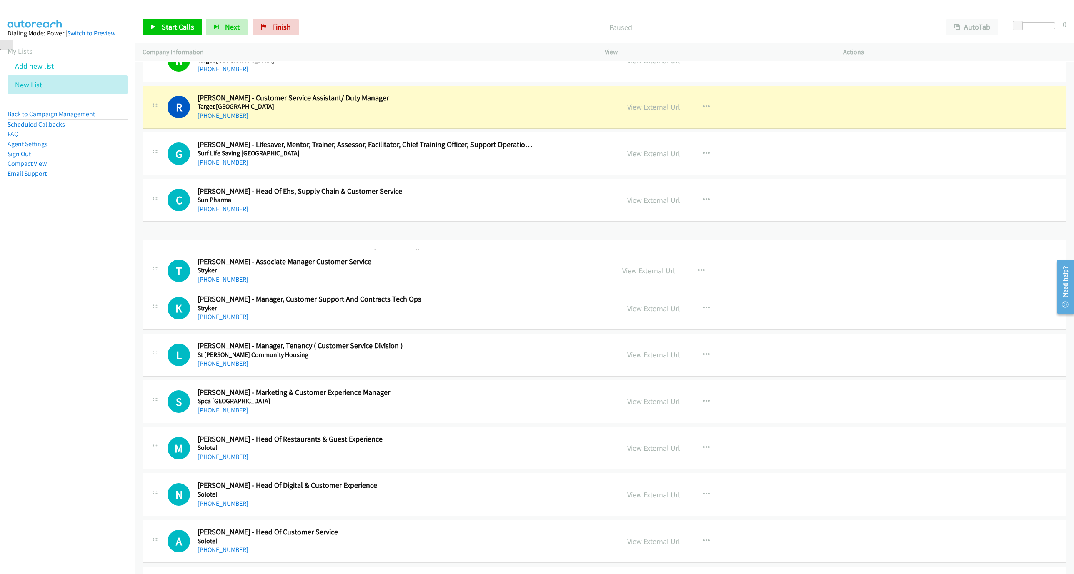
drag, startPoint x: 327, startPoint y: 260, endPoint x: 299, endPoint y: 260, distance: 27.5
drag, startPoint x: 287, startPoint y: 259, endPoint x: 400, endPoint y: 266, distance: 113.5
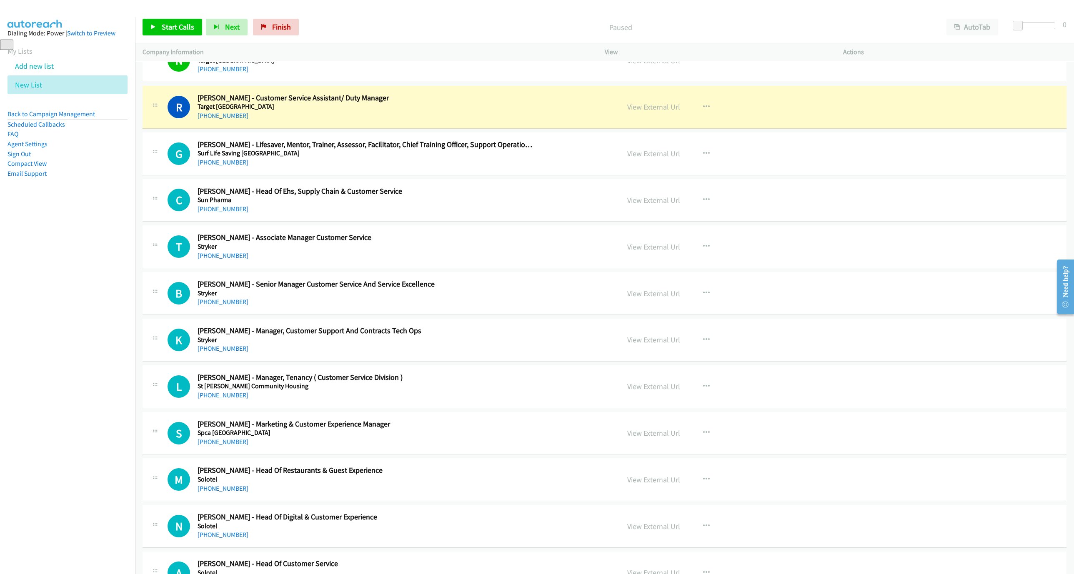
click at [477, 242] on h2 "[PERSON_NAME] - Associate Manager Customer Service" at bounding box center [365, 238] width 337 height 10
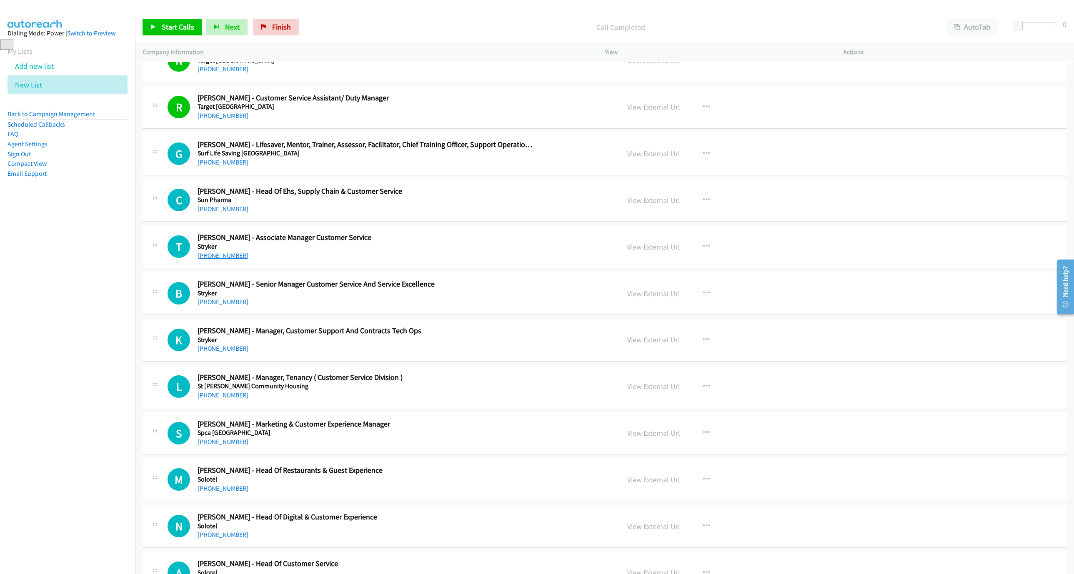
click at [217, 260] on link "[PHONE_NUMBER]" at bounding box center [222, 256] width 51 height 8
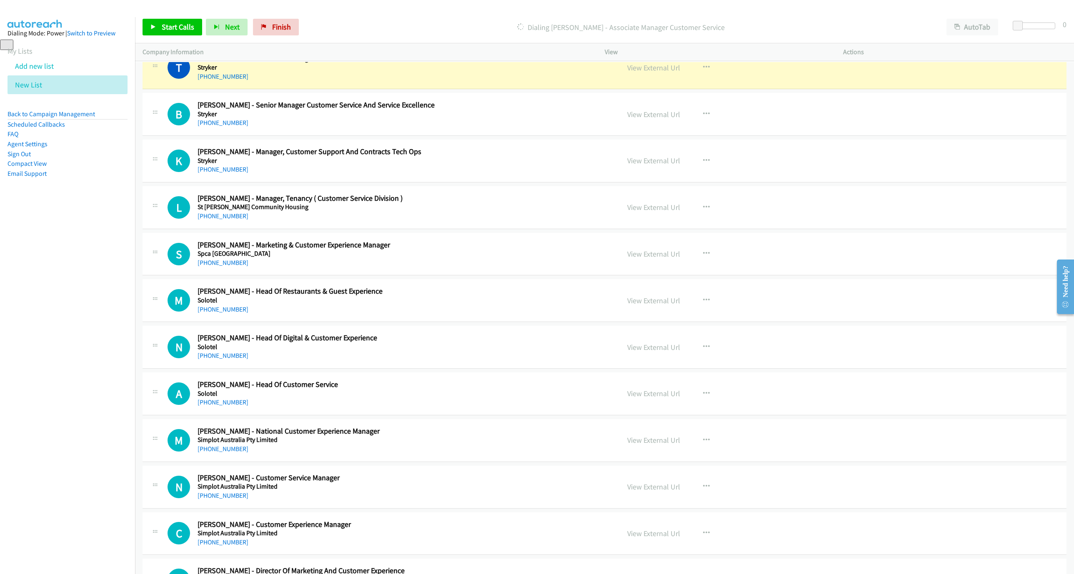
scroll to position [4524, 0]
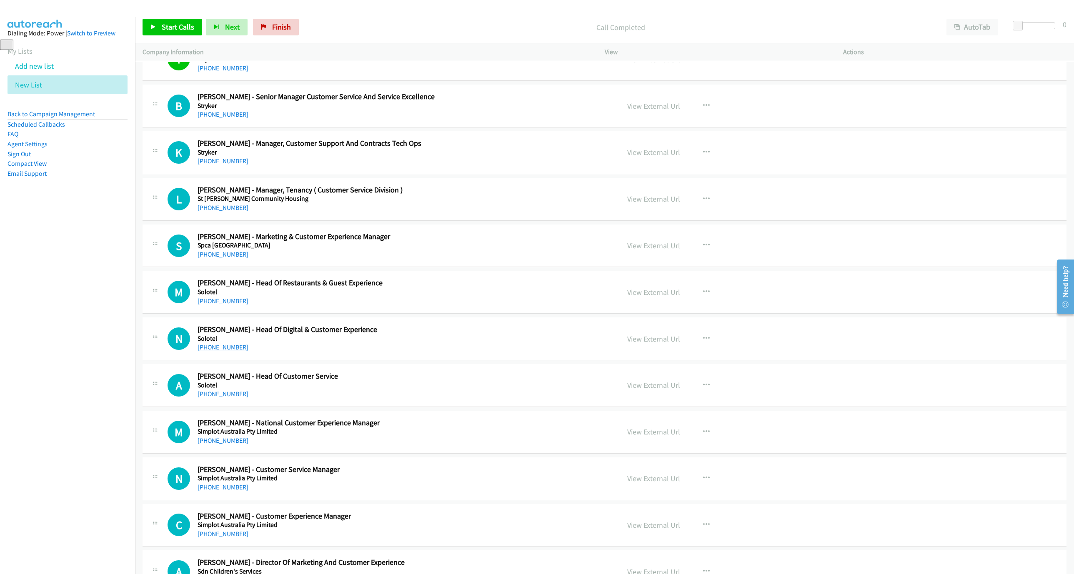
click at [208, 351] on link "[PHONE_NUMBER]" at bounding box center [222, 347] width 51 height 8
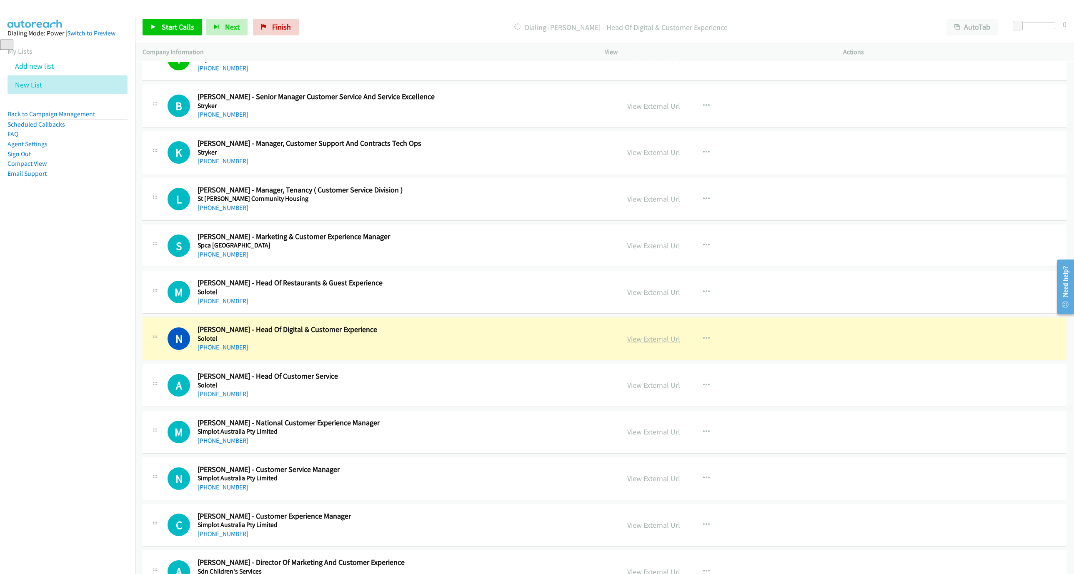
click at [649, 344] on link "View External Url" at bounding box center [653, 339] width 53 height 10
